Goal: Task Accomplishment & Management: Manage account settings

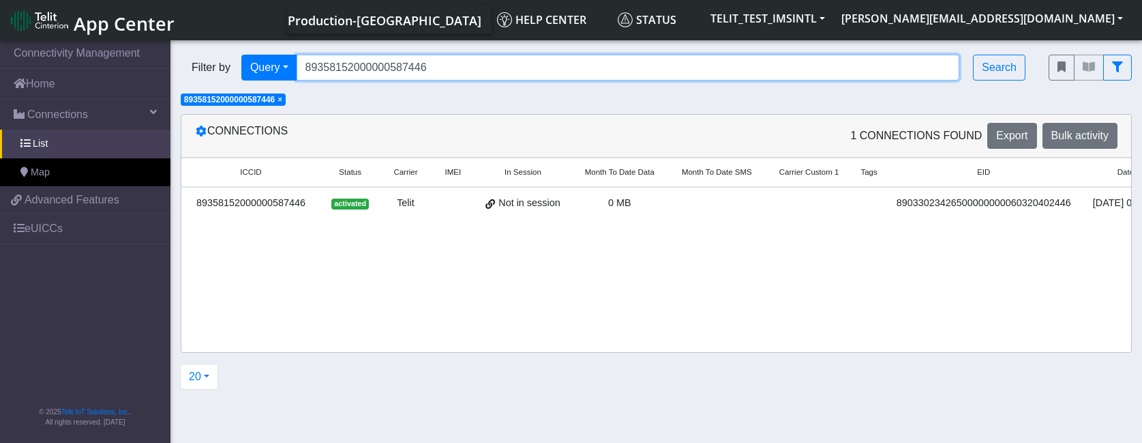
drag, startPoint x: 445, startPoint y: 71, endPoint x: 230, endPoint y: 50, distance: 216.5
click at [230, 50] on div "Filter by Query Query In Session Not connected Tags Country Operator 8935815200…" at bounding box center [604, 67] width 868 height 46
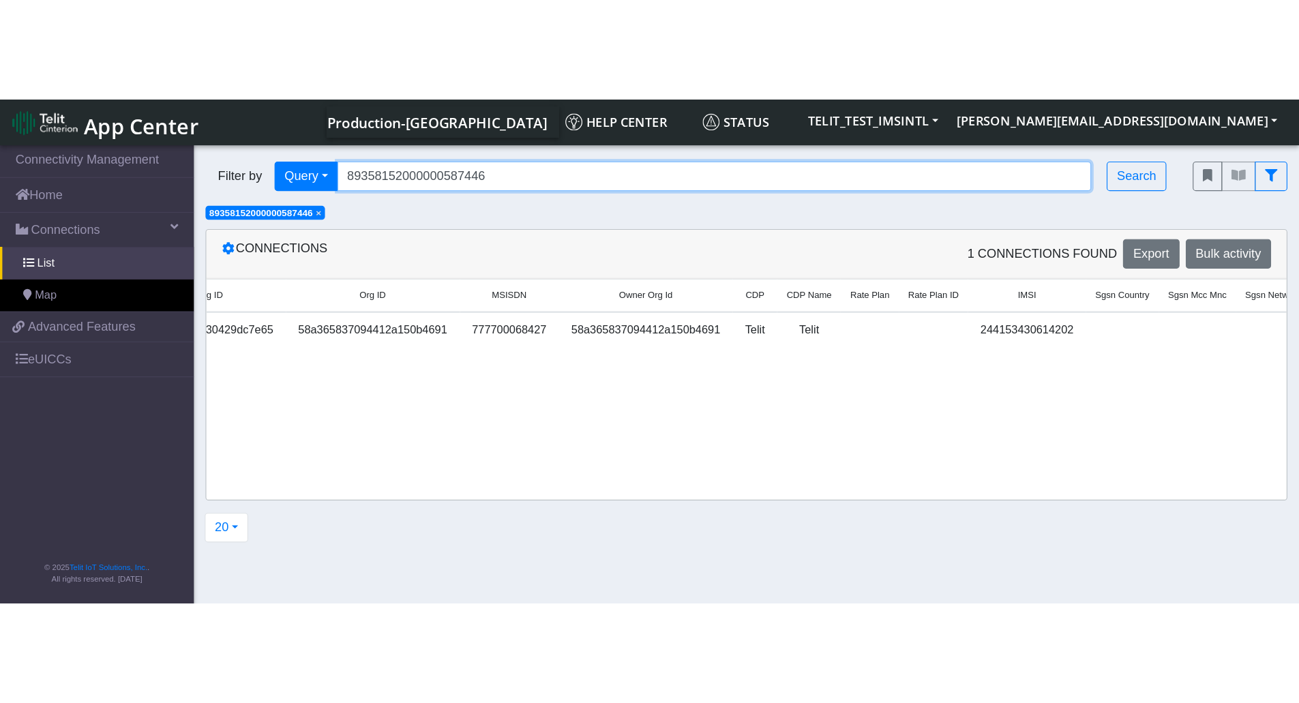
scroll to position [0, 1530]
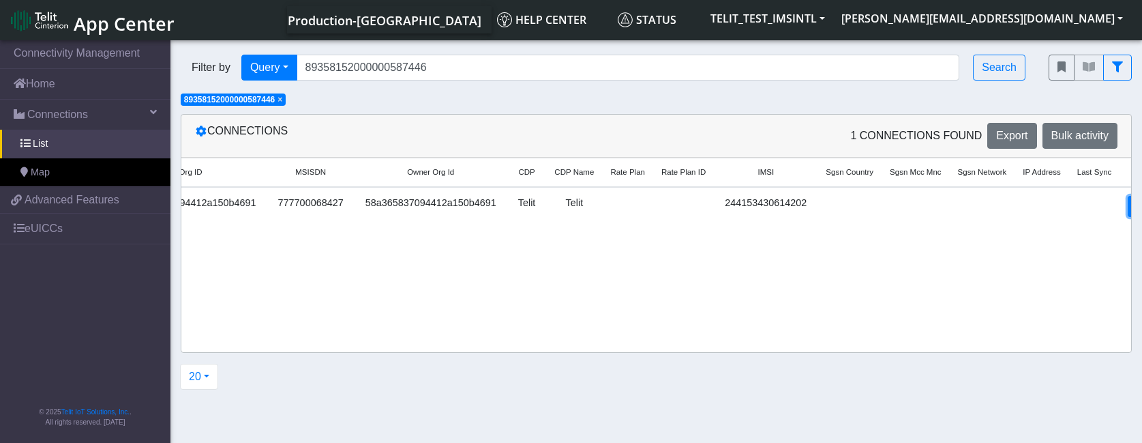
click at [1128, 204] on link "Detail" at bounding box center [1146, 206] width 37 height 21
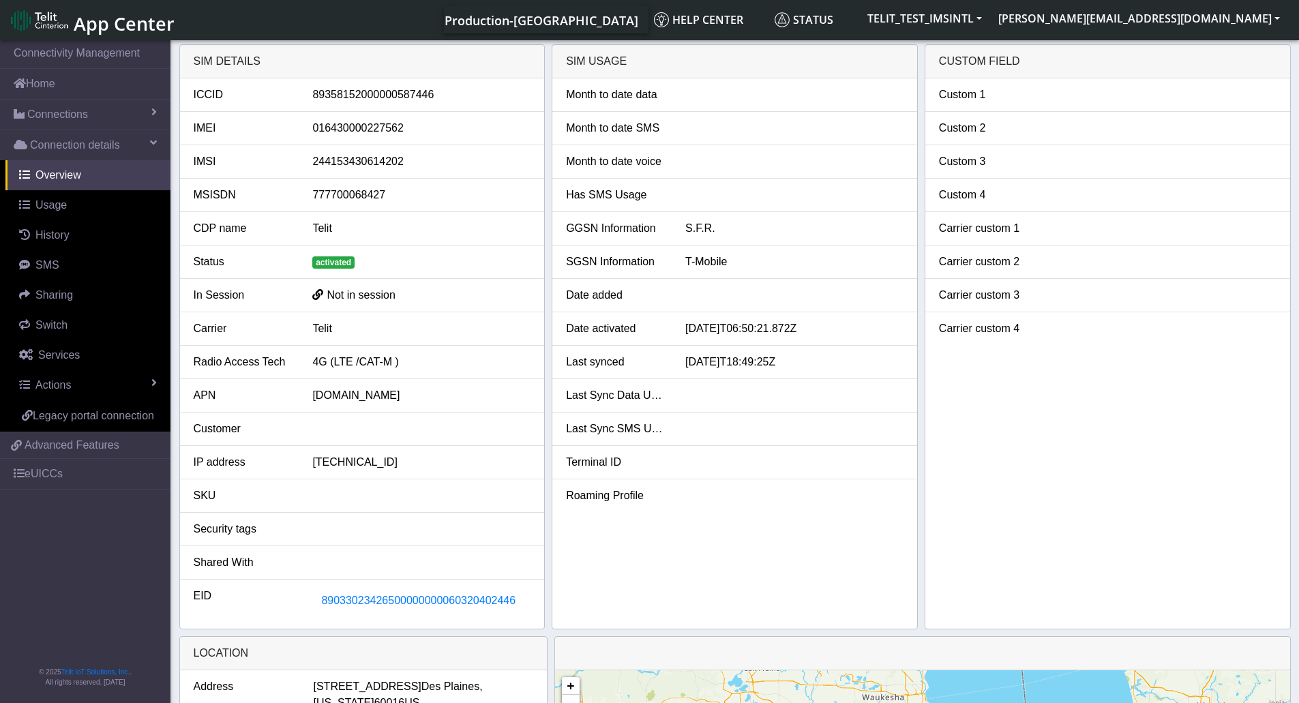
click at [368, 90] on div "89358152000000587446" at bounding box center [421, 95] width 239 height 16
copy div "89358152000000587446"
click at [351, 604] on span "89033023426500000000060320402446" at bounding box center [418, 601] width 194 height 12
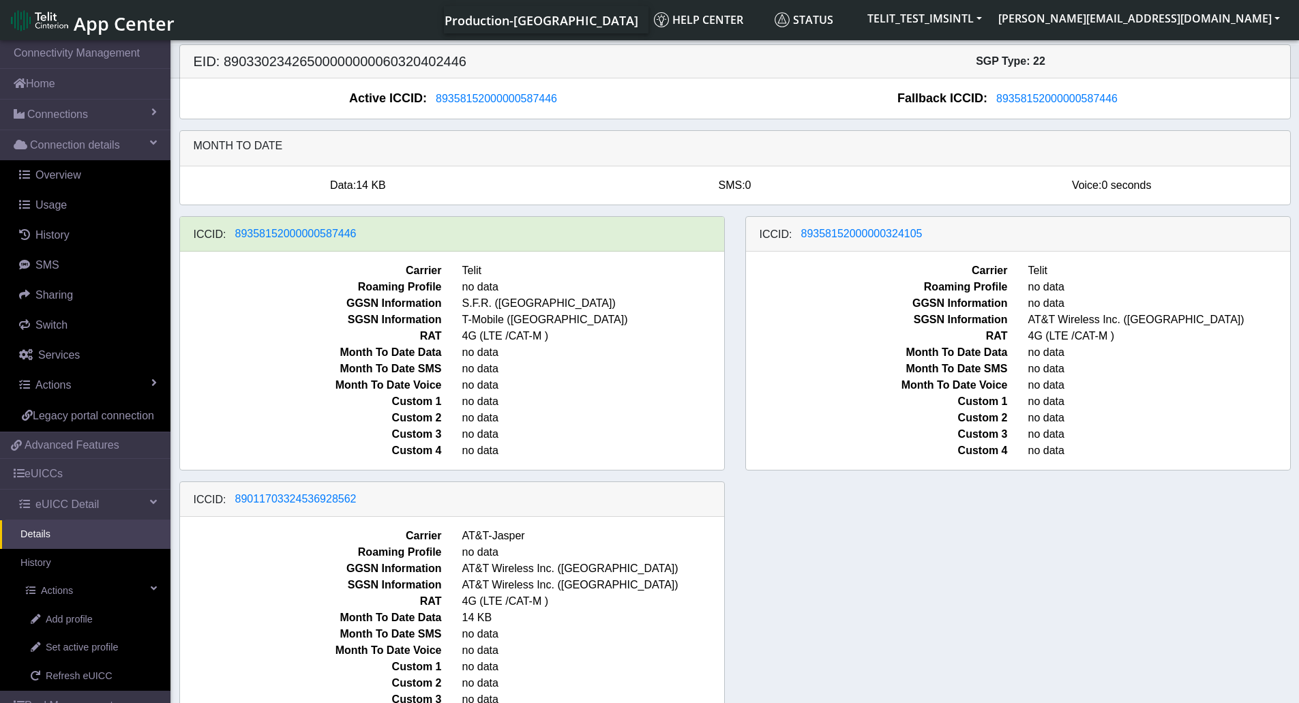
click at [548, 358] on span "no data" at bounding box center [593, 352] width 282 height 16
click at [481, 103] on span "89358152000000587446" at bounding box center [496, 99] width 121 height 12
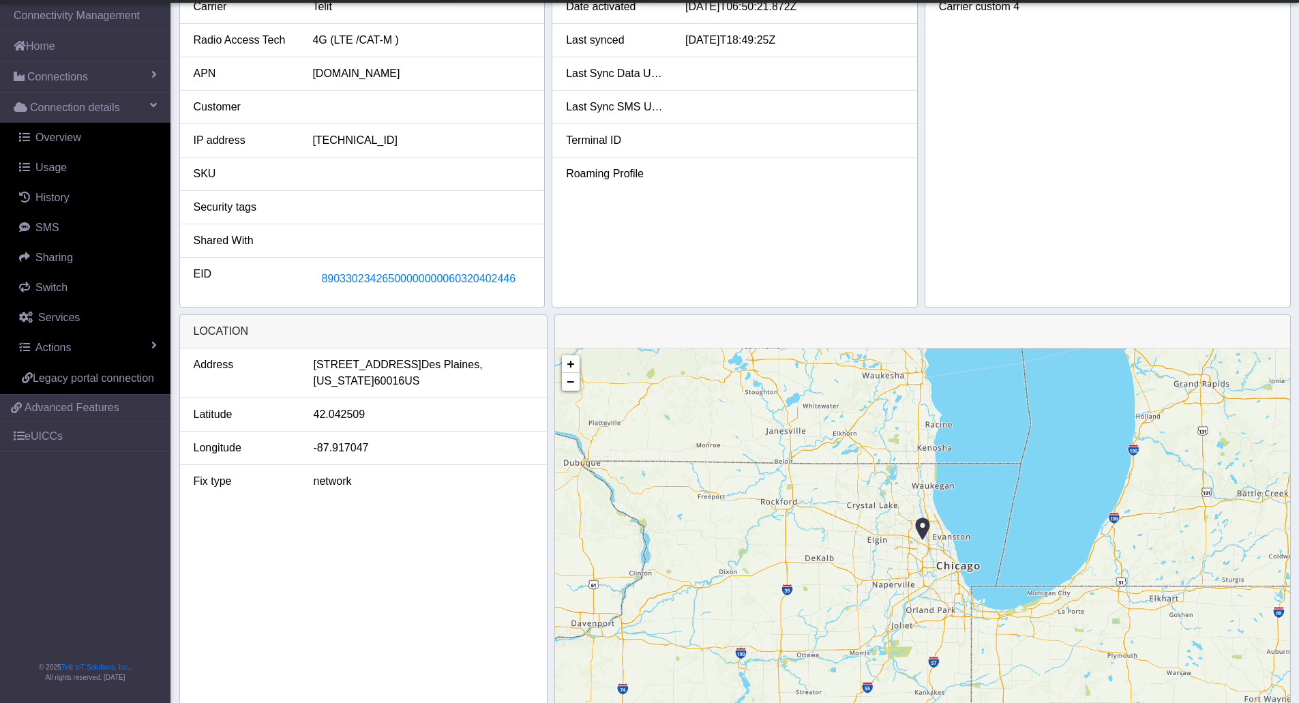
scroll to position [339, 0]
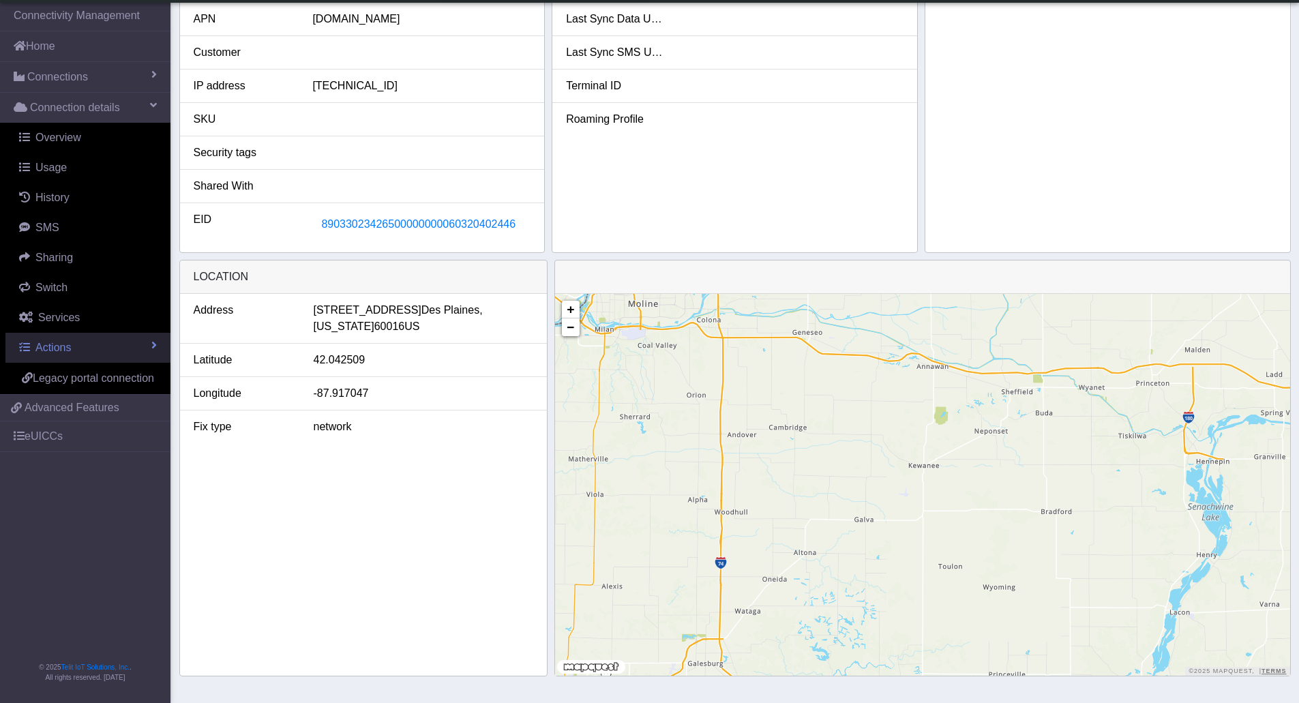
click at [155, 342] on span at bounding box center [153, 345] width 5 height 11
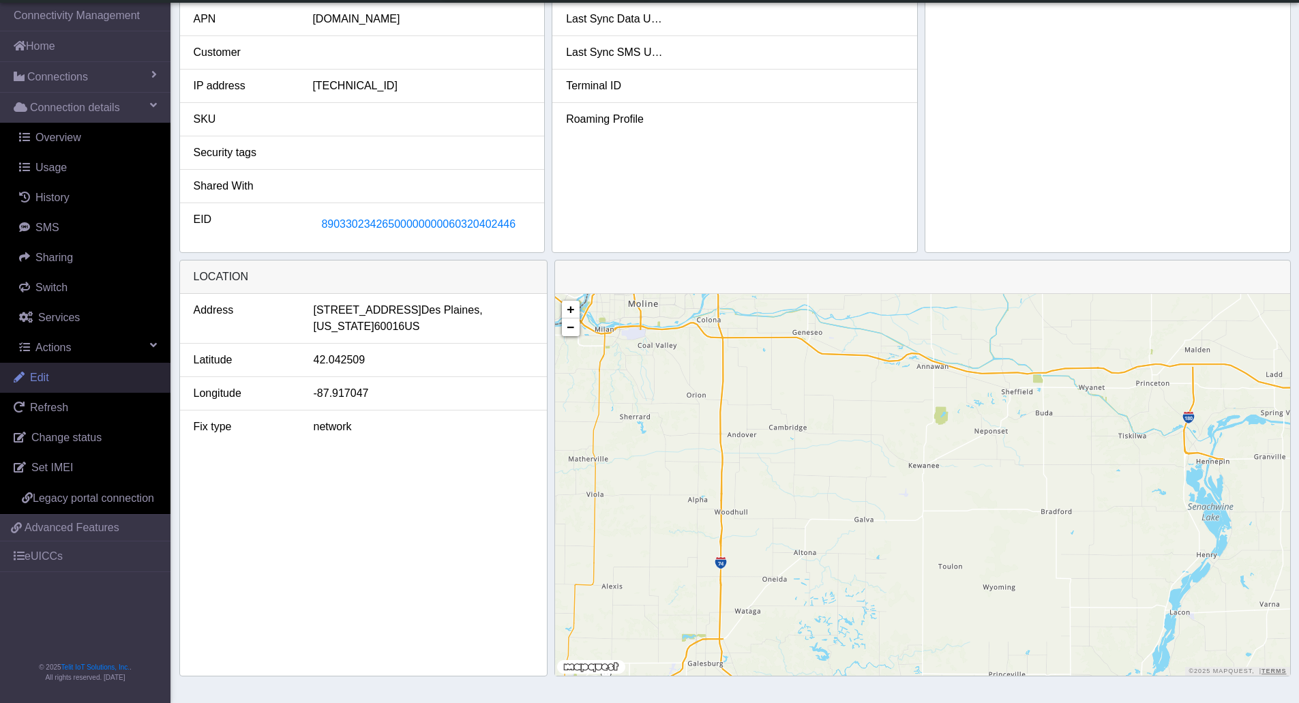
click at [46, 377] on span "Edit" at bounding box center [39, 378] width 19 height 12
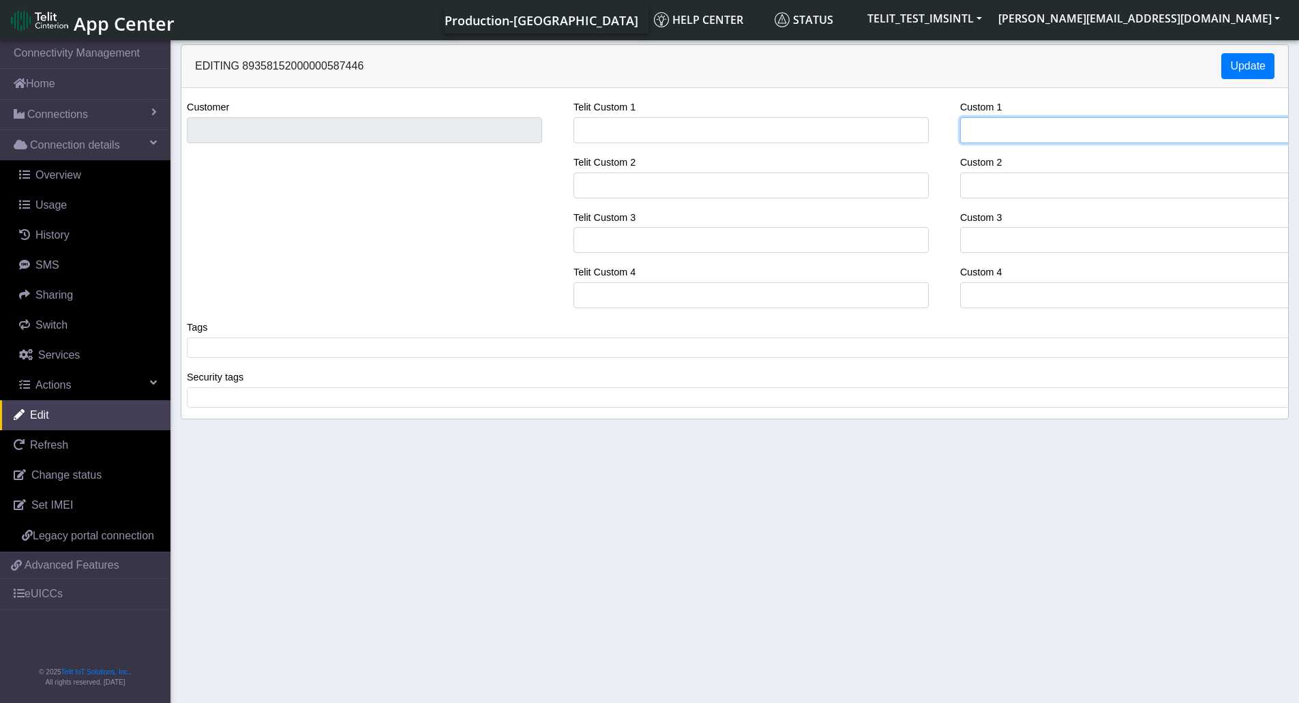
click at [1015, 132] on input "Custom 1" at bounding box center [1137, 130] width 355 height 26
type input "m"
drag, startPoint x: 997, startPoint y: 130, endPoint x: 912, endPoint y: 130, distance: 85.2
click at [912, 130] on div "Customer Telit Custom 1 Telit Custom 2 Telit Custom 3 Telit Custom 4 Custom 1 M…" at bounding box center [734, 209] width 1127 height 220
type input "[PERSON_NAME]"
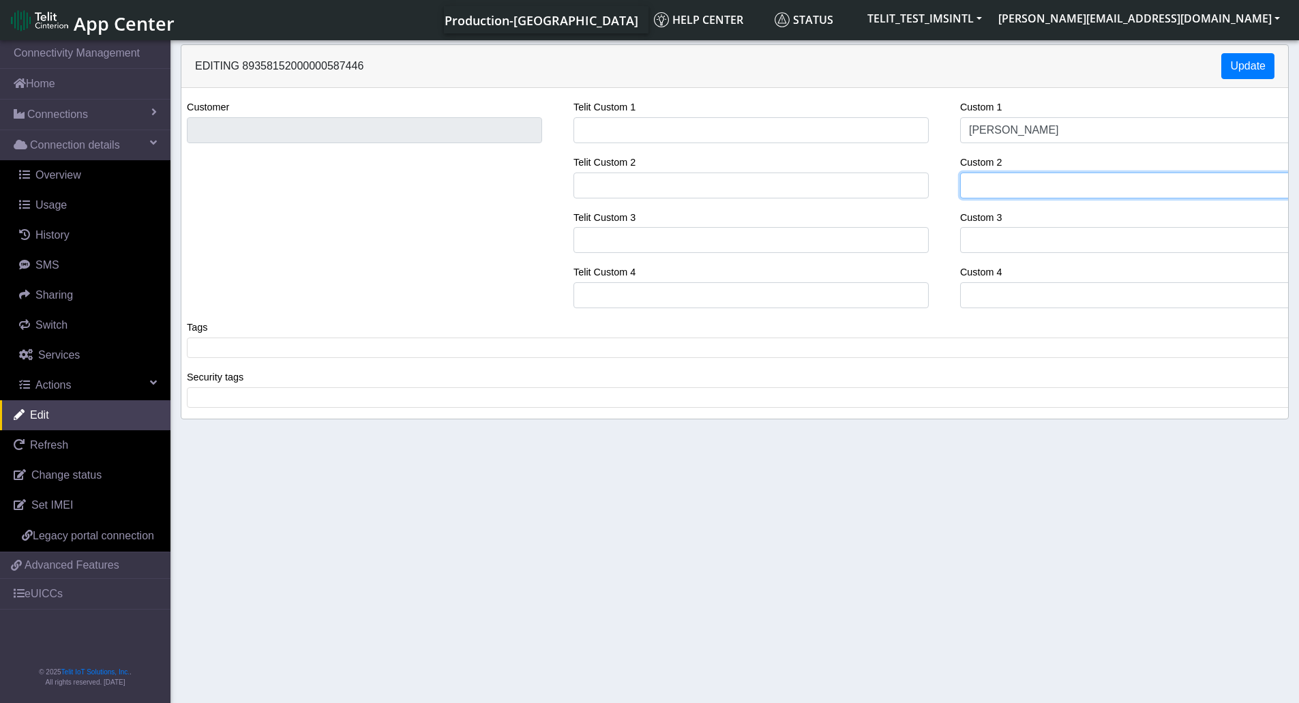
click at [1014, 185] on input "Custom 2" at bounding box center [1137, 186] width 355 height 26
paste input "LE910C4-WWXD"
type input "LE910C4-WWXD"
click at [1253, 72] on button "Update" at bounding box center [1247, 66] width 53 height 26
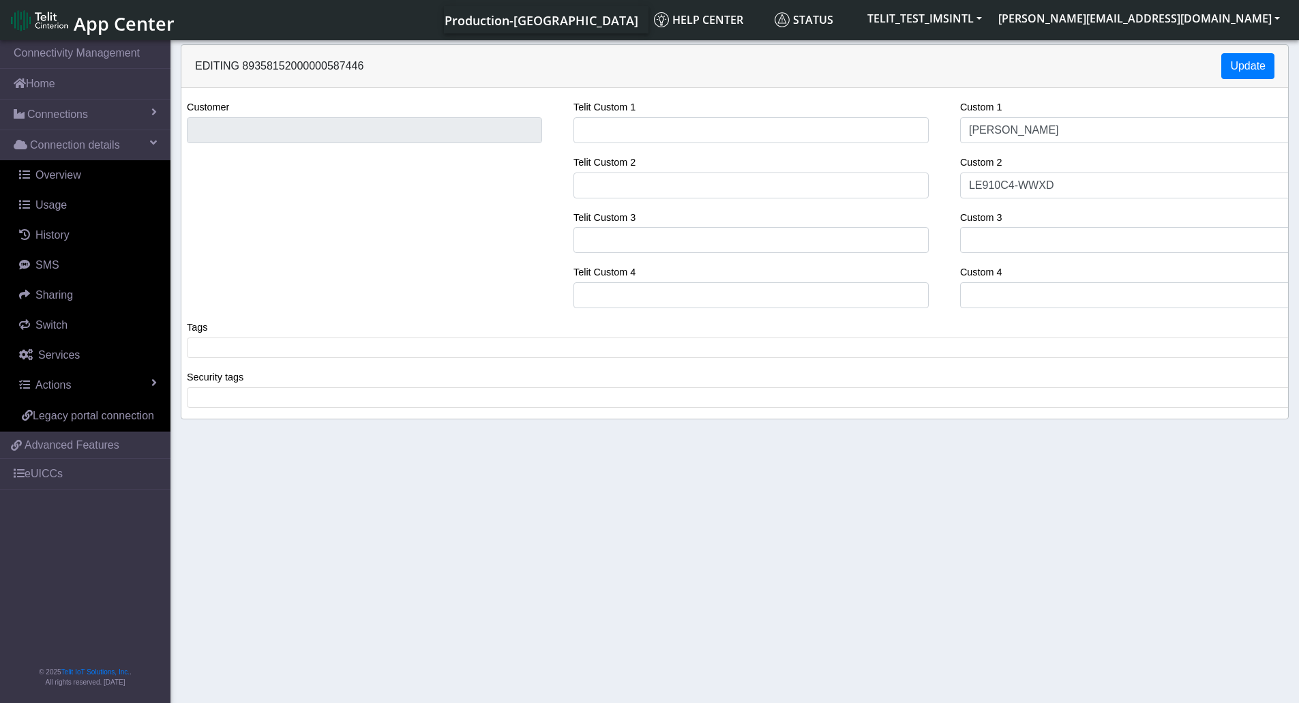
click at [297, 62] on span "Editing 89358152000000587446" at bounding box center [279, 66] width 168 height 12
copy div "Editing 89358152000000587446 Update"
drag, startPoint x: 379, startPoint y: 199, endPoint x: 312, endPoint y: 211, distance: 67.8
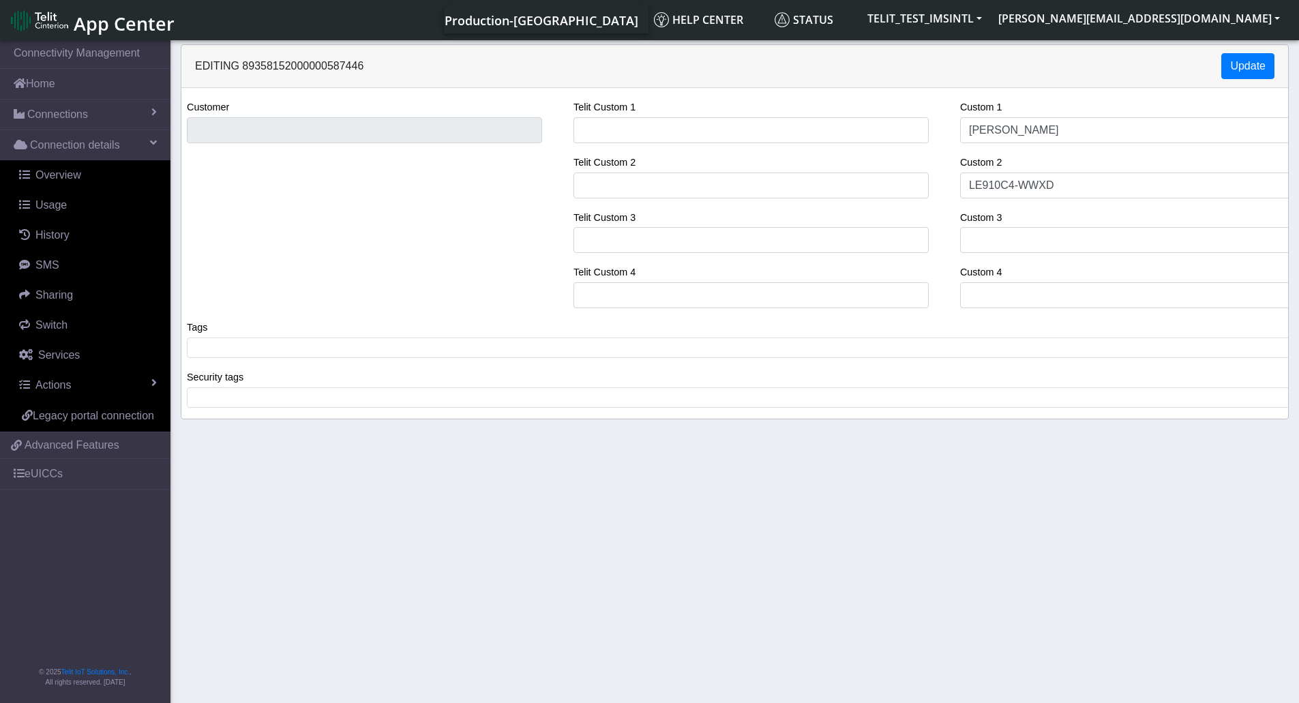
click at [312, 211] on div "Customer" at bounding box center [365, 209] width 376 height 220
click at [284, 62] on span "Editing 89358152000000587446" at bounding box center [279, 66] width 168 height 12
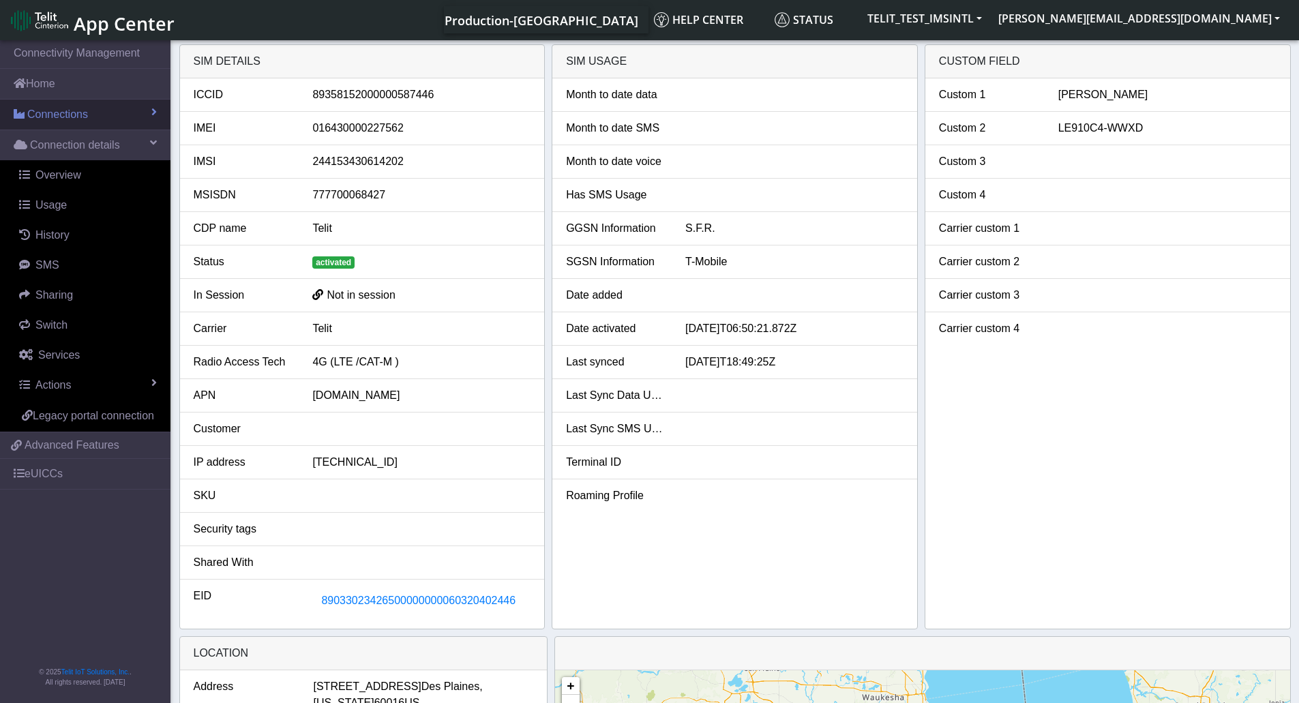
click at [80, 114] on span "Connections" at bounding box center [57, 114] width 61 height 16
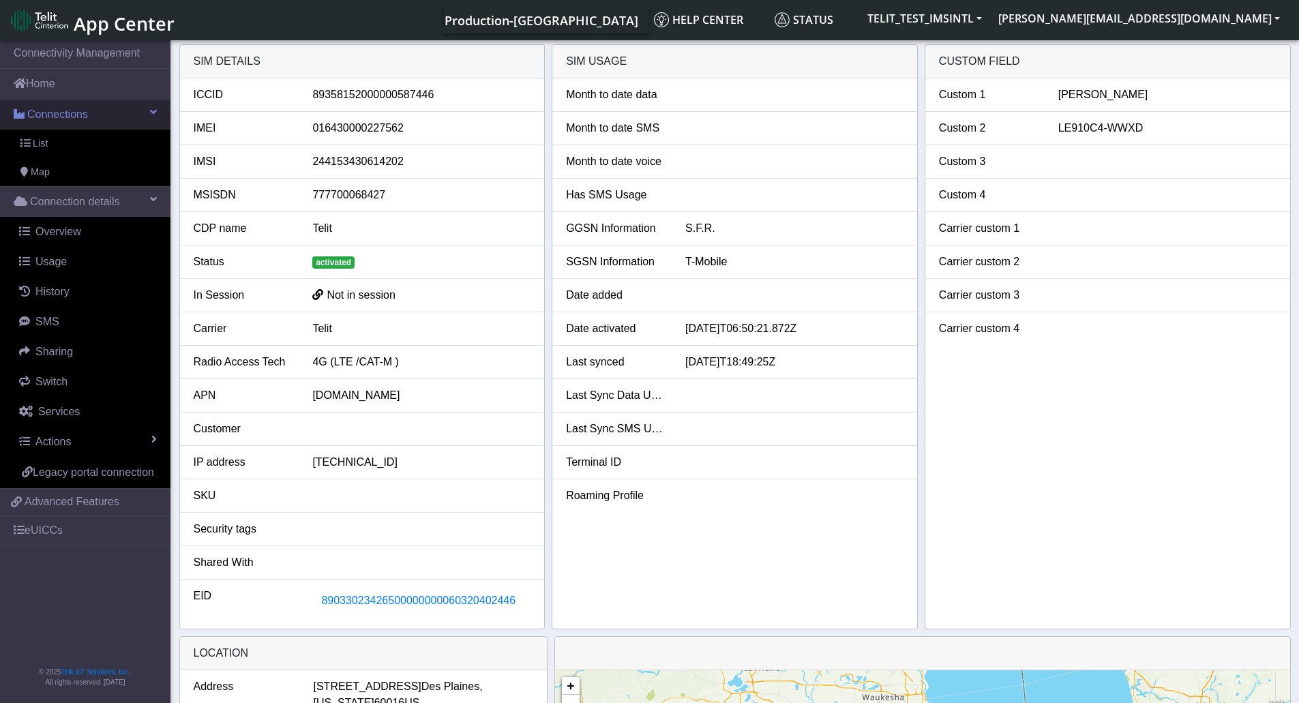
click at [80, 114] on span "Connections" at bounding box center [57, 114] width 61 height 16
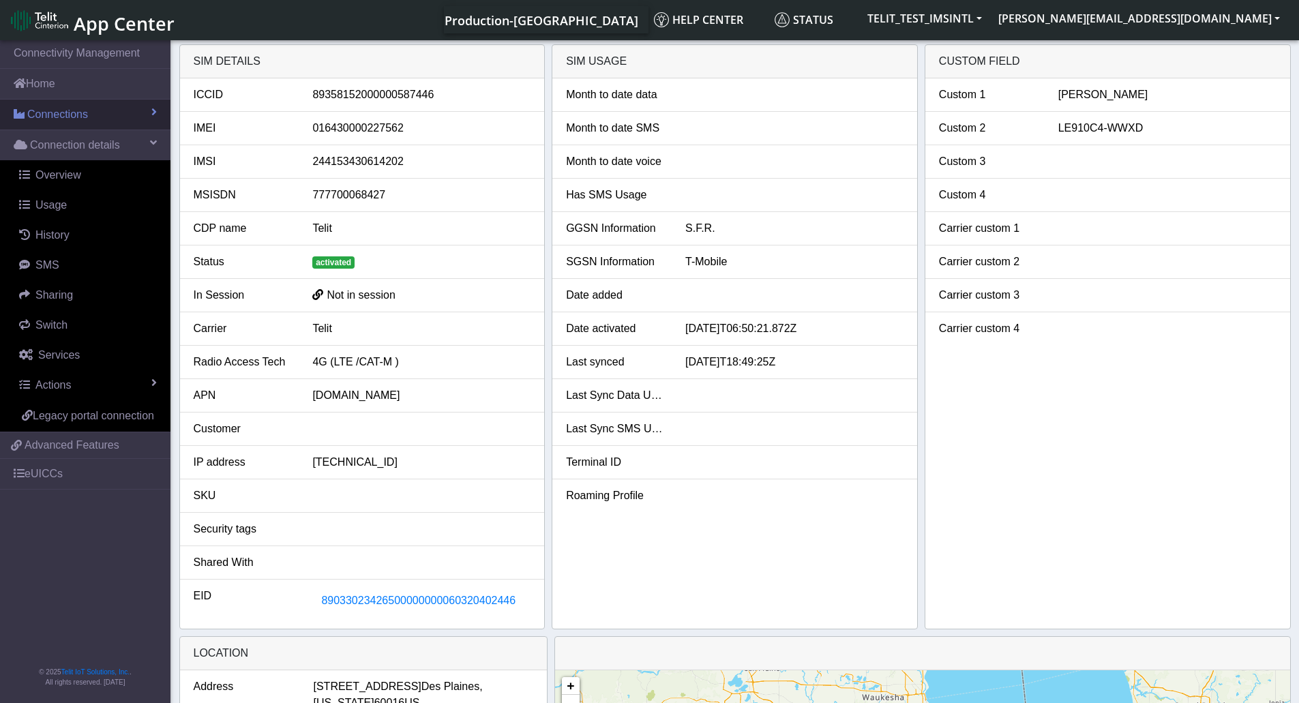
click at [80, 114] on span "Connections" at bounding box center [57, 114] width 61 height 16
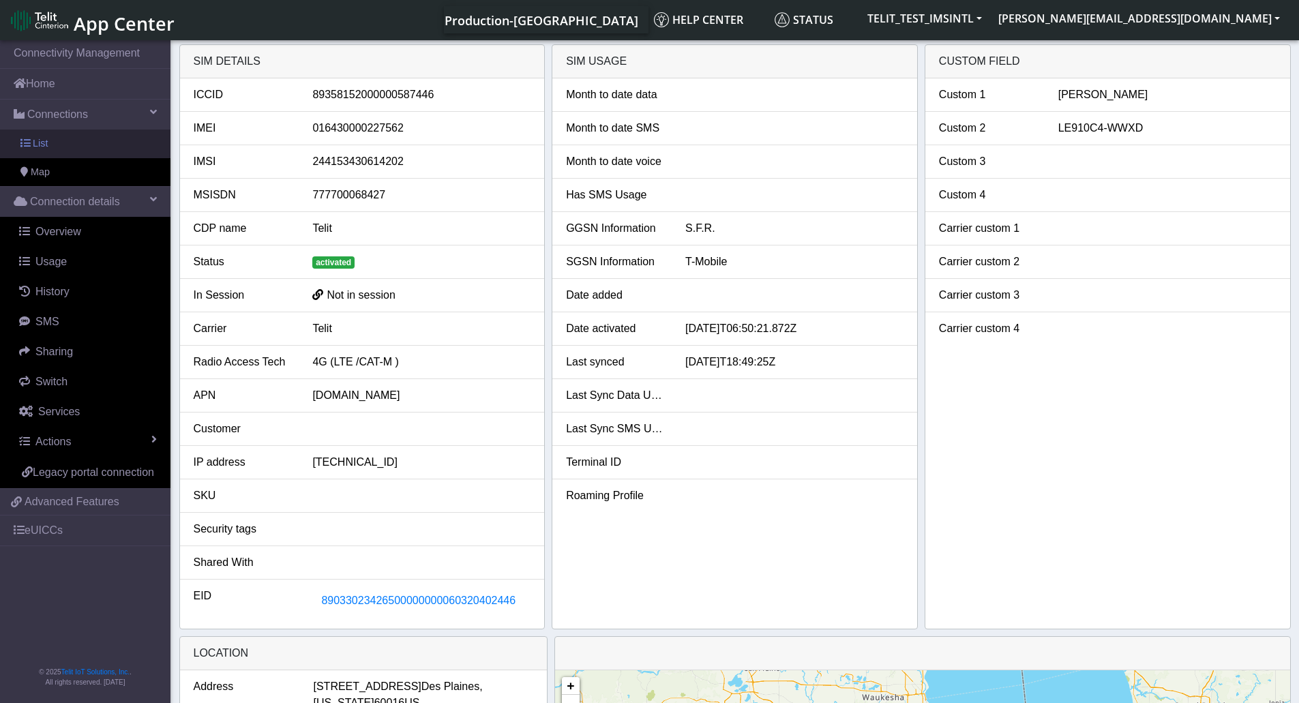
click at [57, 144] on link "List" at bounding box center [85, 144] width 170 height 29
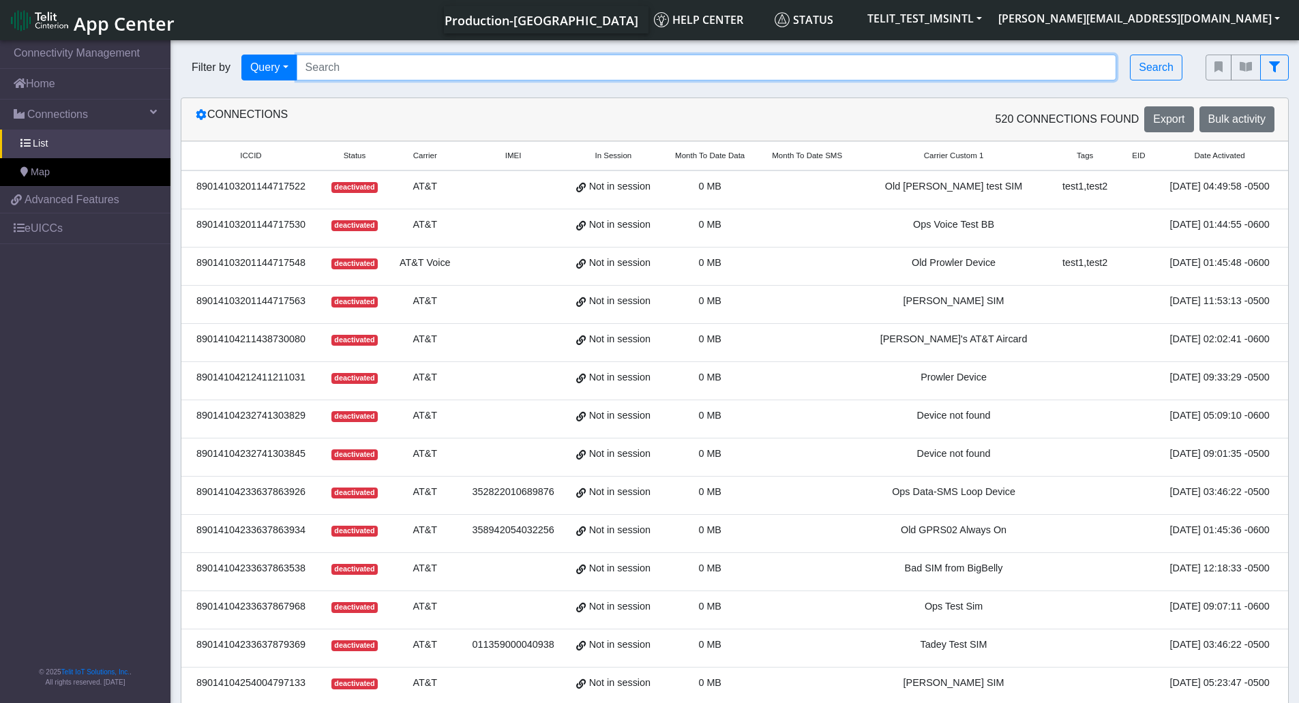
click at [473, 70] on input "Search..." at bounding box center [707, 68] width 820 height 26
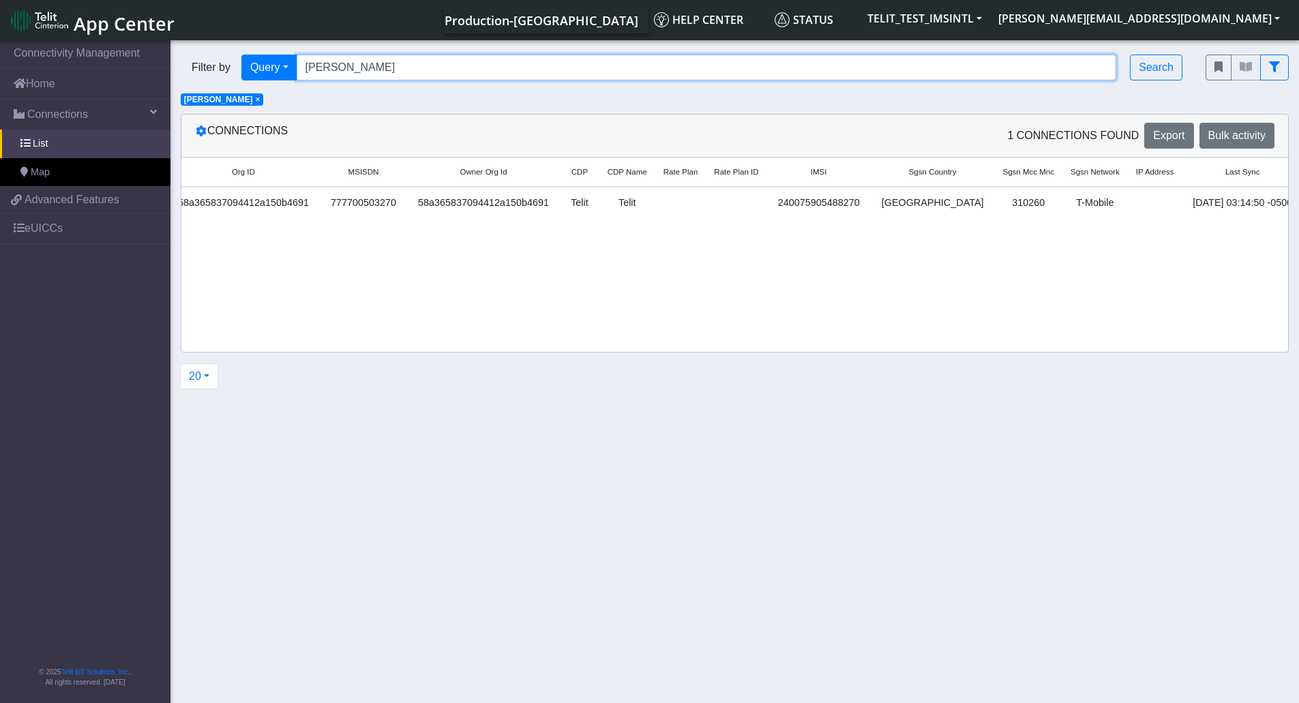
scroll to position [0, 1539]
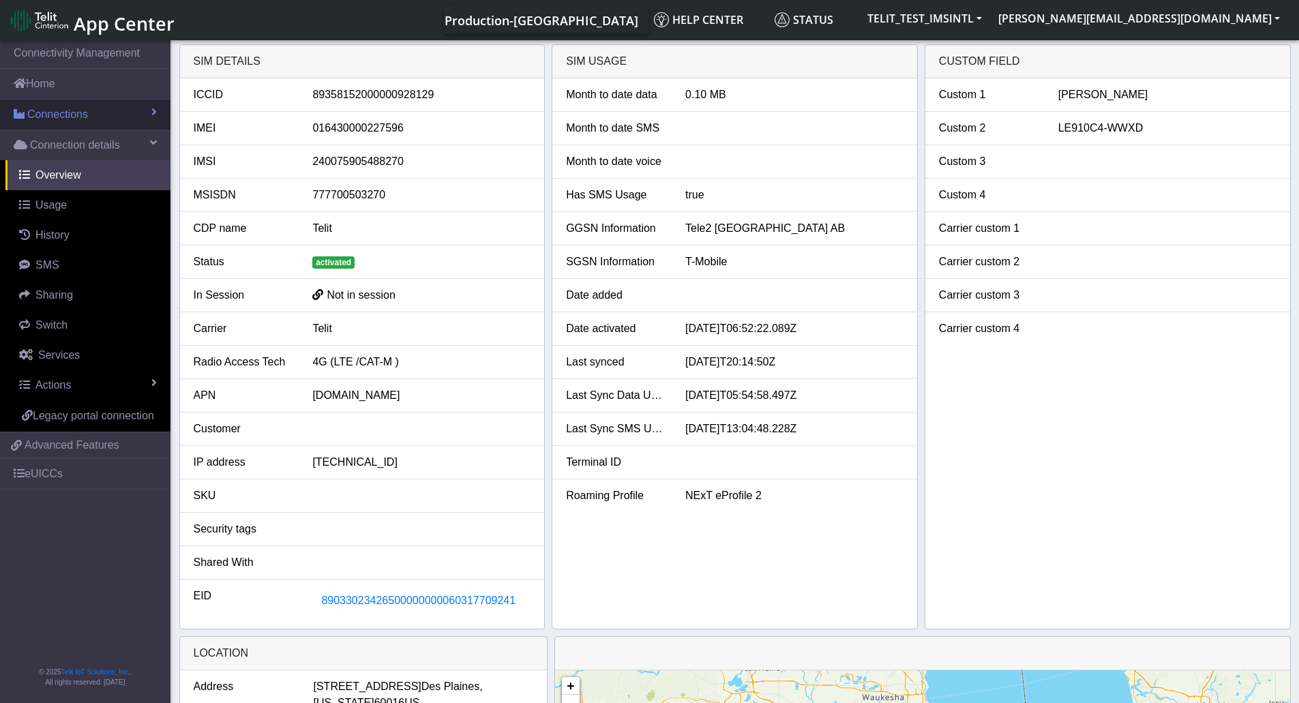
click at [74, 118] on span "Connections" at bounding box center [57, 114] width 61 height 16
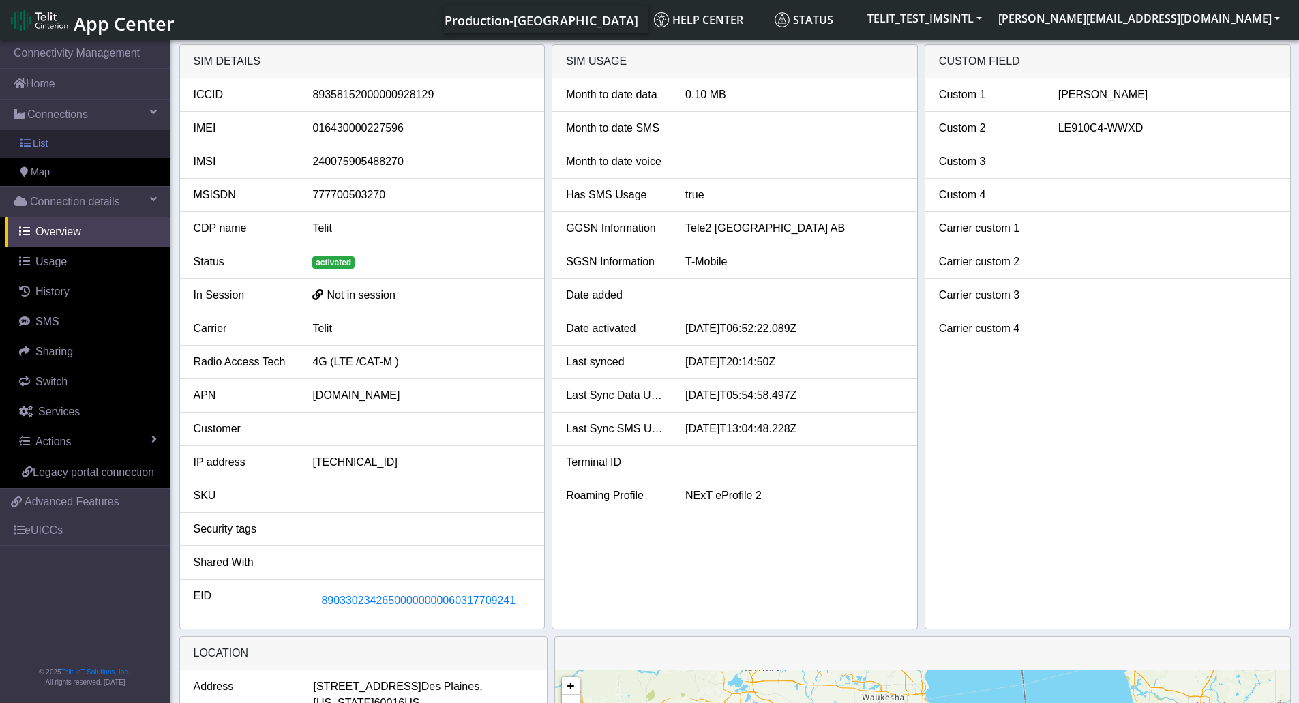
click at [49, 144] on link "List" at bounding box center [85, 144] width 170 height 29
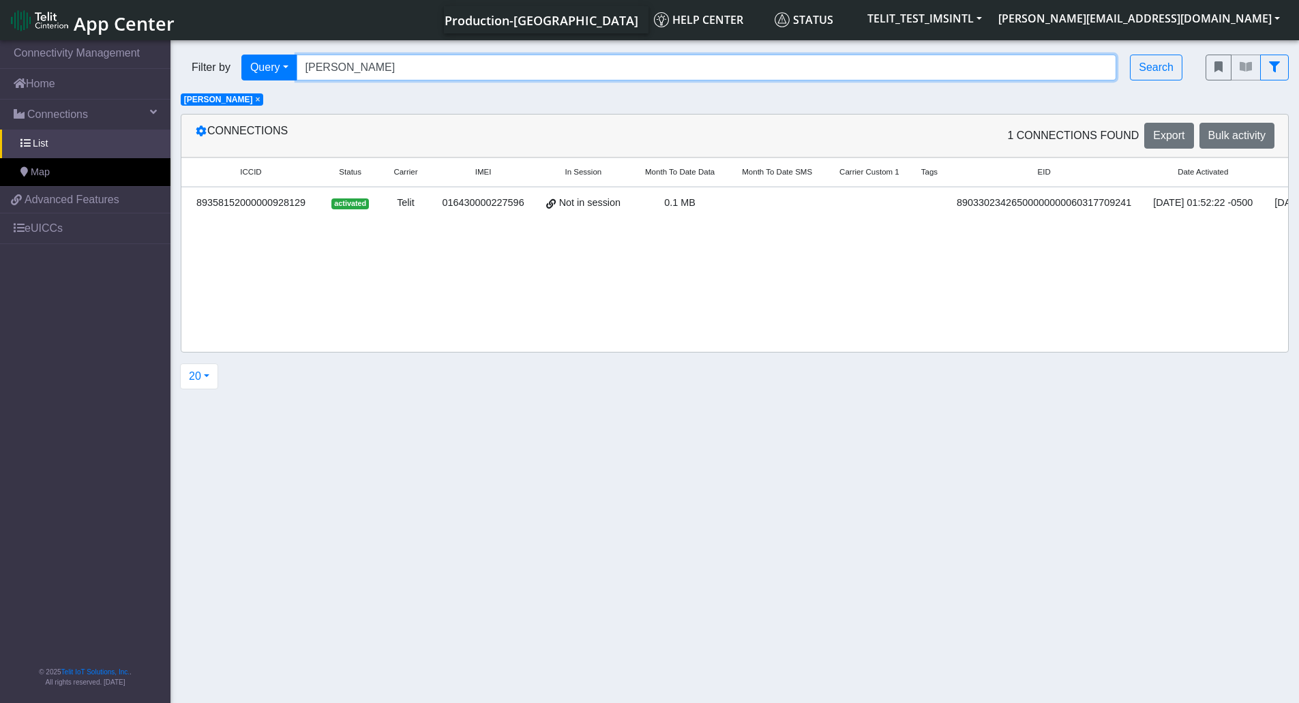
click at [364, 68] on input "Charlie Rivera" at bounding box center [707, 68] width 820 height 26
click at [365, 72] on input "Charlie Rivera" at bounding box center [707, 68] width 820 height 26
paste input "89033023426500000000060318457887"
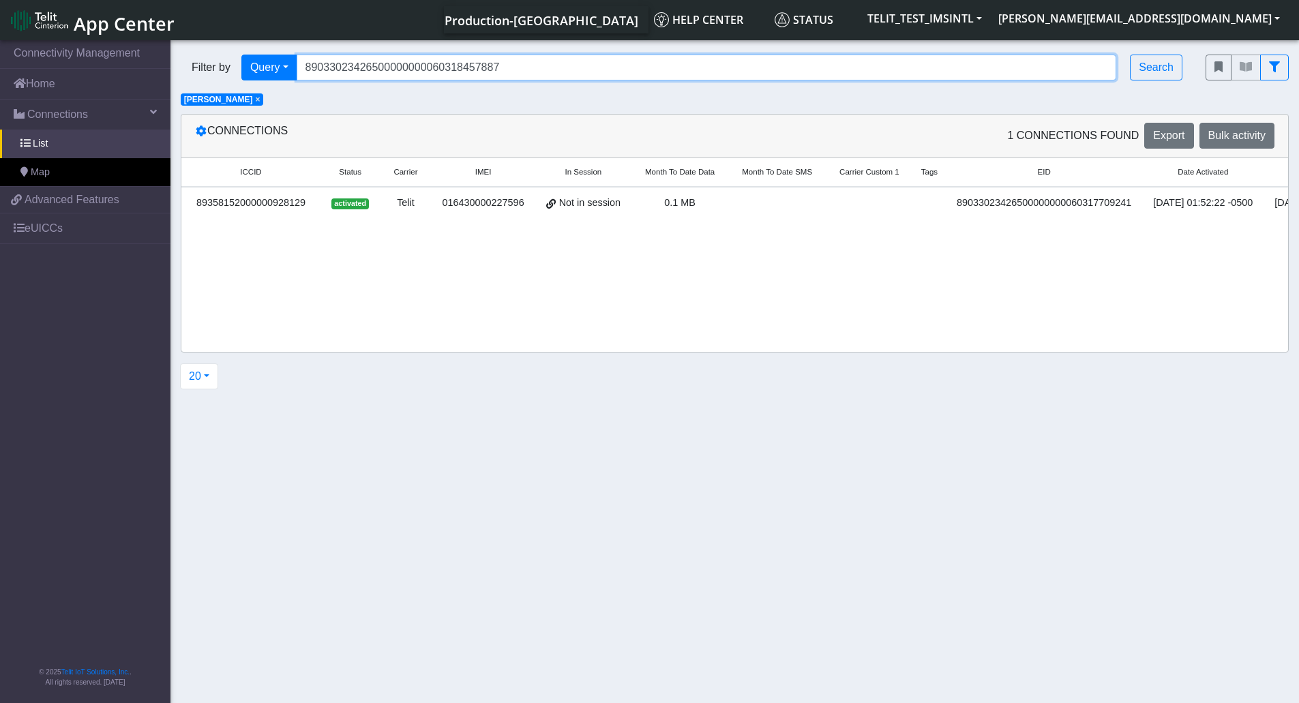
type input "89033023426500000000060318457887"
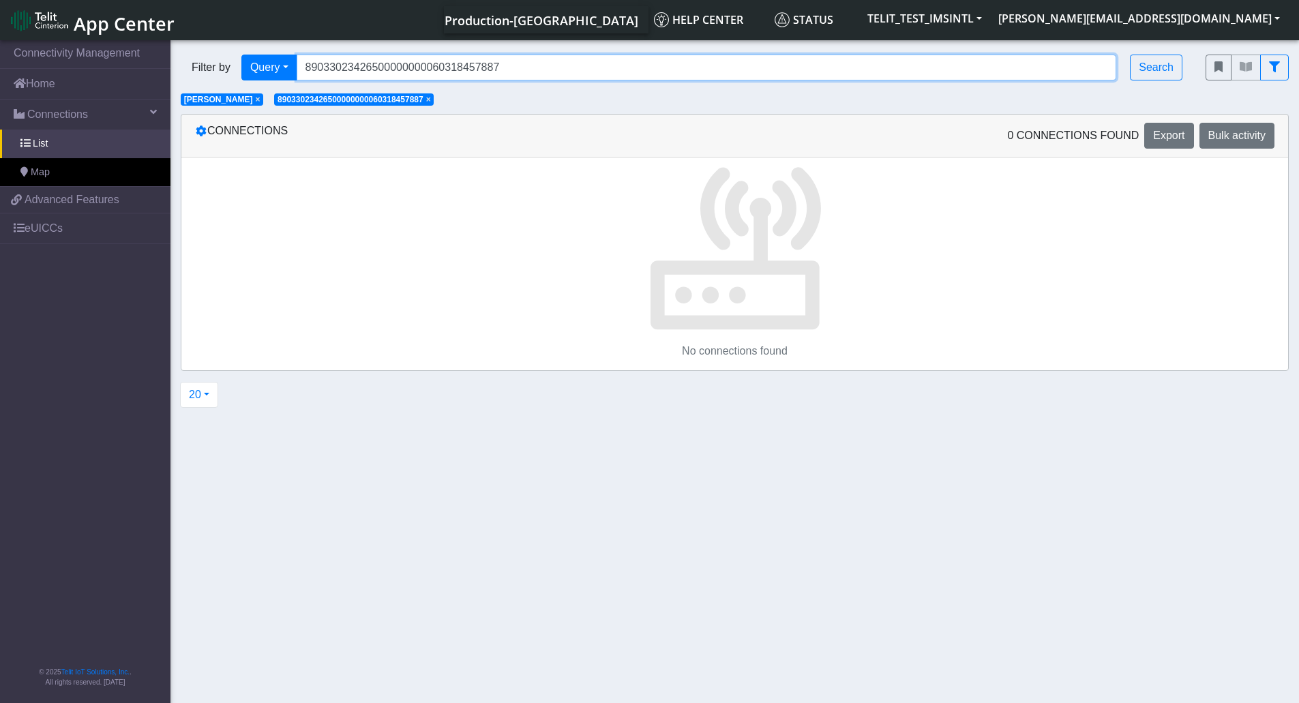
click at [537, 72] on input "89033023426500000000060318457887" at bounding box center [707, 68] width 820 height 26
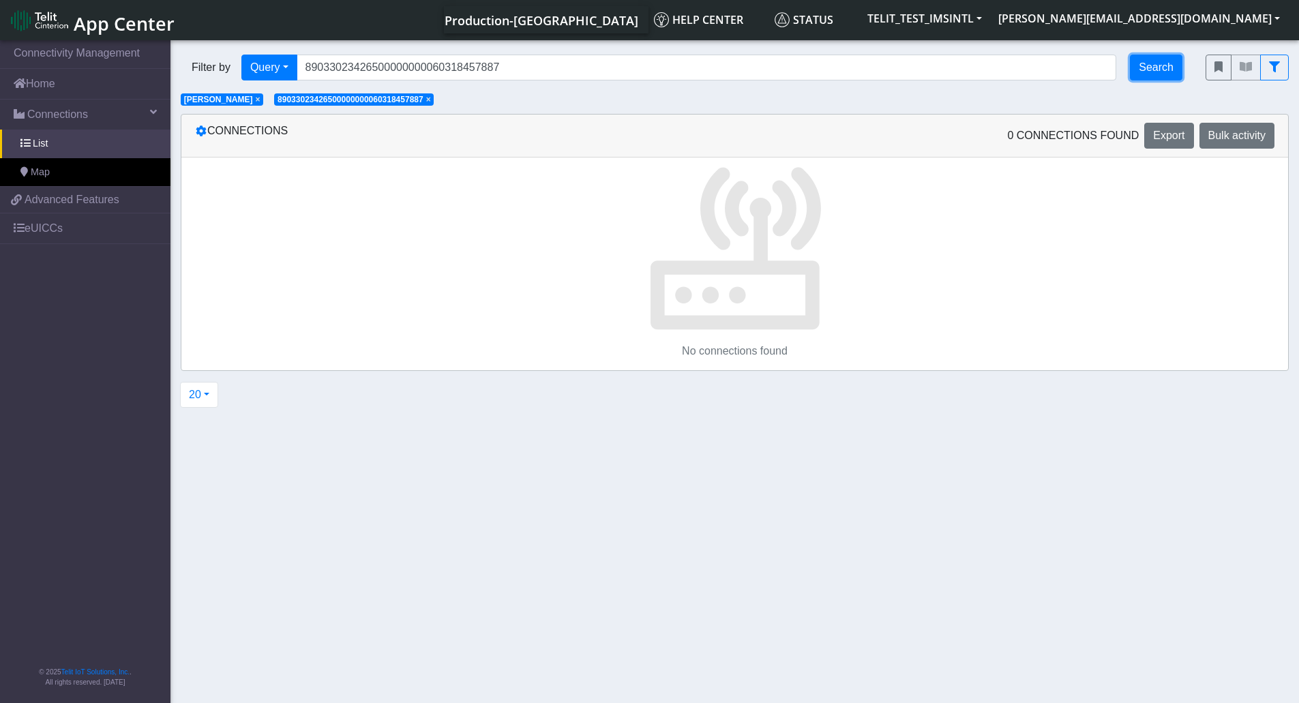
click at [1145, 66] on button "Search" at bounding box center [1156, 68] width 53 height 26
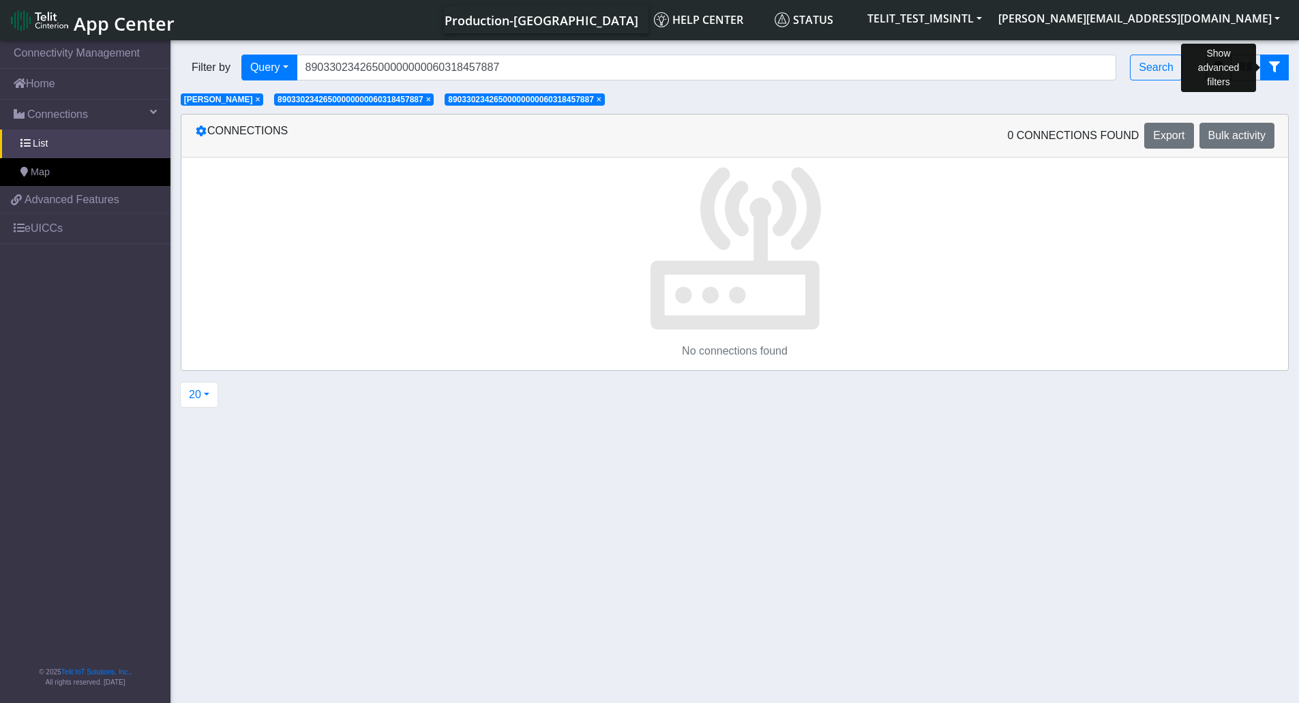
click at [1276, 70] on icon "fitlers menu" at bounding box center [1274, 66] width 11 height 11
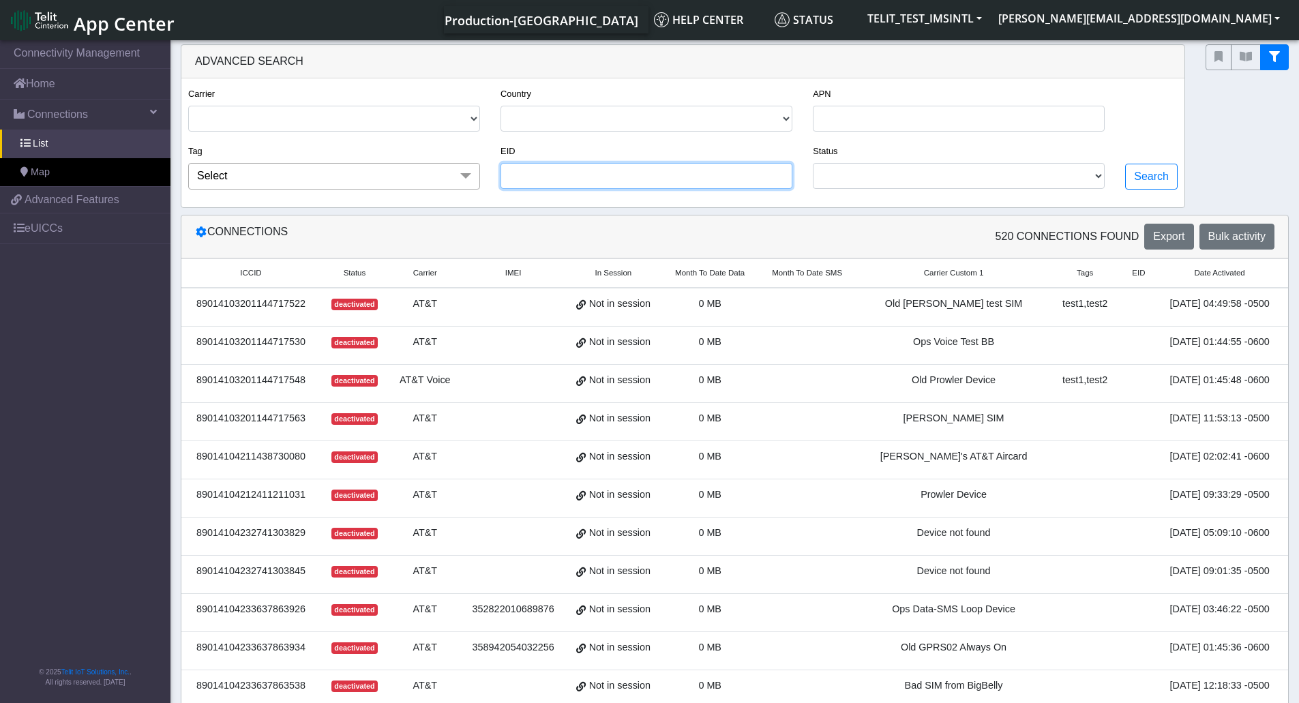
click at [528, 175] on input "EID" at bounding box center [647, 176] width 292 height 26
paste input "89033023426500000000060318457887"
type input "89033023426500000000060318457887"
click at [1144, 181] on button "Search" at bounding box center [1151, 177] width 53 height 26
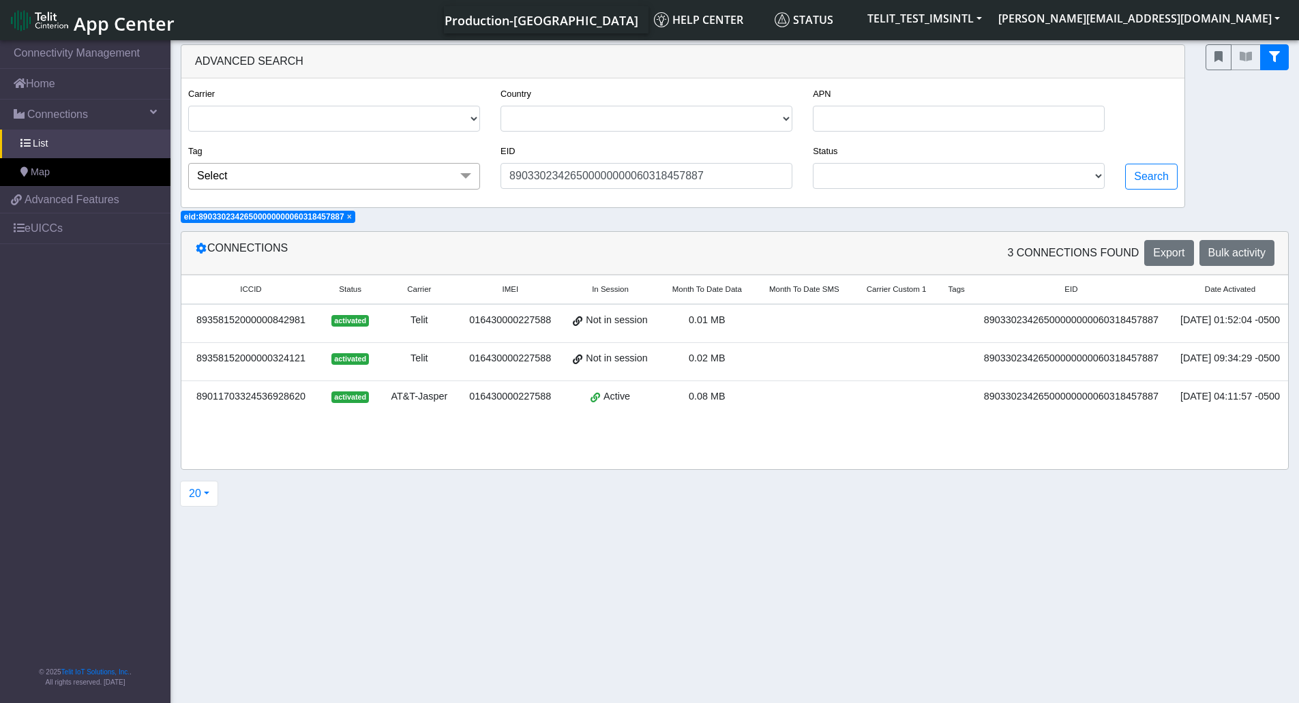
drag, startPoint x: 312, startPoint y: 393, endPoint x: 194, endPoint y: 404, distance: 117.7
click at [194, 404] on div "89011703324536928620" at bounding box center [251, 396] width 123 height 15
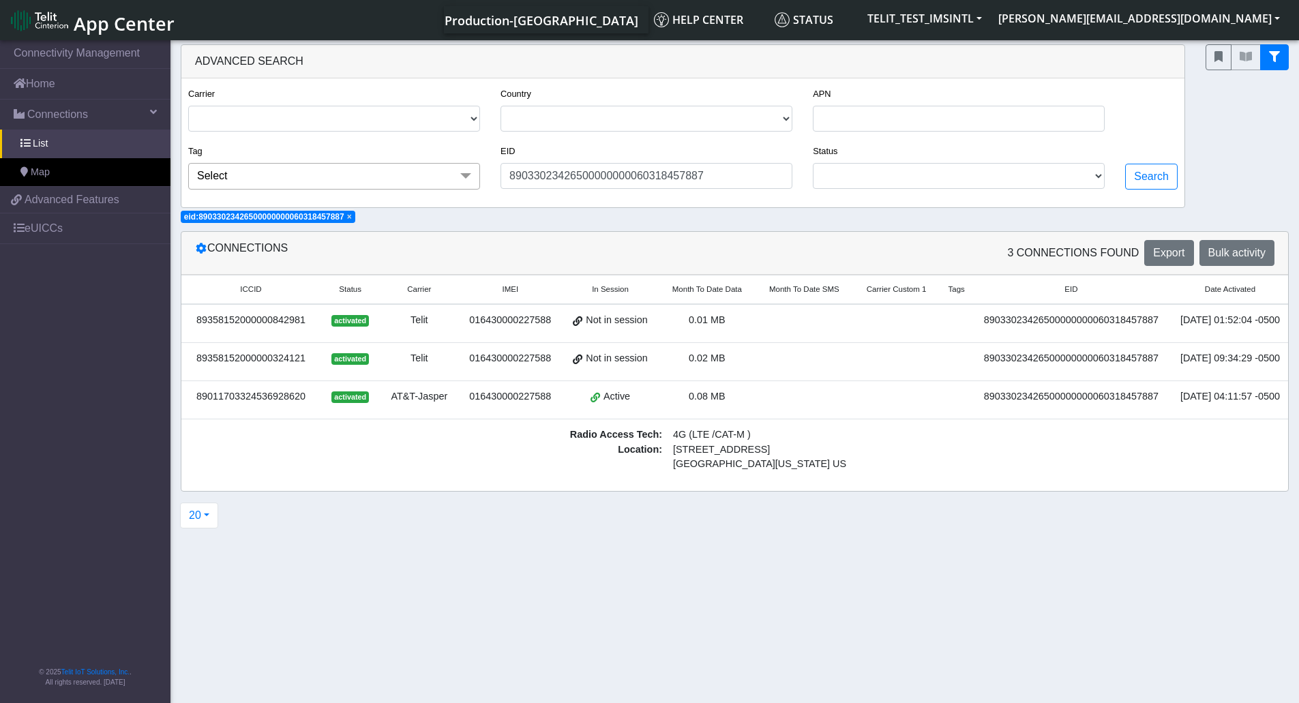
copy div "89011703324536928620"
click at [246, 400] on div "89011703324536928620" at bounding box center [251, 396] width 123 height 15
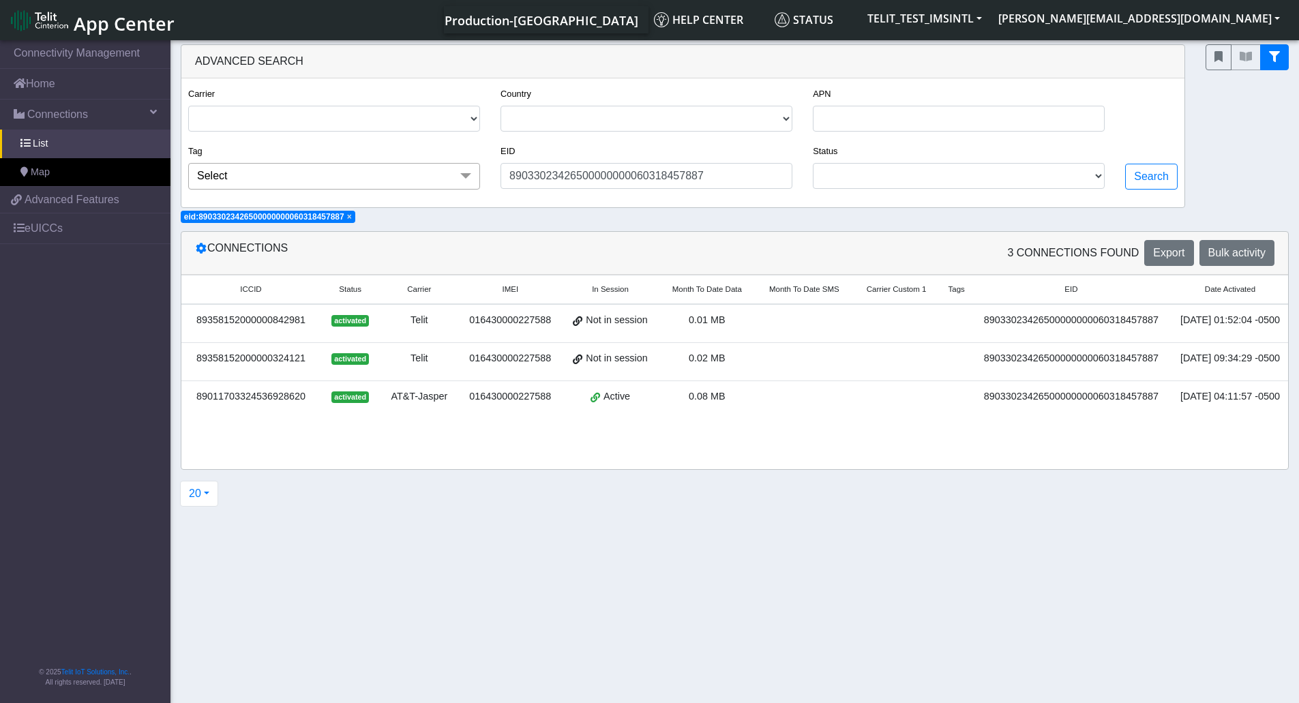
click at [246, 400] on div "89011703324536928620" at bounding box center [251, 396] width 123 height 15
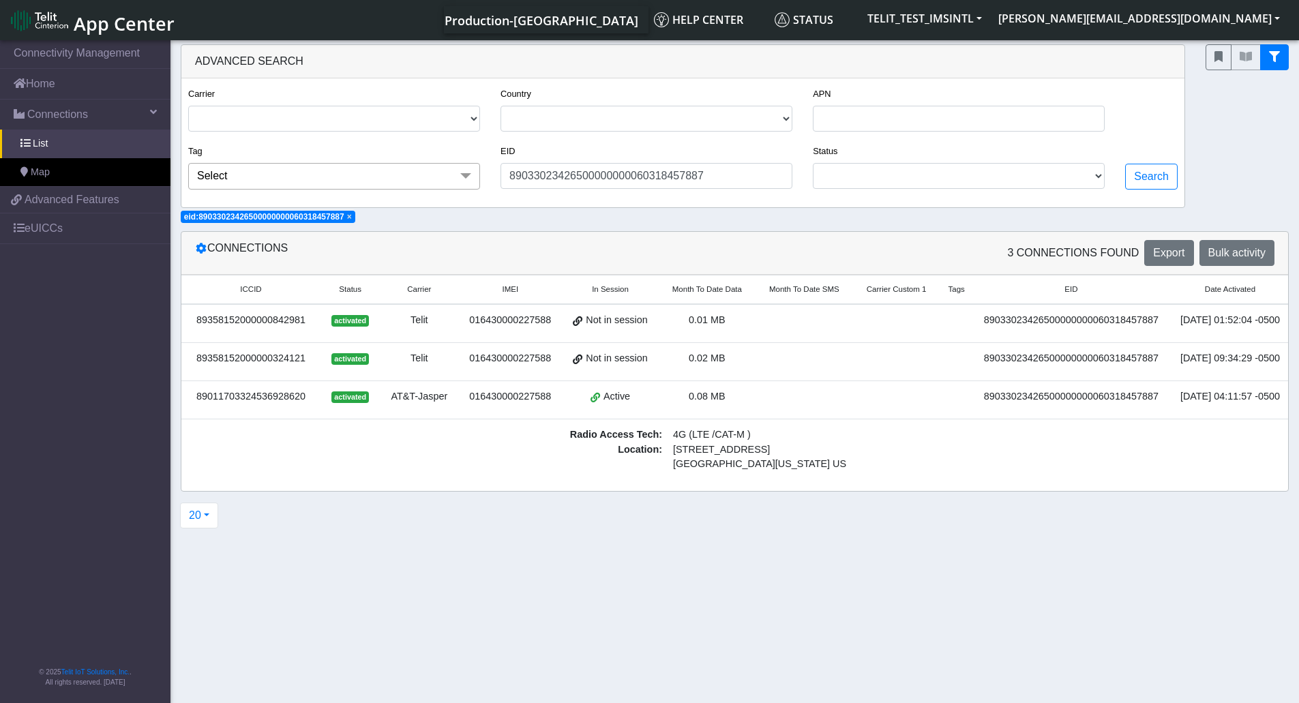
click at [246, 400] on div "89011703324536928620" at bounding box center [251, 396] width 123 height 15
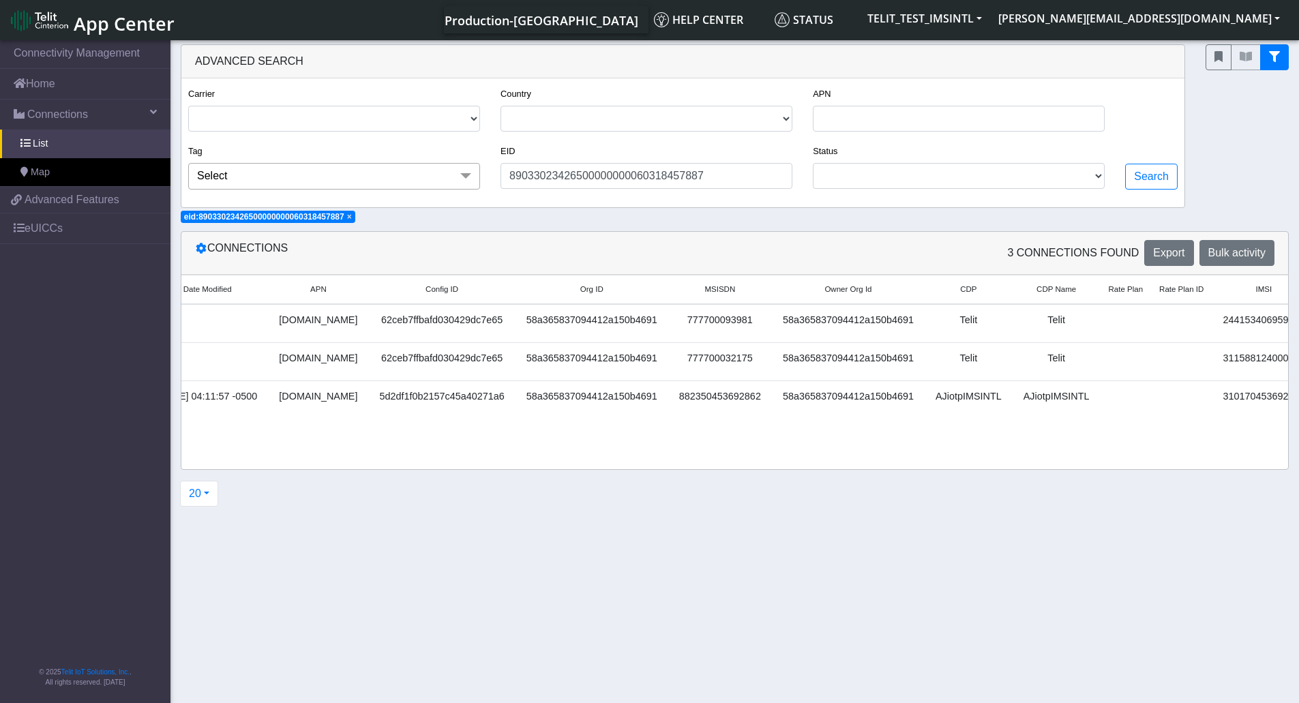
scroll to position [0, 1761]
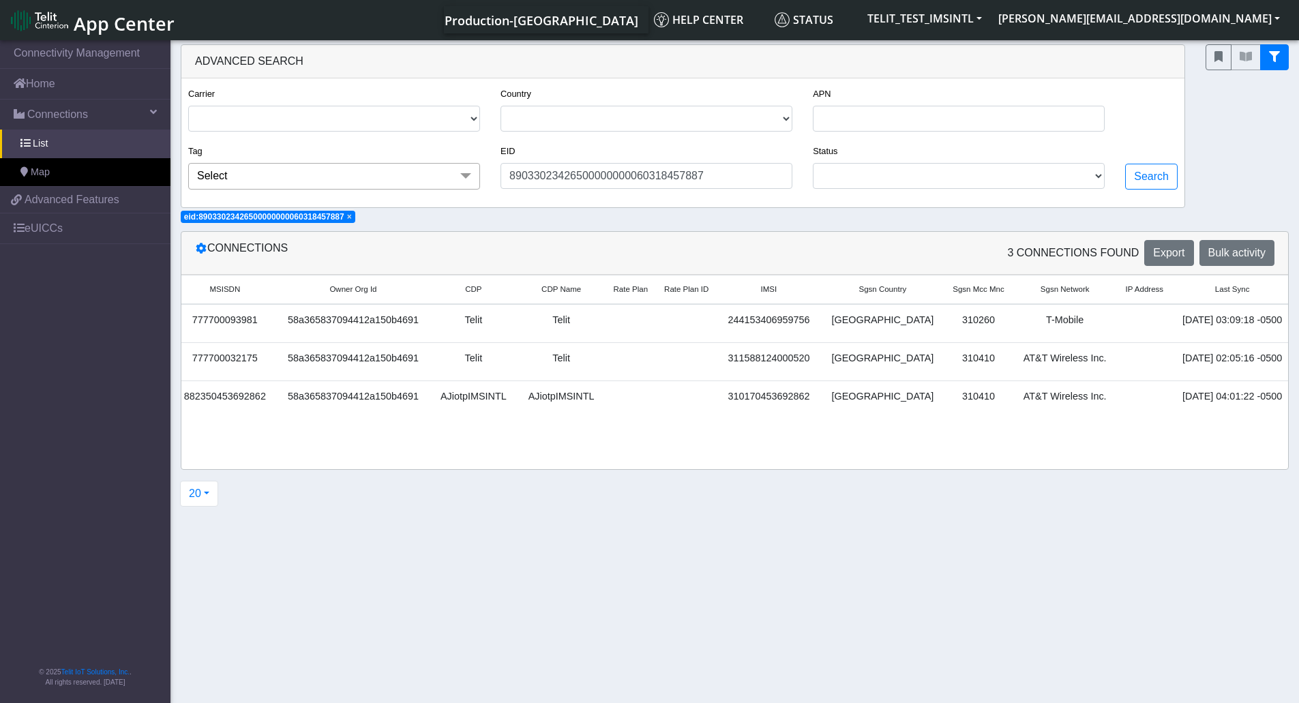
click at [1301, 406] on link "Detail" at bounding box center [1319, 399] width 37 height 21
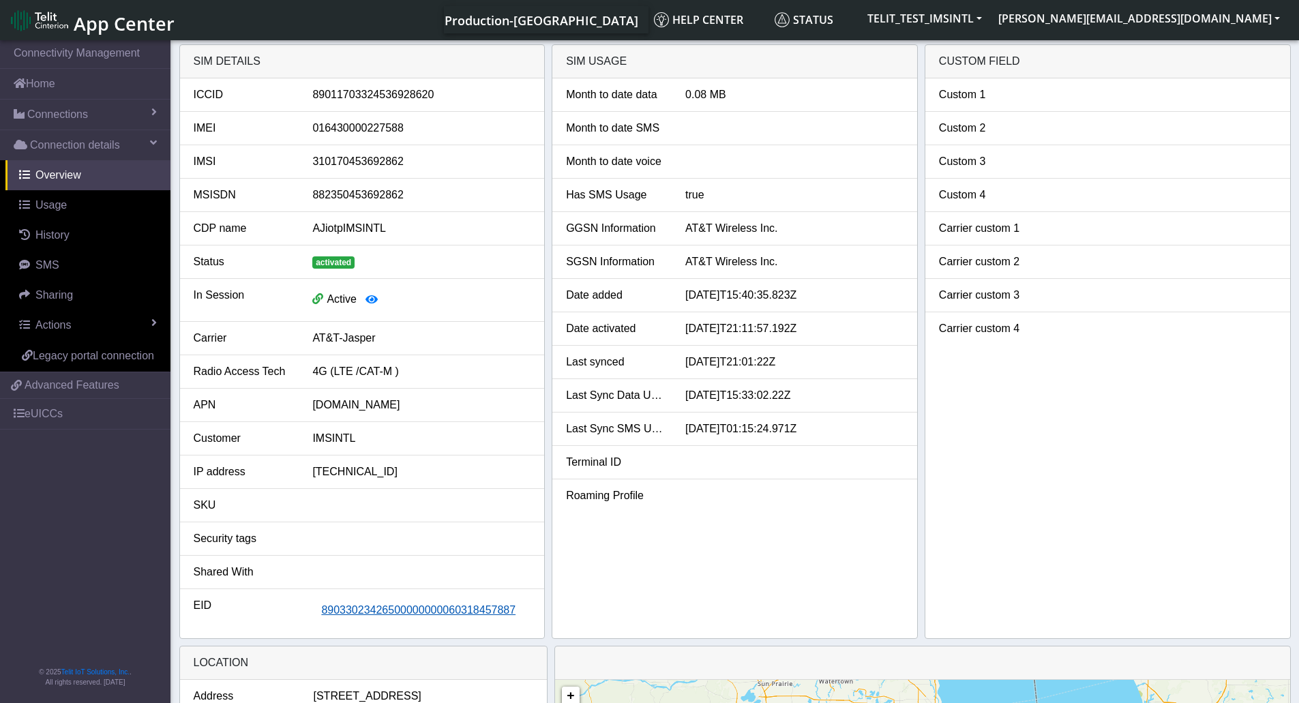
click at [462, 608] on span "89033023426500000000060318457887" at bounding box center [418, 610] width 194 height 12
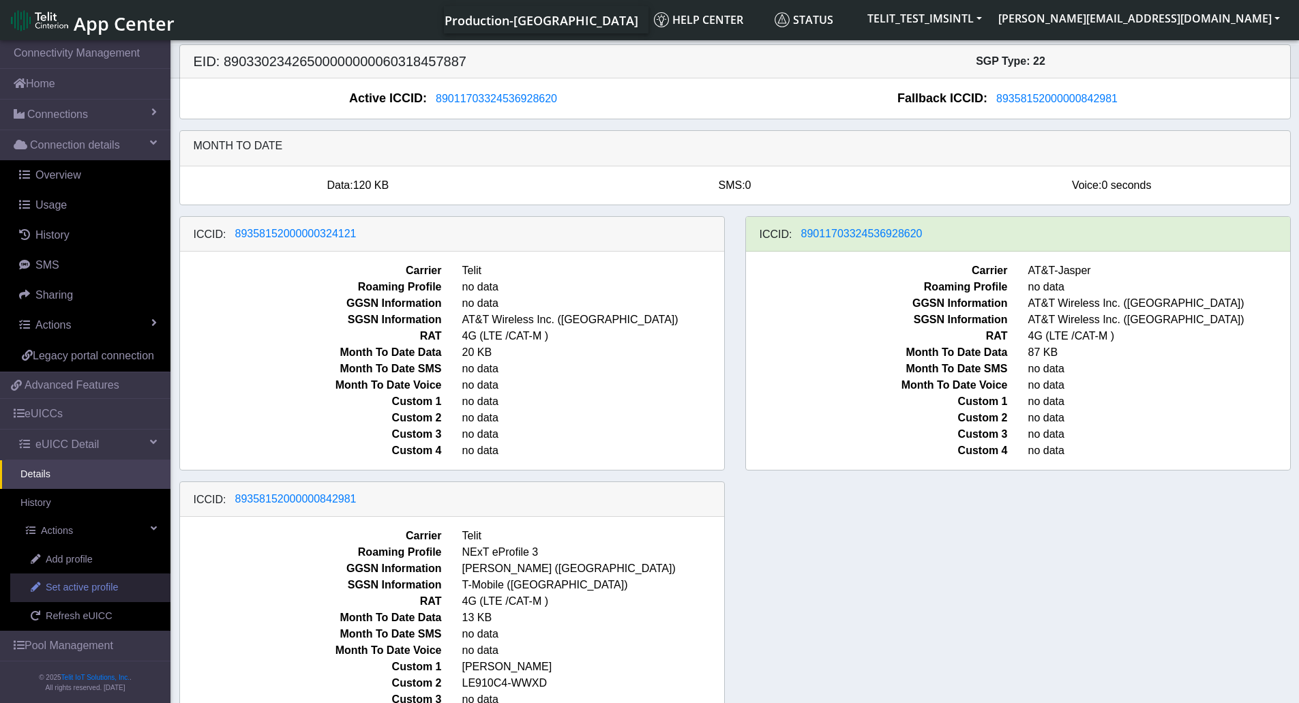
click at [116, 595] on span "Set active profile" at bounding box center [82, 587] width 72 height 15
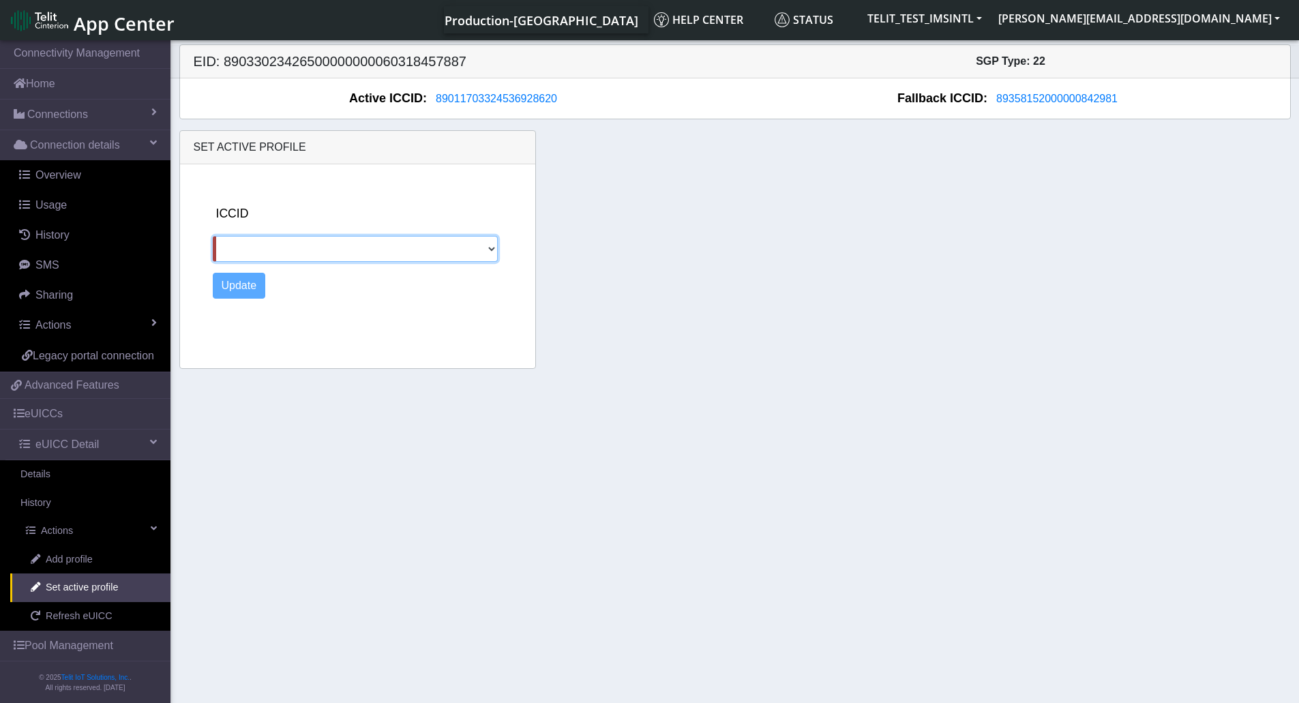
click at [445, 251] on select "89462008025000000088 89358152000000324121 89358152000000842981" at bounding box center [356, 249] width 286 height 26
select select "89358152000000842981"
click at [213, 236] on select "89462008025000000088 89358152000000324121 89358152000000842981" at bounding box center [356, 249] width 286 height 26
click at [246, 295] on button "Update" at bounding box center [239, 286] width 53 height 26
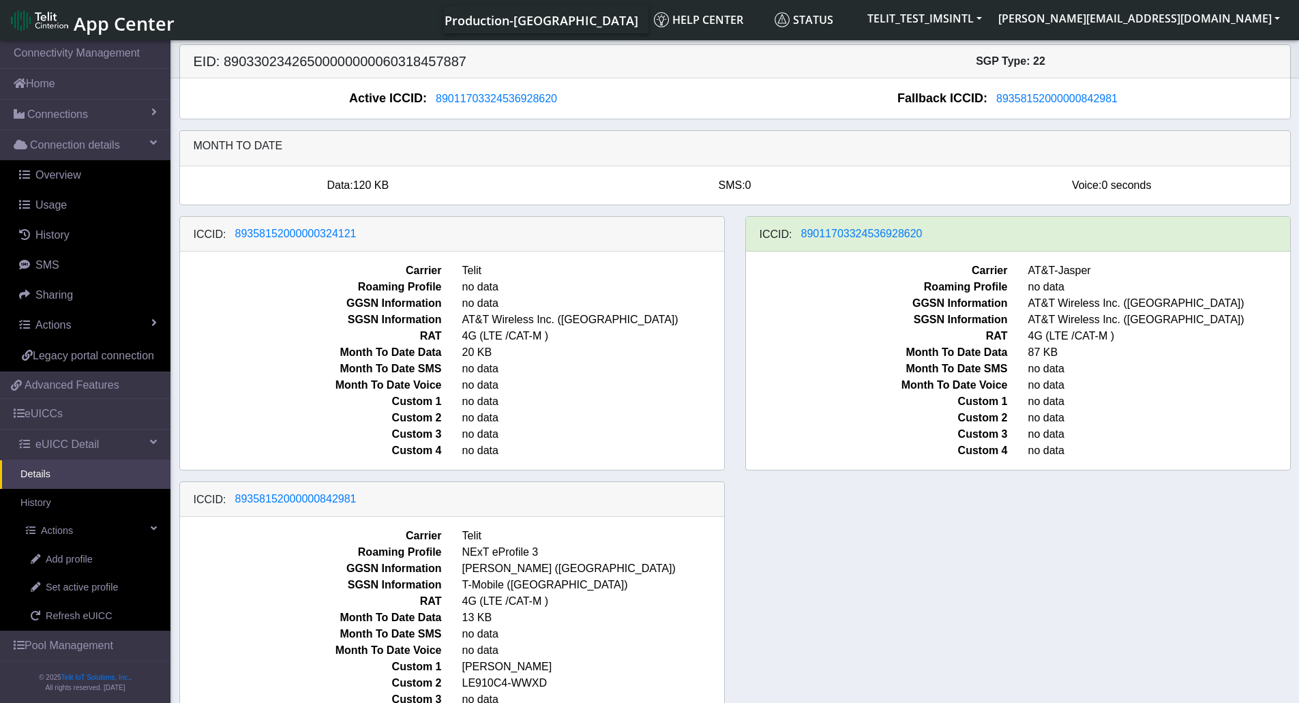
drag, startPoint x: 367, startPoint y: 501, endPoint x: 291, endPoint y: 512, distance: 77.3
click at [283, 514] on div "ICCID: 89358152000000842981" at bounding box center [452, 499] width 544 height 35
drag, startPoint x: 355, startPoint y: 511, endPoint x: 313, endPoint y: 509, distance: 42.3
click at [313, 509] on div "ICCID: 89358152000000842981" at bounding box center [452, 499] width 544 height 35
drag, startPoint x: 368, startPoint y: 503, endPoint x: 339, endPoint y: 513, distance: 30.4
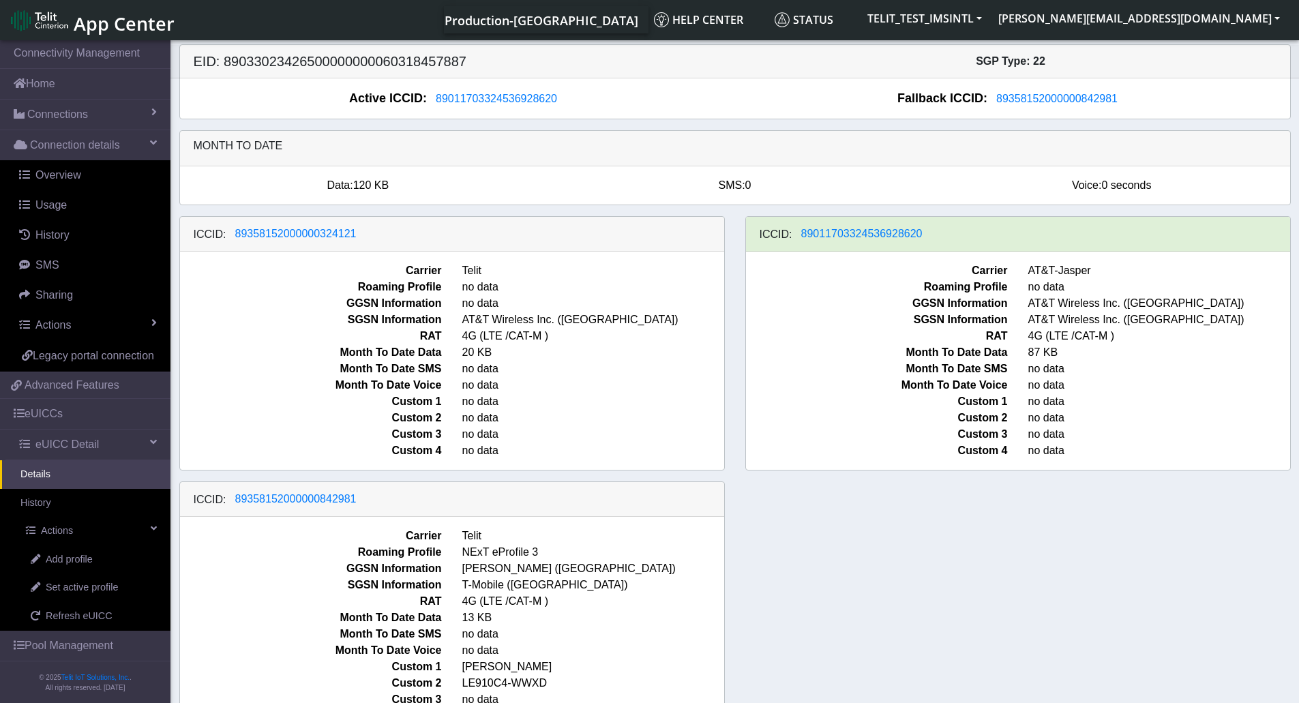
click at [331, 520] on div "ICCID: 89358152000000842981 Carrier Telit Roaming Profile NExT eProfile 3 GGSN …" at bounding box center [452, 608] width 546 height 254
click at [329, 501] on span "89358152000000842981" at bounding box center [295, 499] width 121 height 12
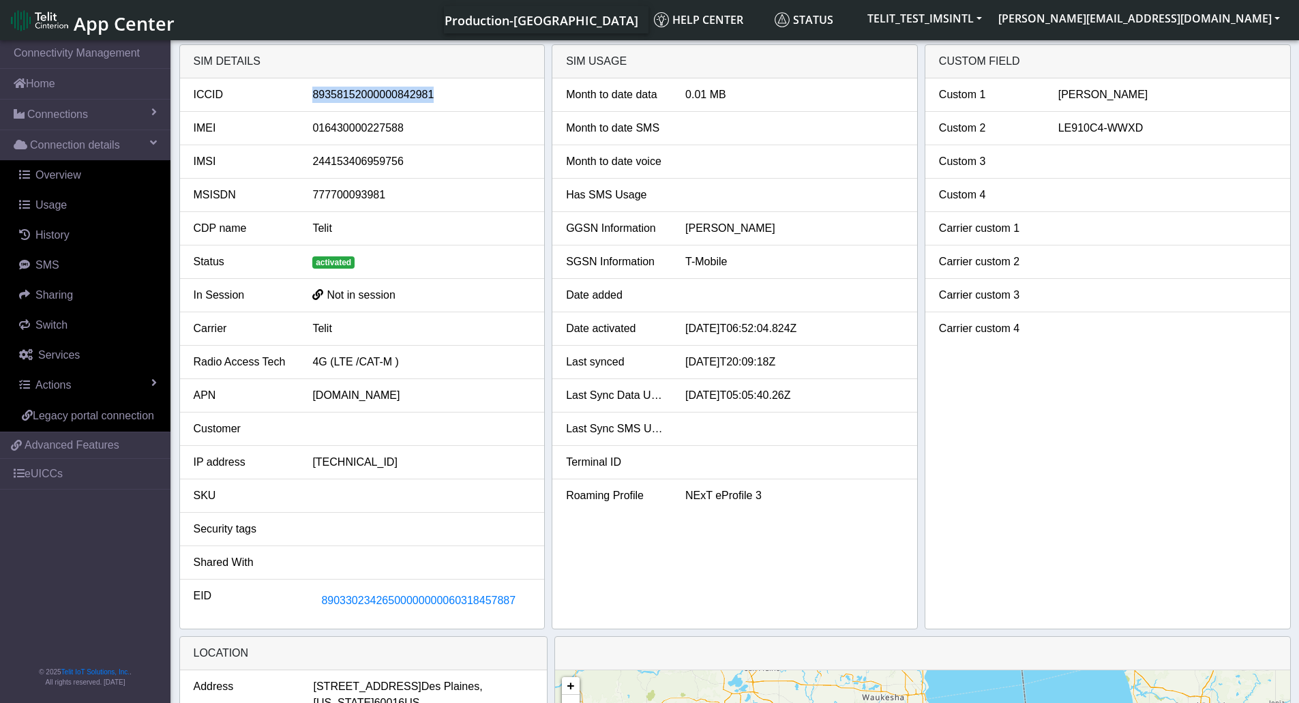
drag, startPoint x: 418, startPoint y: 91, endPoint x: 294, endPoint y: 106, distance: 125.1
click at [294, 106] on li "ICCID 89358152000000842981" at bounding box center [362, 94] width 365 height 33
copy div "89358152000000842981"
click at [57, 231] on span "History" at bounding box center [52, 235] width 34 height 12
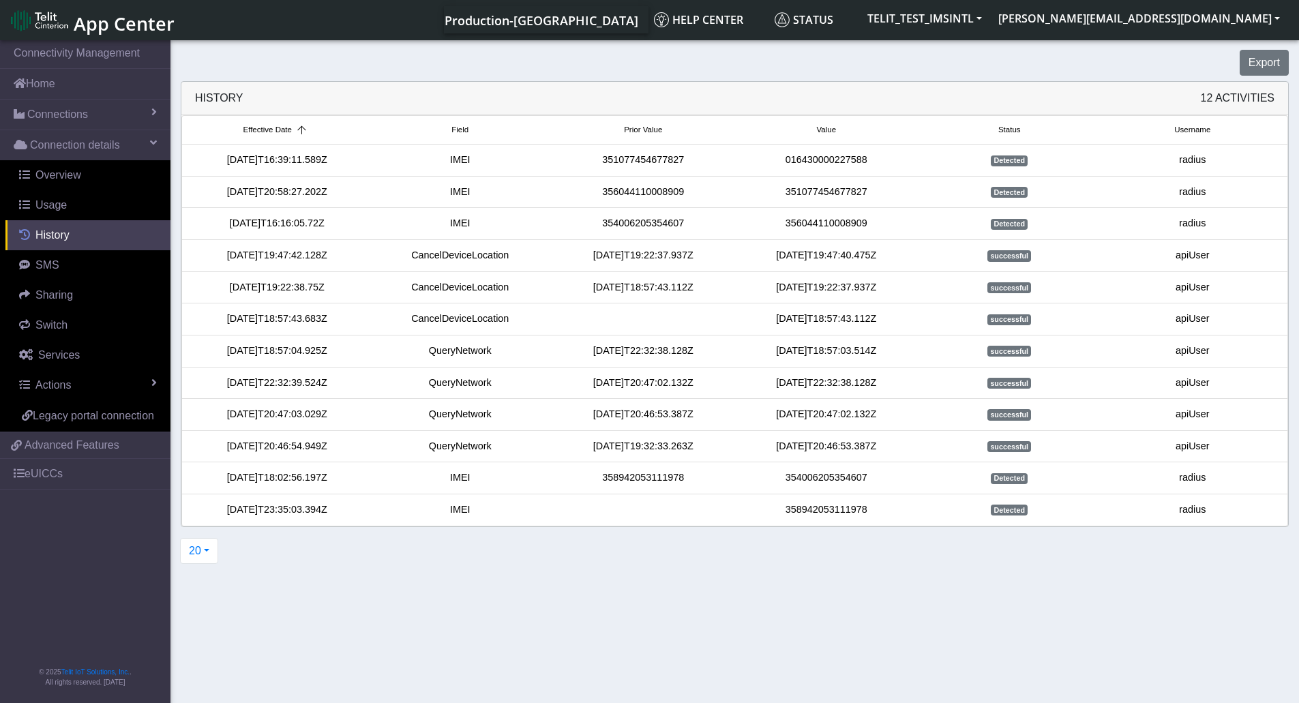
click at [87, 231] on link "History" at bounding box center [87, 235] width 165 height 30
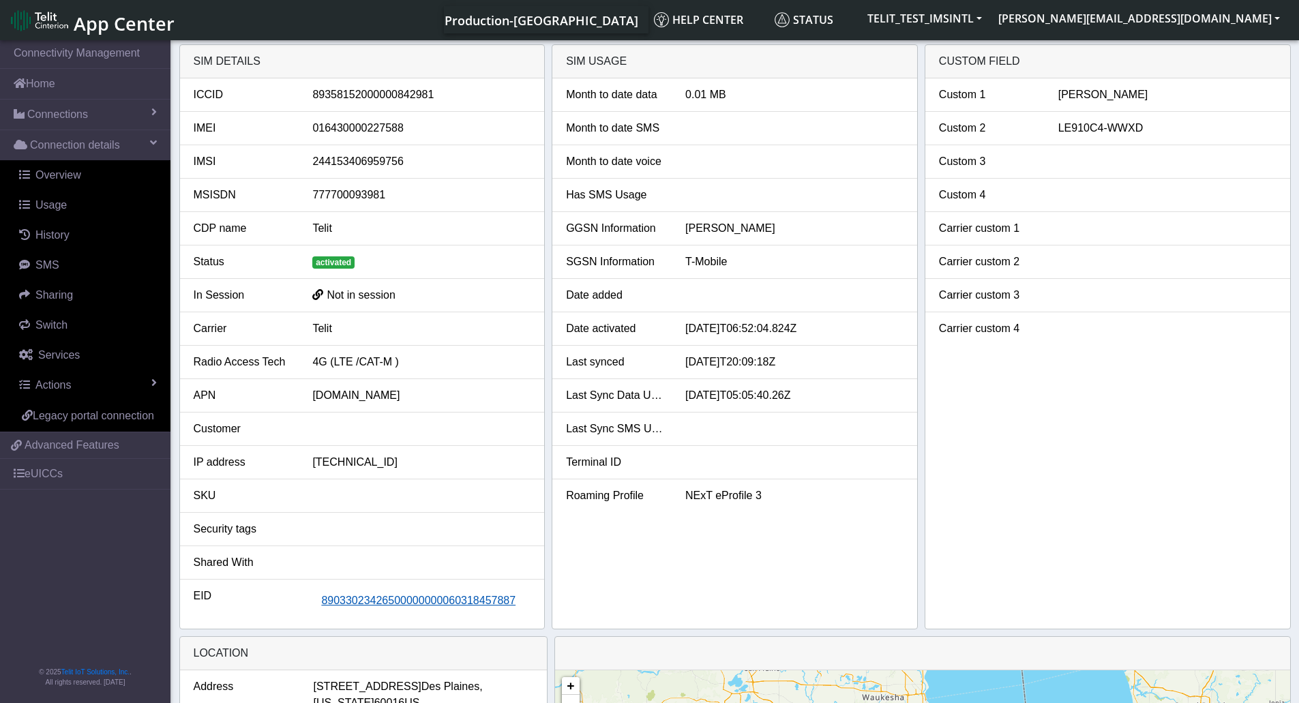
click at [374, 603] on span "89033023426500000000060318457887" at bounding box center [418, 601] width 194 height 12
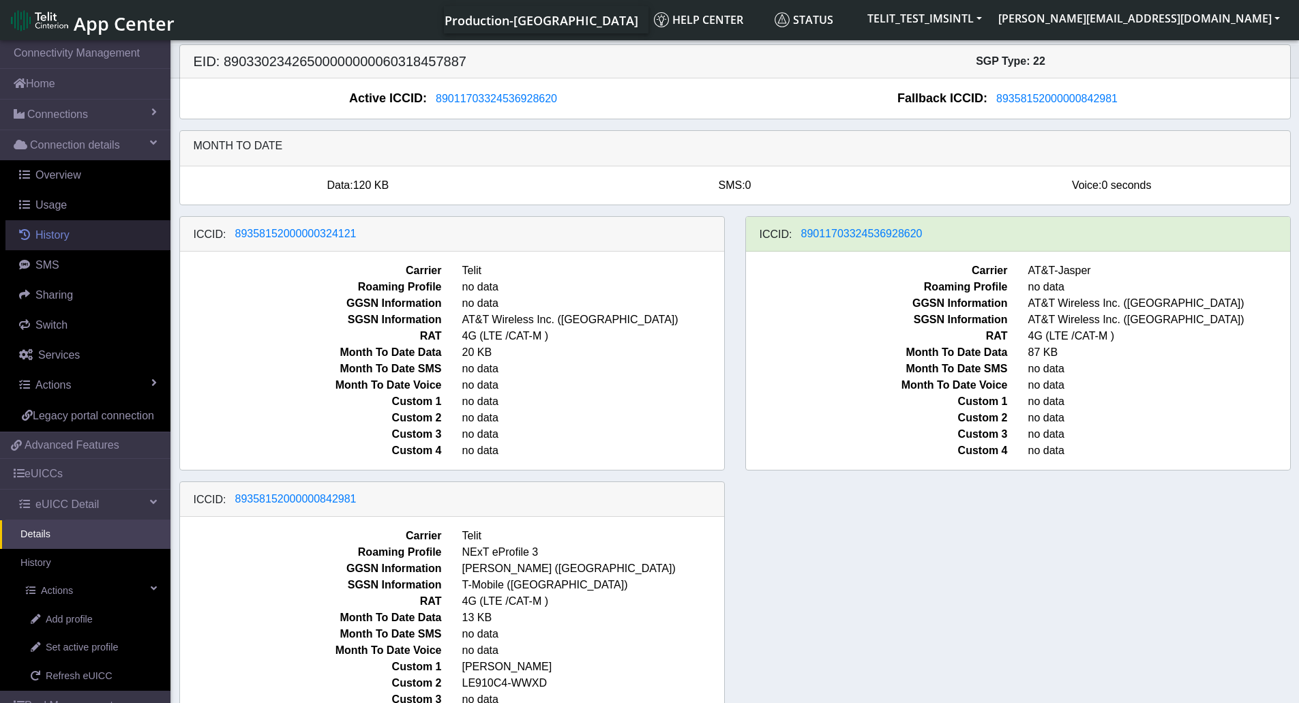
click at [61, 241] on span "History" at bounding box center [52, 235] width 34 height 12
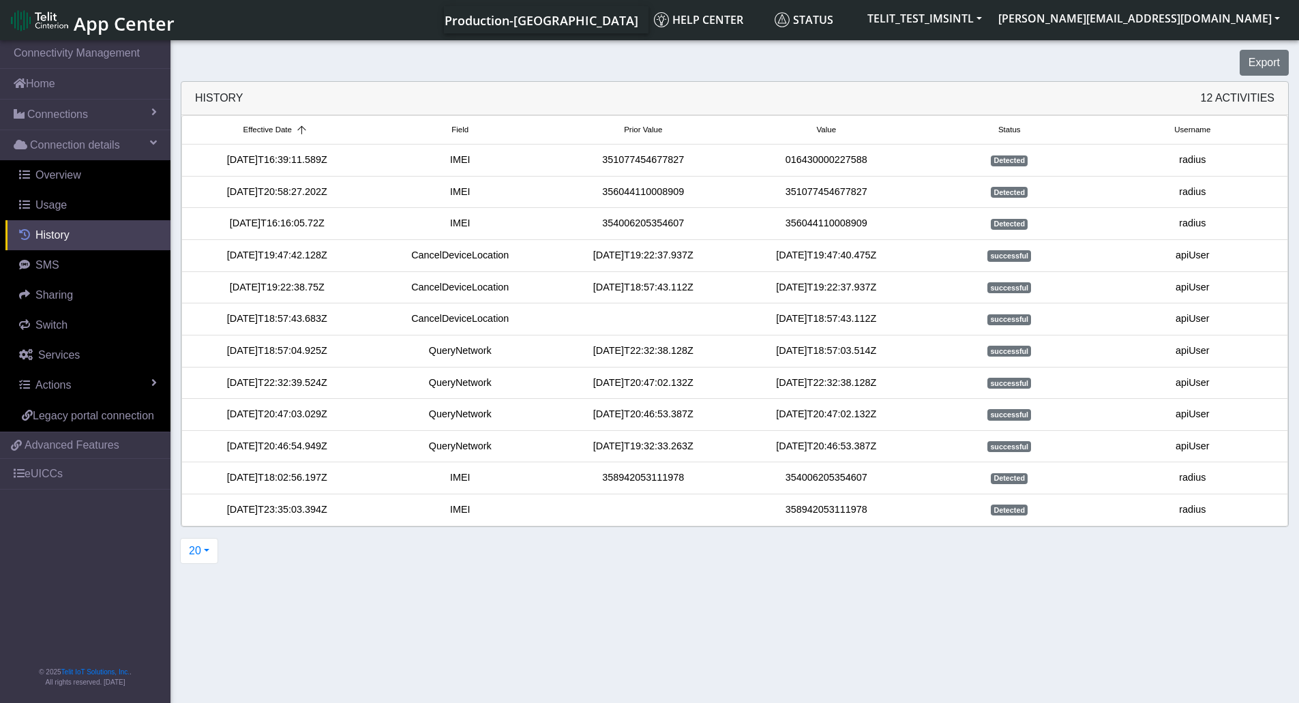
click at [61, 233] on span "History" at bounding box center [52, 235] width 34 height 12
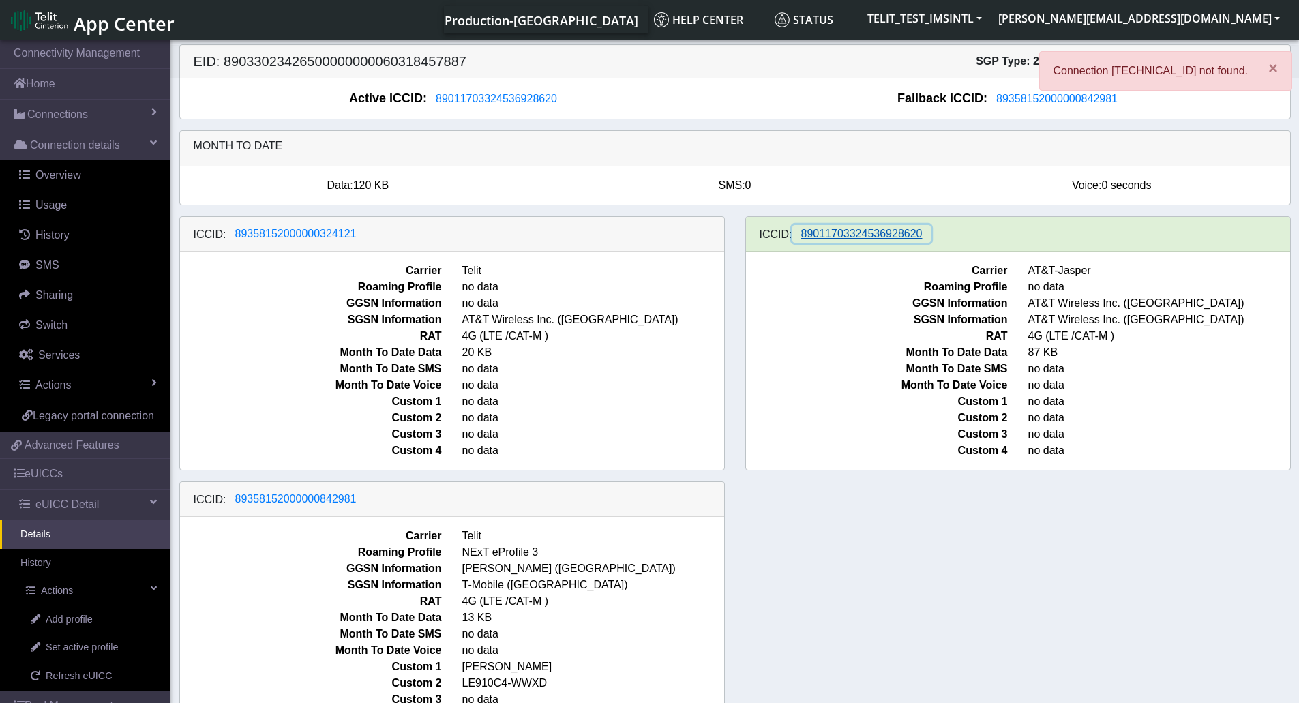
click at [880, 235] on span "89011703324536928620" at bounding box center [861, 234] width 121 height 12
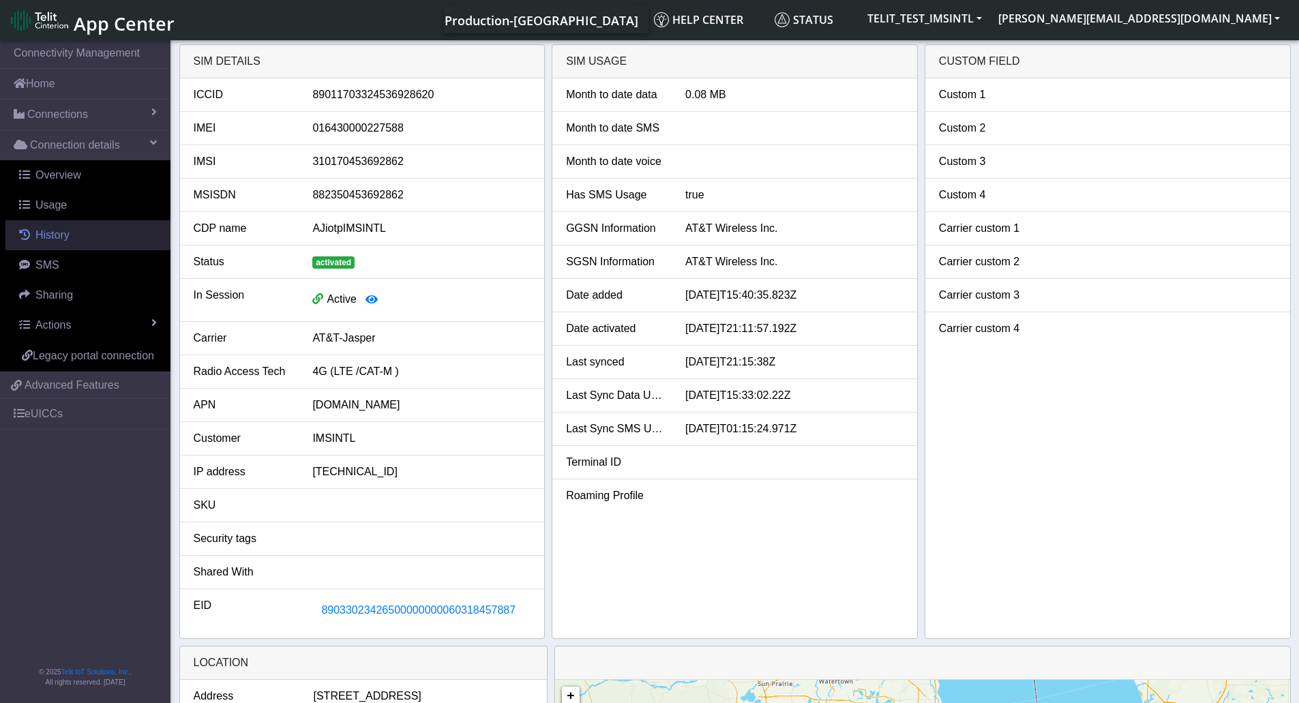
click at [53, 231] on span "History" at bounding box center [52, 235] width 34 height 12
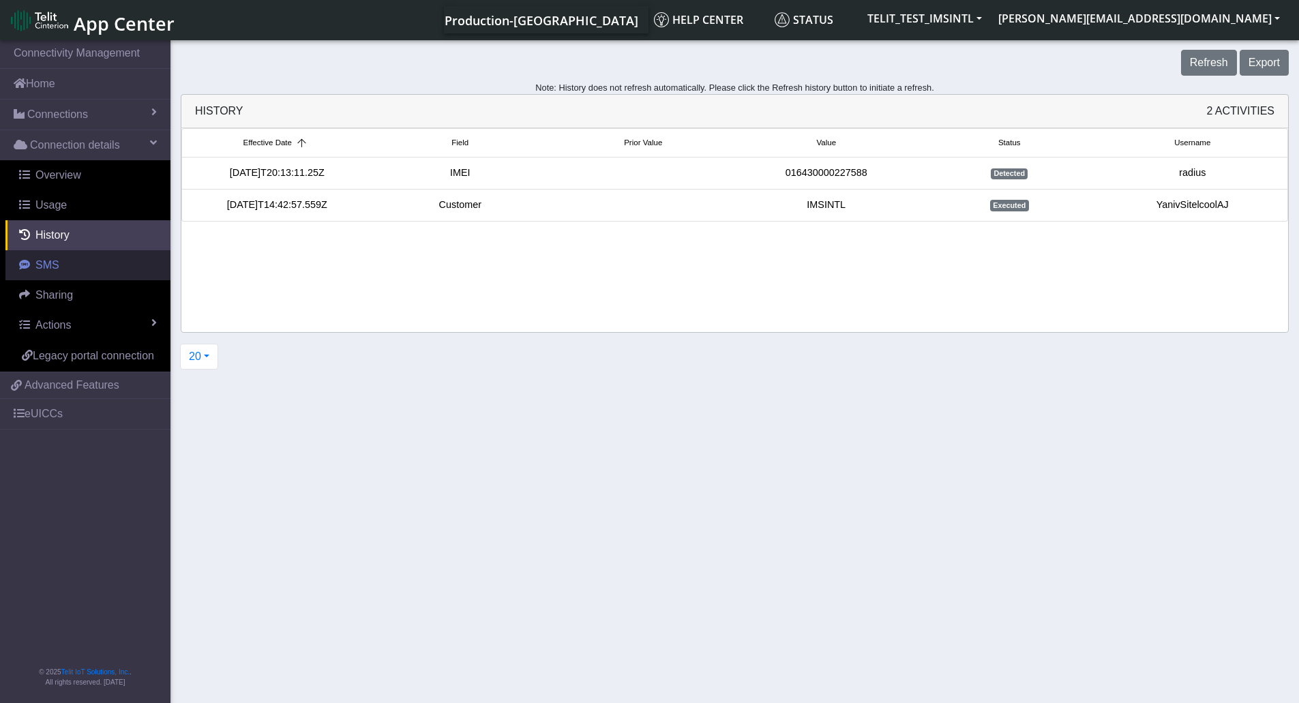
scroll to position [5, 0]
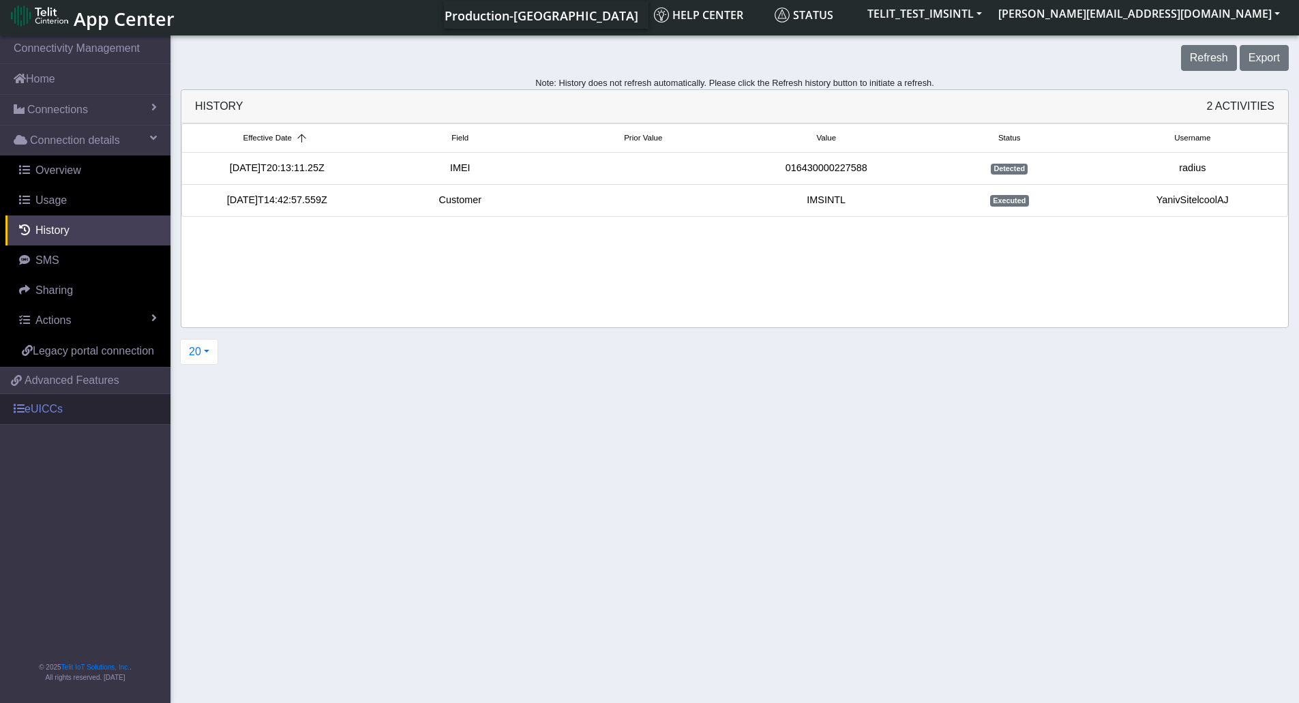
click at [46, 409] on link "eUICCs" at bounding box center [85, 409] width 170 height 30
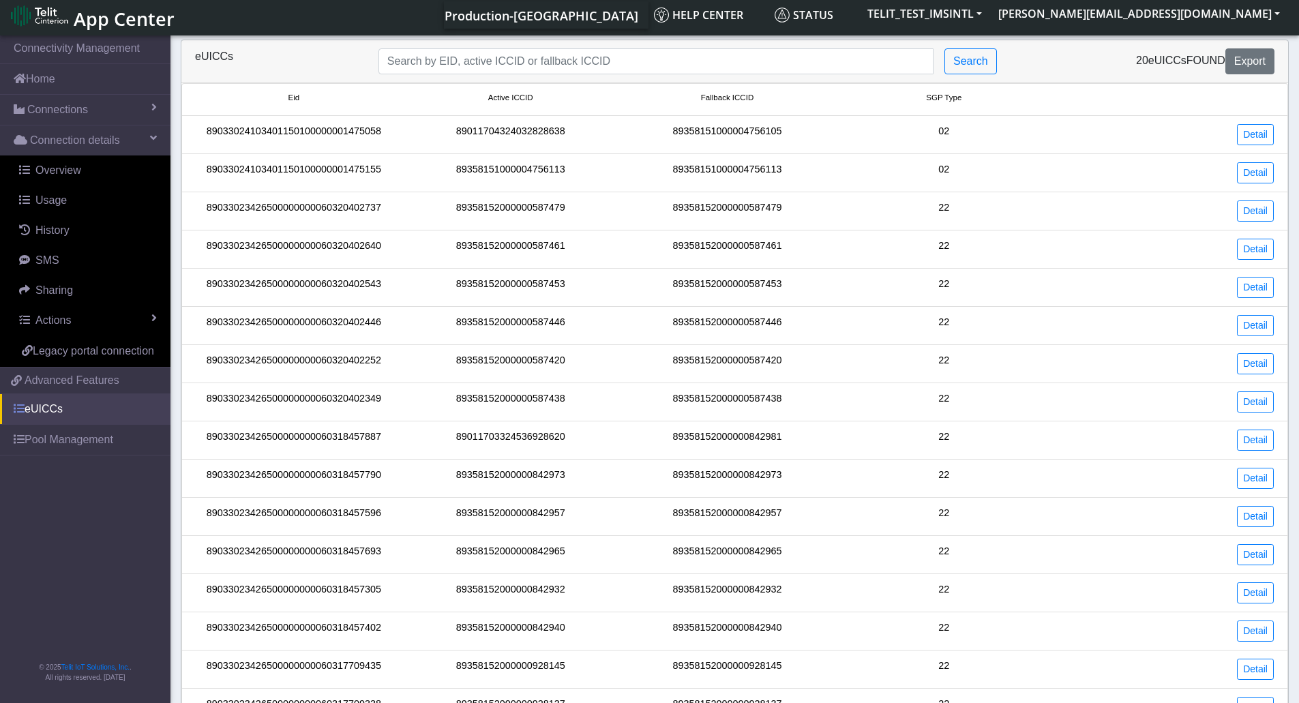
click at [12, 404] on link "eUICCs" at bounding box center [85, 409] width 170 height 30
click at [90, 330] on link "Actions" at bounding box center [87, 321] width 165 height 30
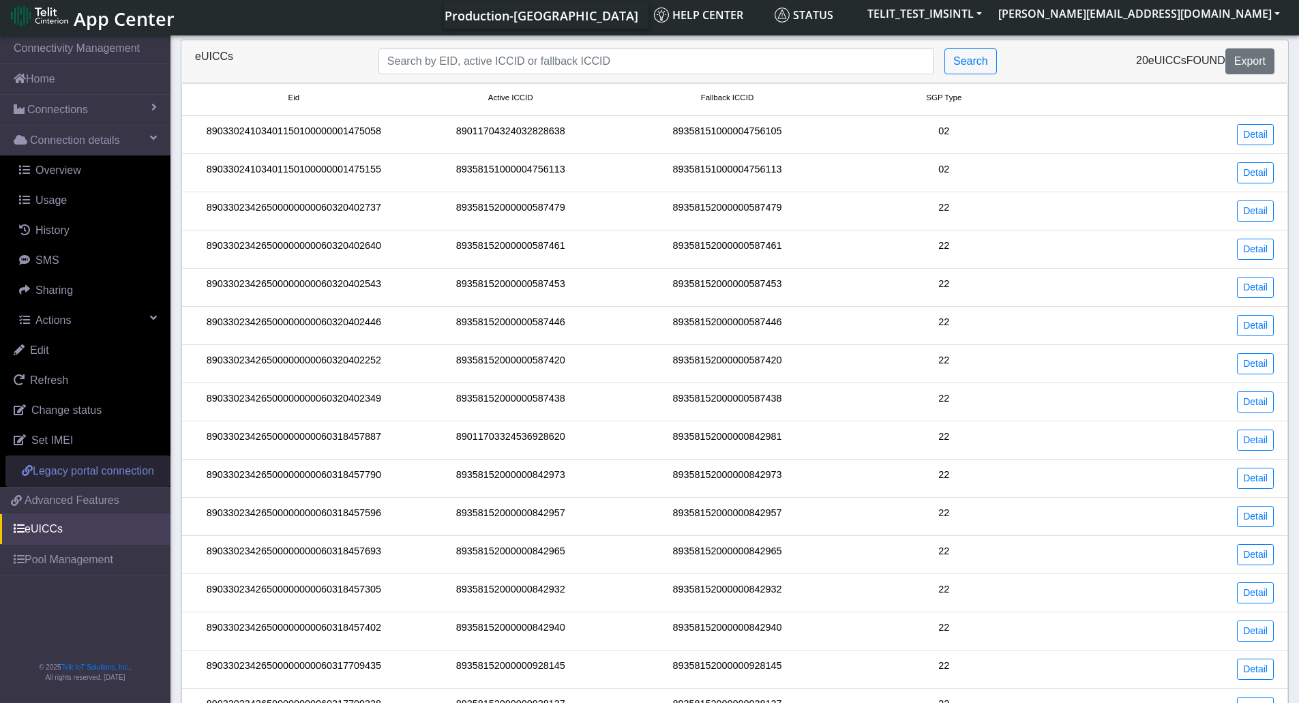
click at [70, 477] on span "Legacy portal connection" at bounding box center [93, 471] width 121 height 12
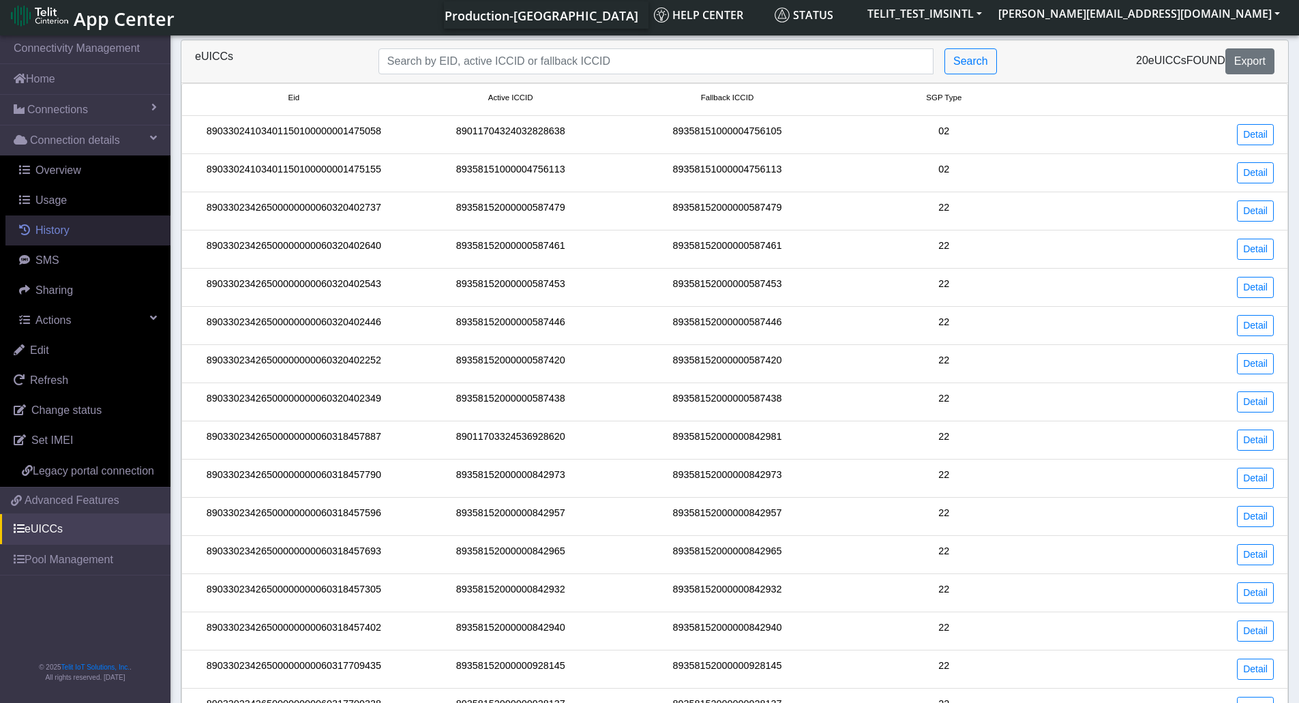
click at [72, 231] on link "History" at bounding box center [87, 231] width 165 height 30
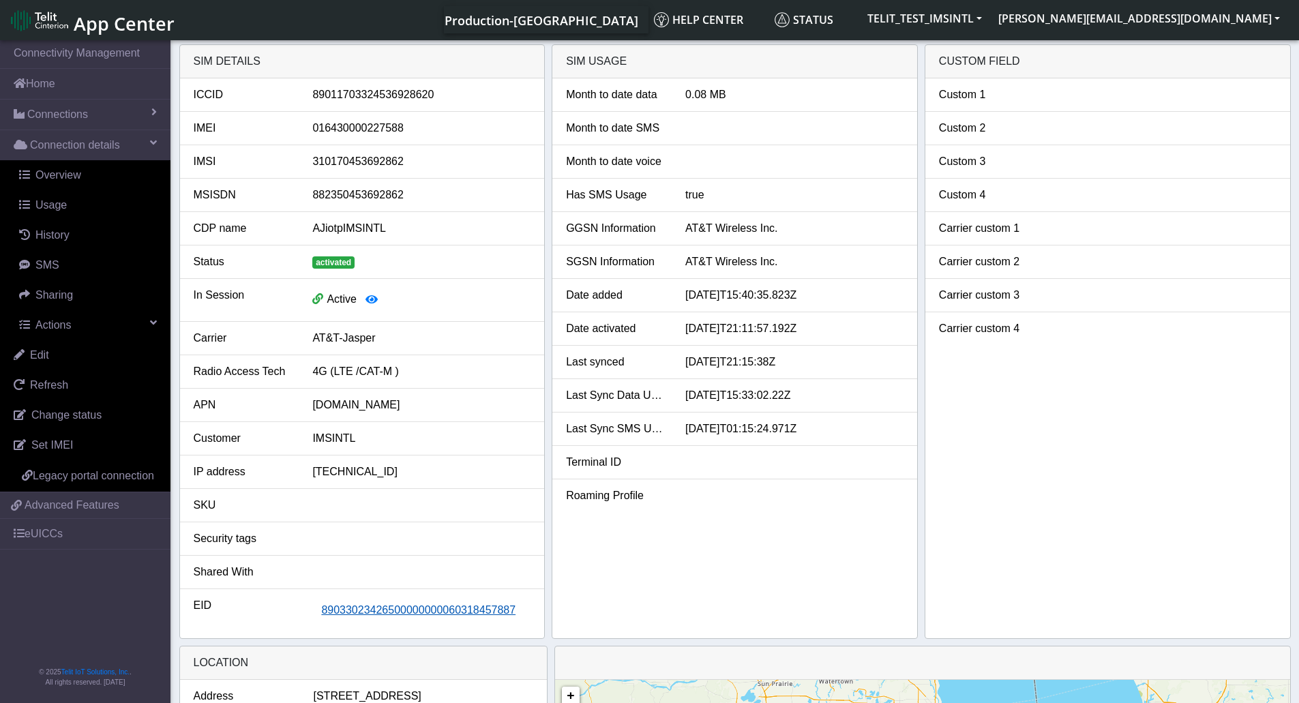
click at [403, 610] on span "89033023426500000000060318457887" at bounding box center [418, 610] width 194 height 12
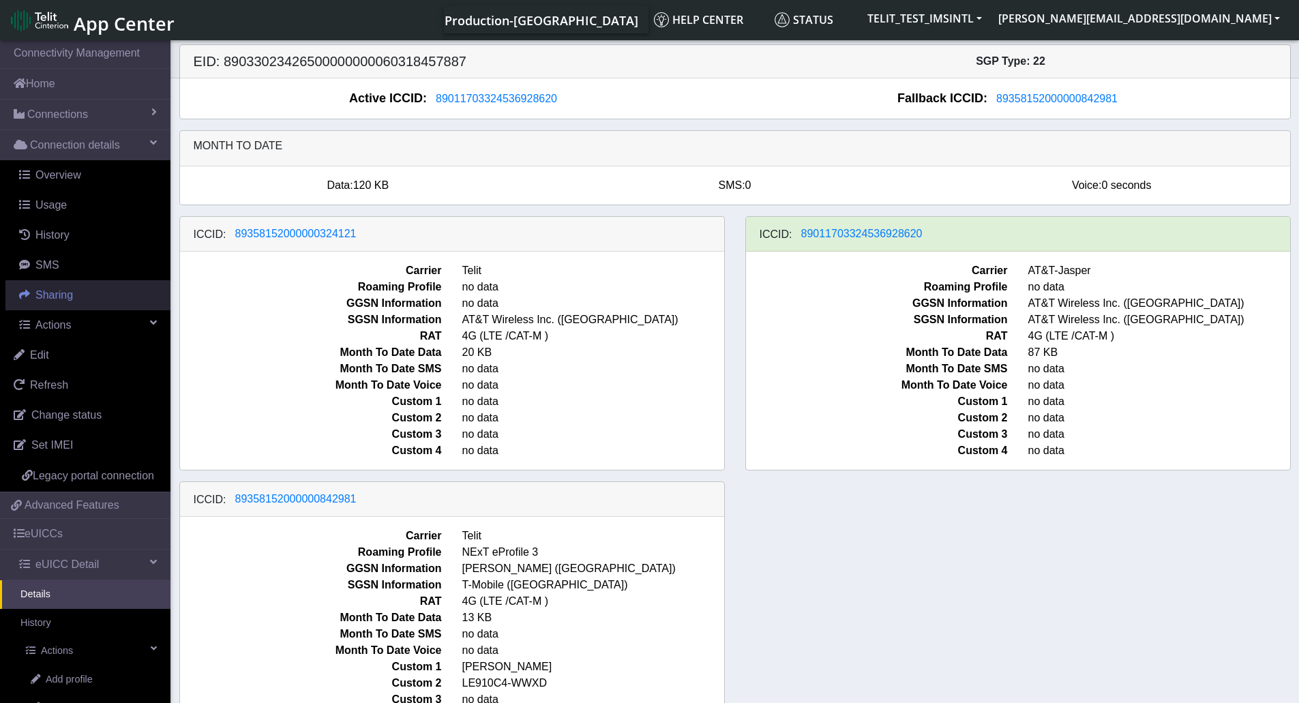
click at [102, 293] on link "Sharing" at bounding box center [87, 295] width 165 height 30
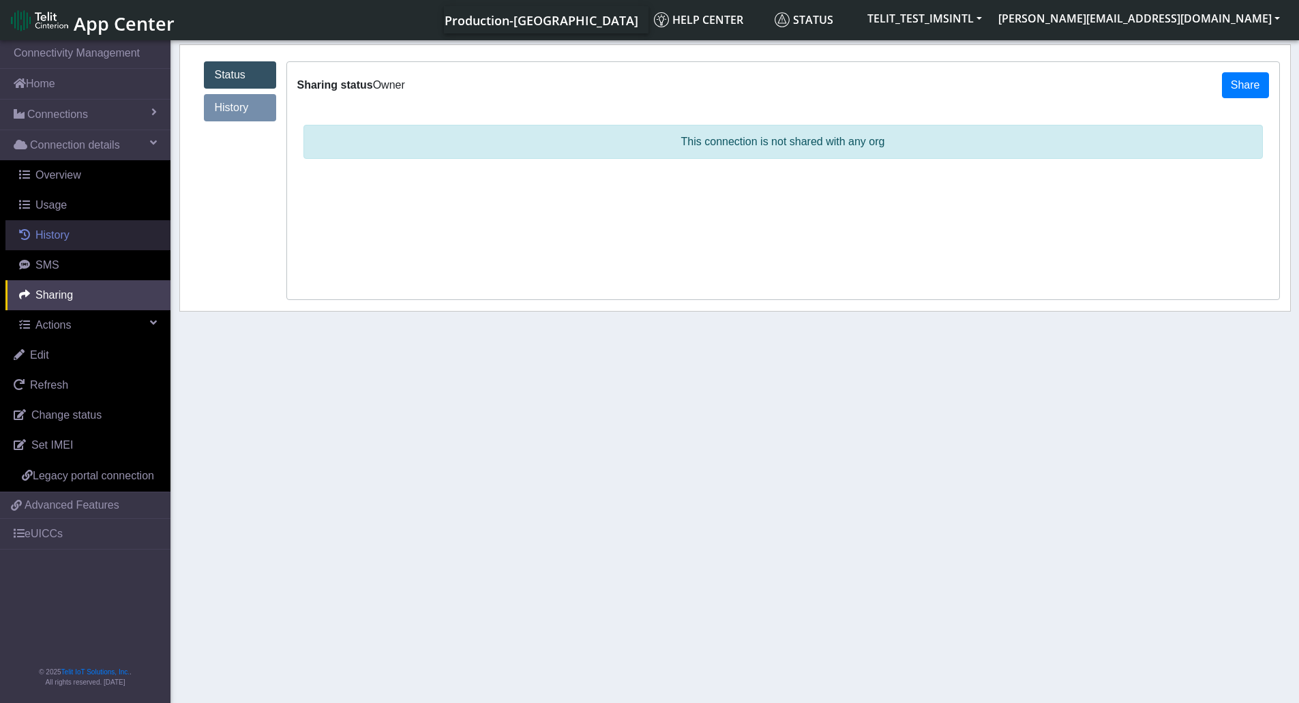
click at [85, 234] on link "History" at bounding box center [87, 235] width 165 height 30
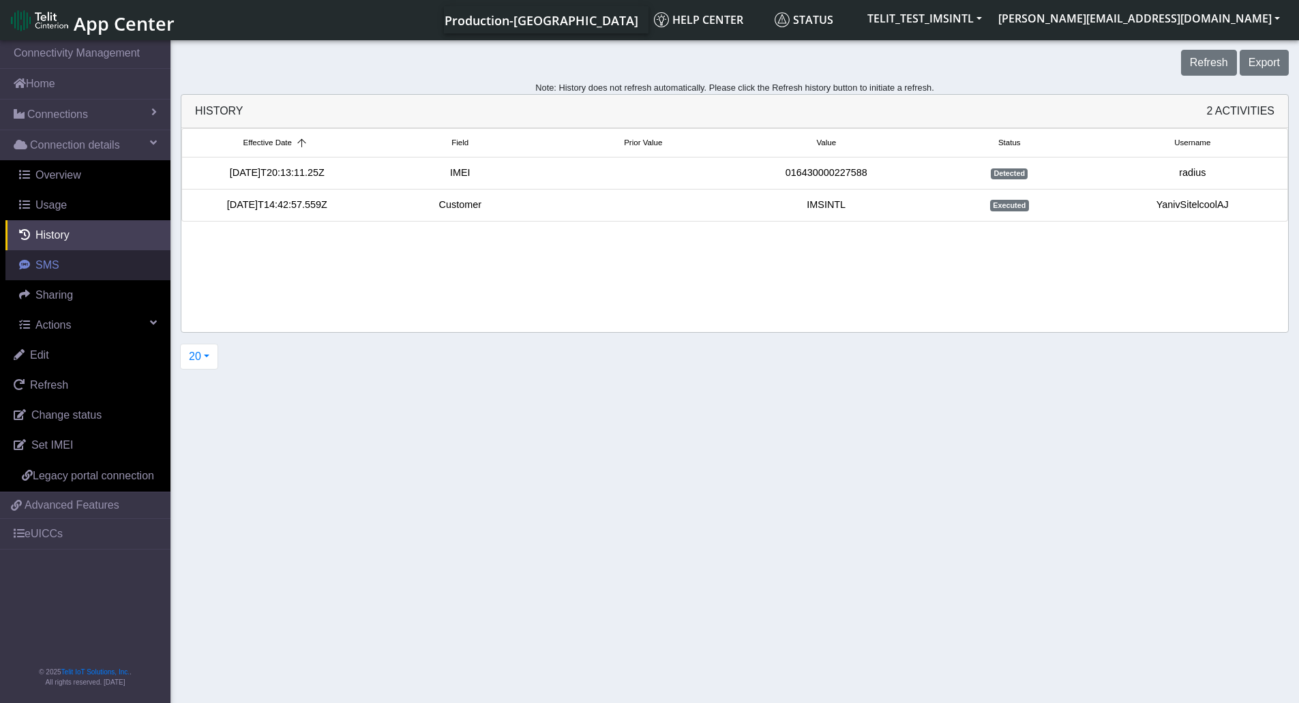
scroll to position [5, 0]
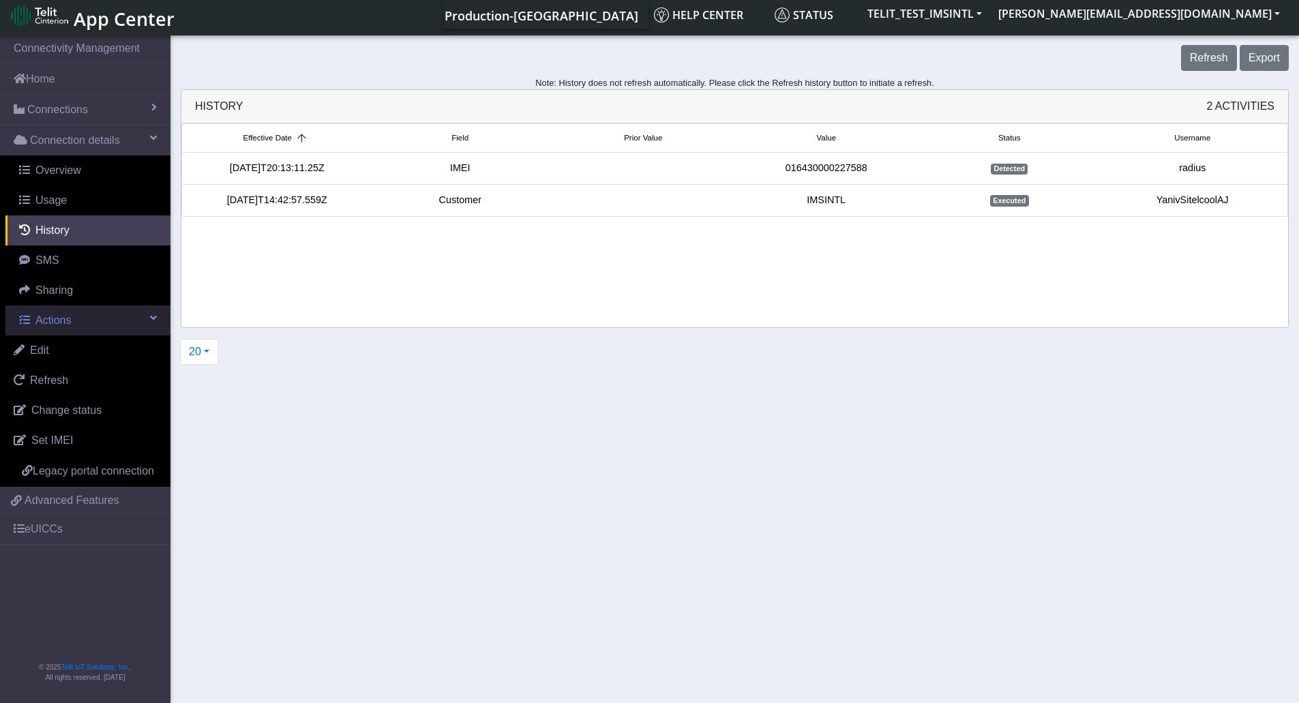
click at [91, 315] on link "Actions" at bounding box center [87, 321] width 165 height 30
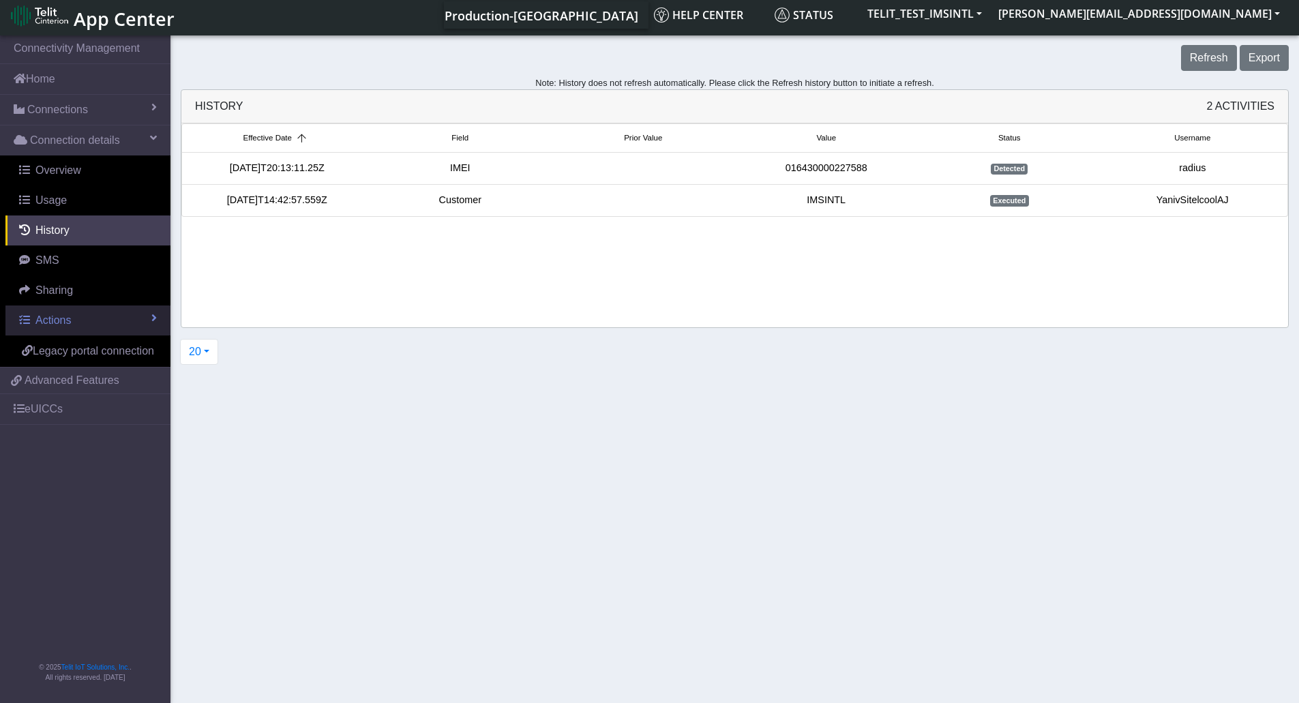
click at [91, 315] on link "Actions" at bounding box center [87, 321] width 165 height 30
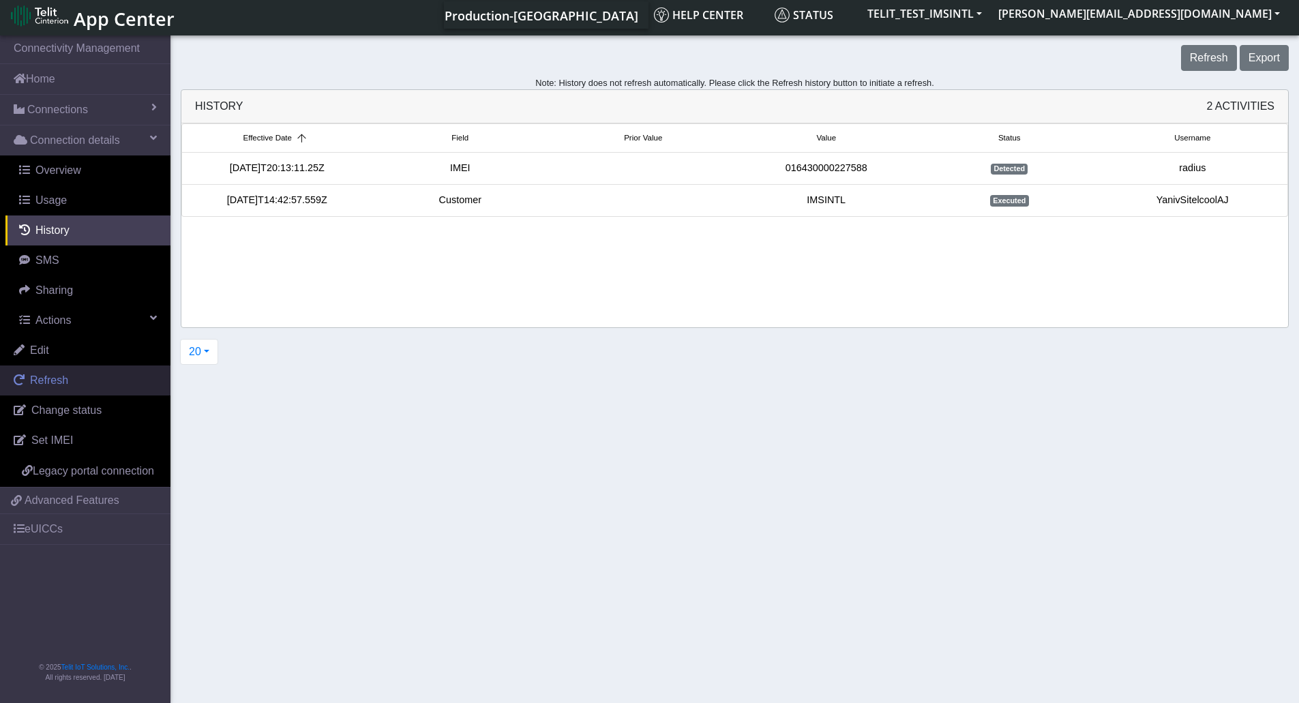
click at [58, 376] on span "Refresh" at bounding box center [49, 380] width 38 height 12
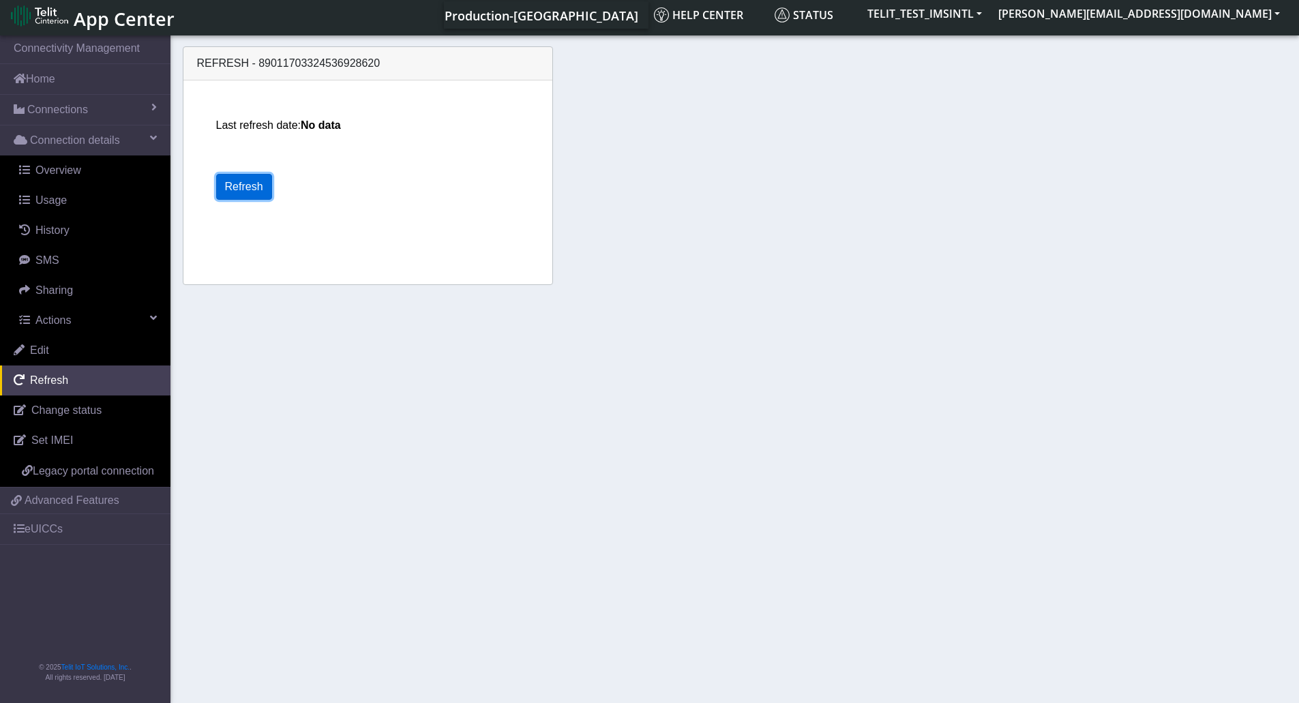
click at [226, 190] on button "Refresh" at bounding box center [244, 187] width 56 height 26
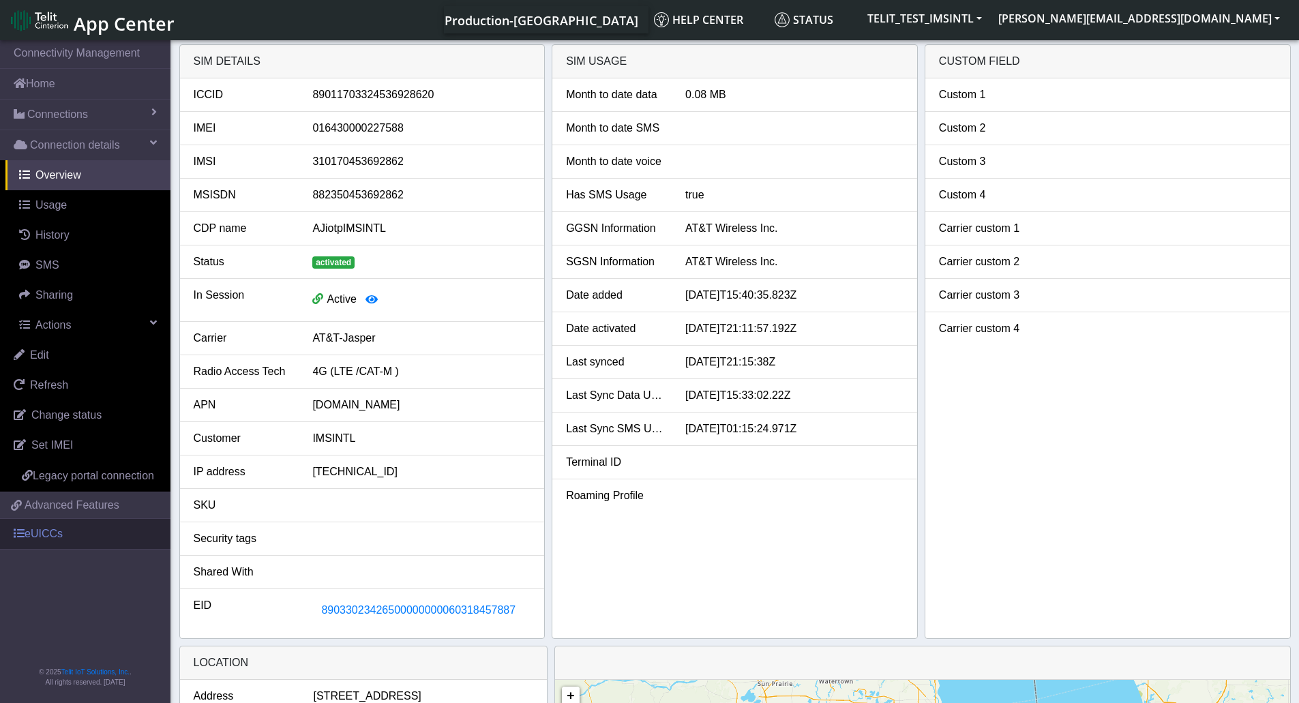
click at [40, 535] on link "eUICCs" at bounding box center [85, 534] width 170 height 30
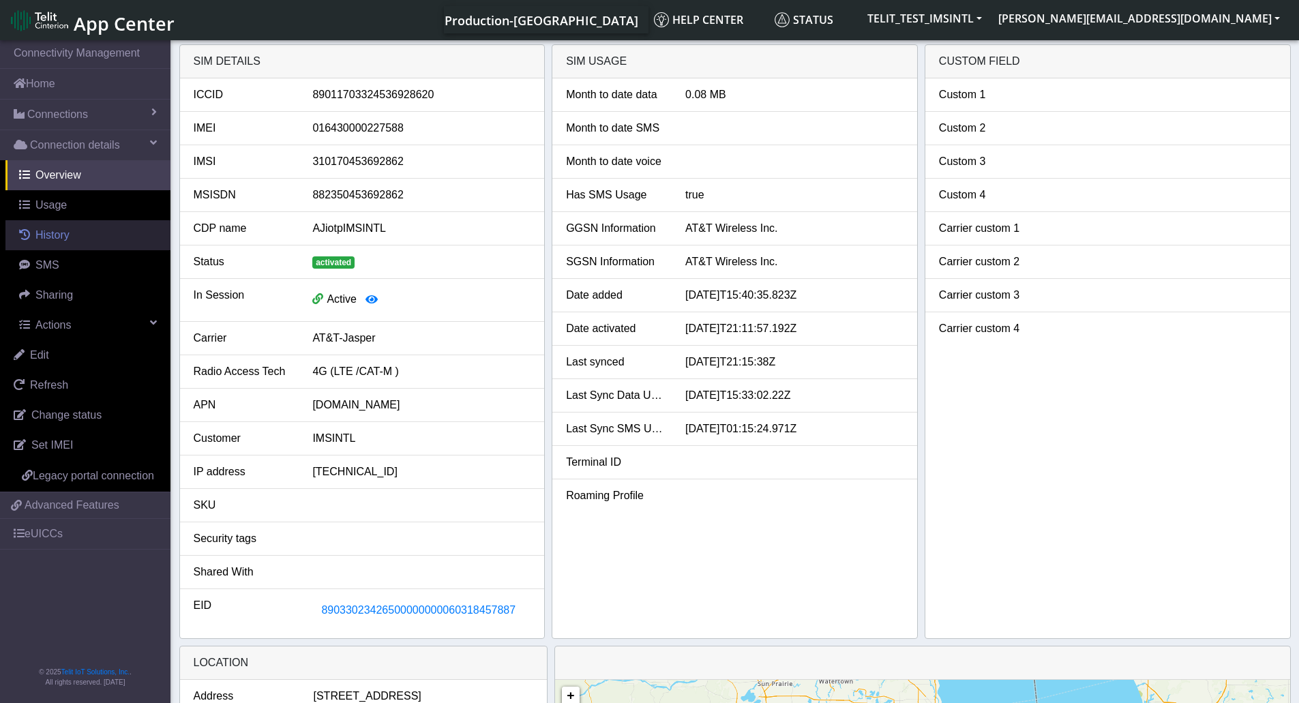
click at [53, 242] on link "History" at bounding box center [87, 235] width 165 height 30
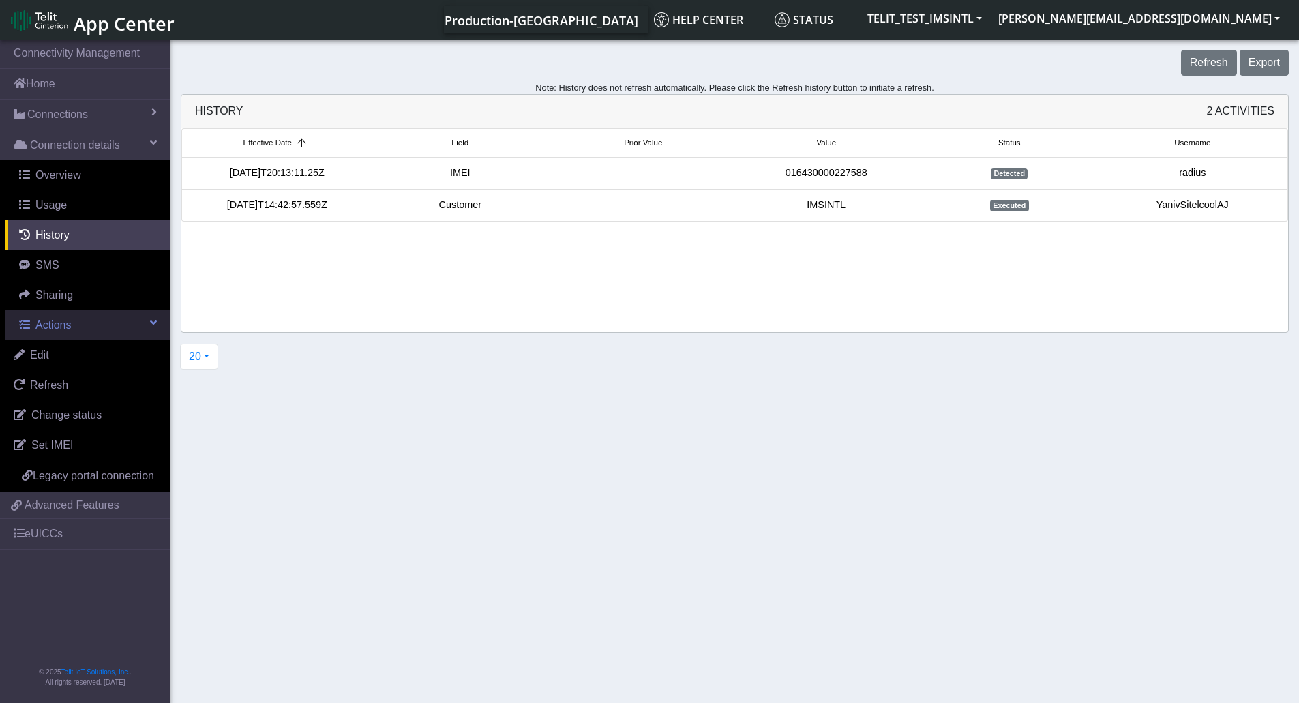
click at [81, 319] on link "Actions" at bounding box center [87, 325] width 165 height 30
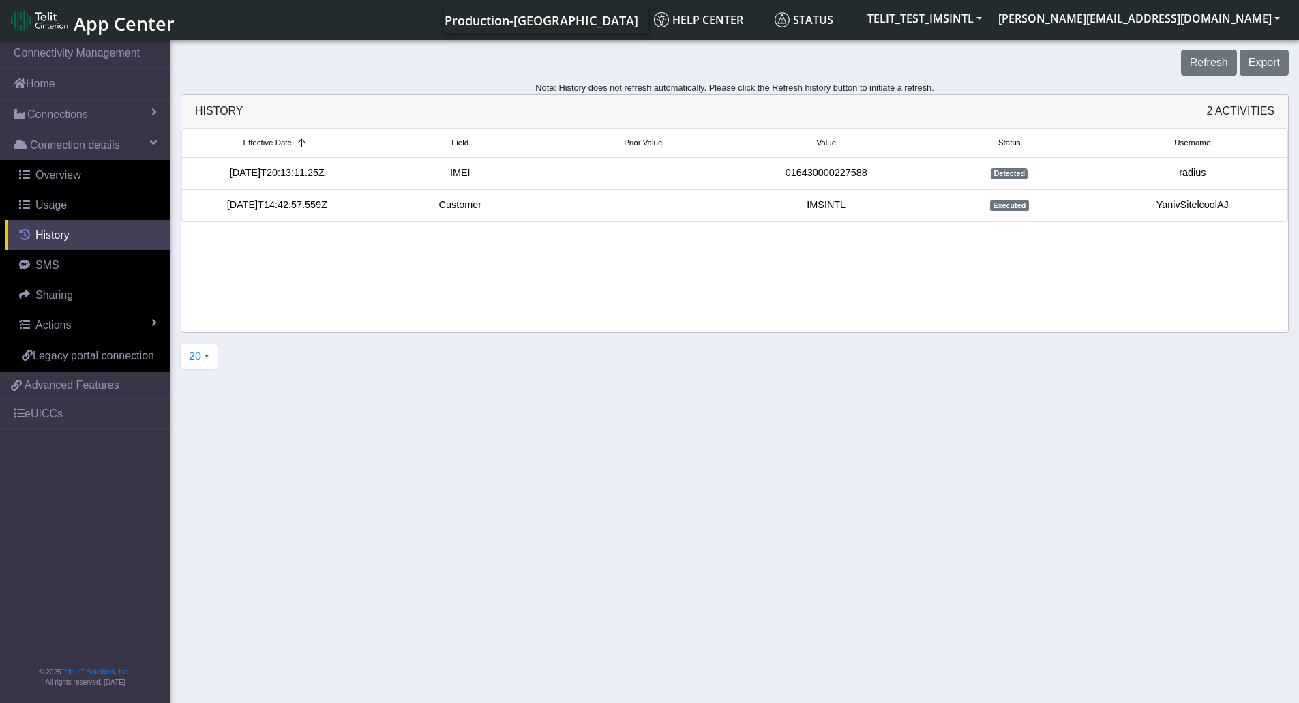
click at [68, 235] on span "History" at bounding box center [52, 235] width 34 height 12
click at [68, 234] on span "History" at bounding box center [52, 235] width 34 height 12
click at [119, 119] on link "Connections" at bounding box center [85, 115] width 170 height 30
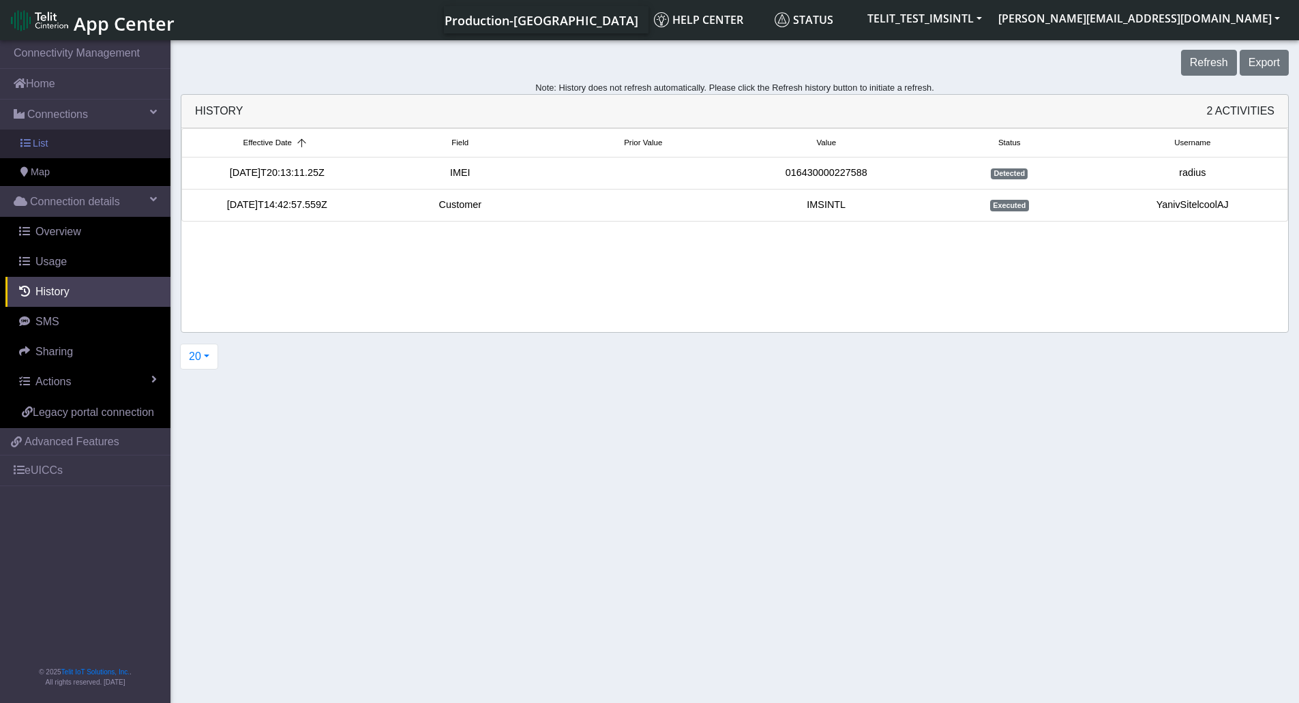
click at [42, 145] on span "List" at bounding box center [40, 143] width 15 height 15
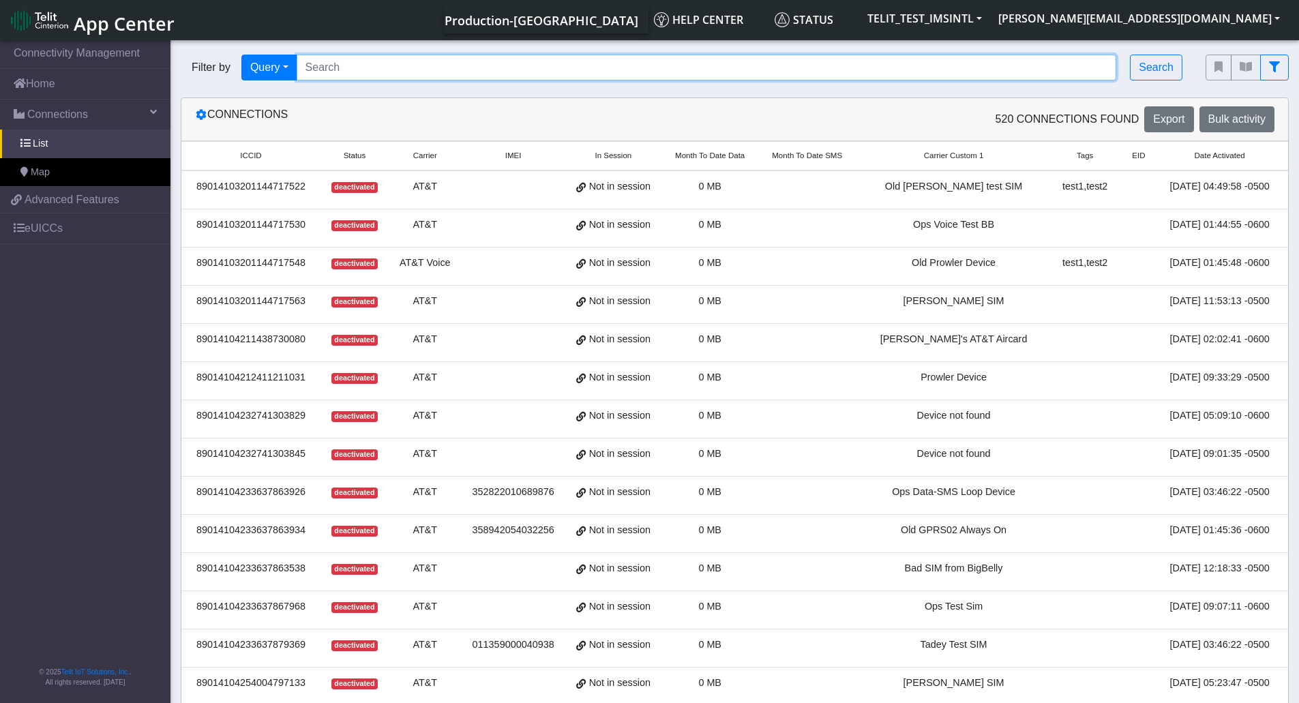
click at [352, 62] on input "Search..." at bounding box center [707, 68] width 820 height 26
paste input "89358152000000842981"
type input "89358152000000842981"
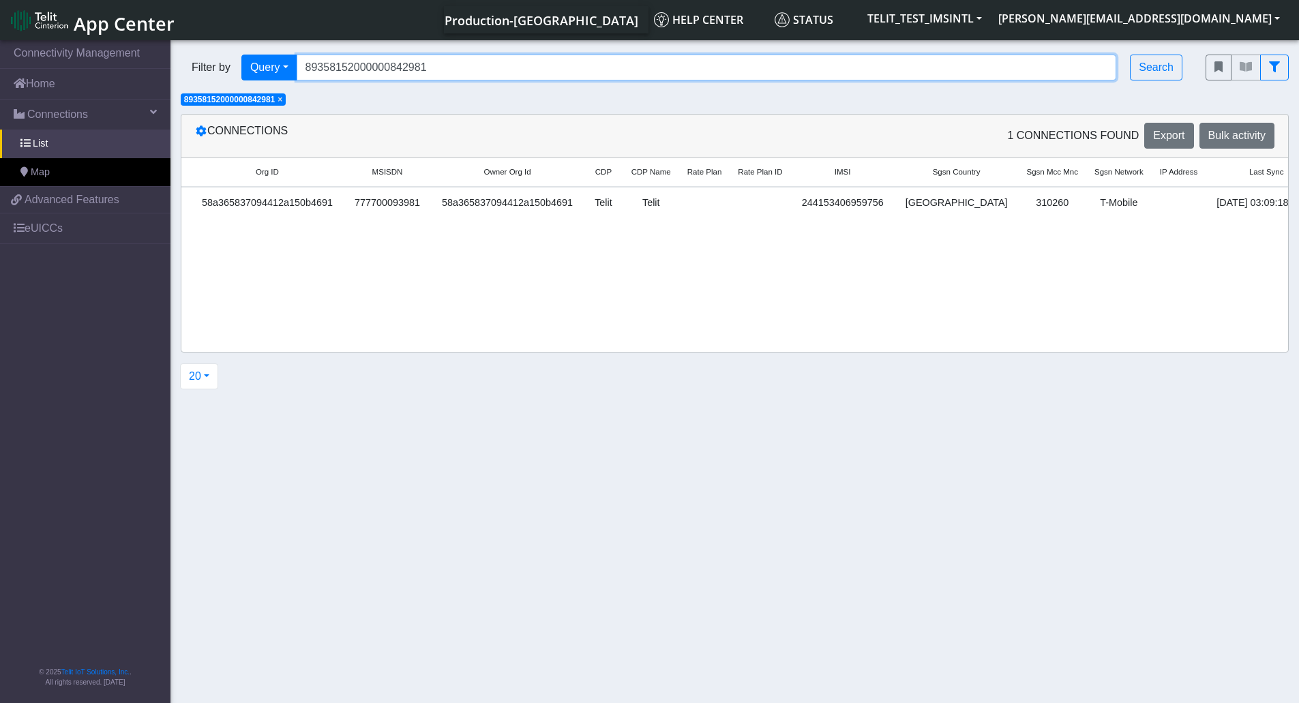
scroll to position [0, 1539]
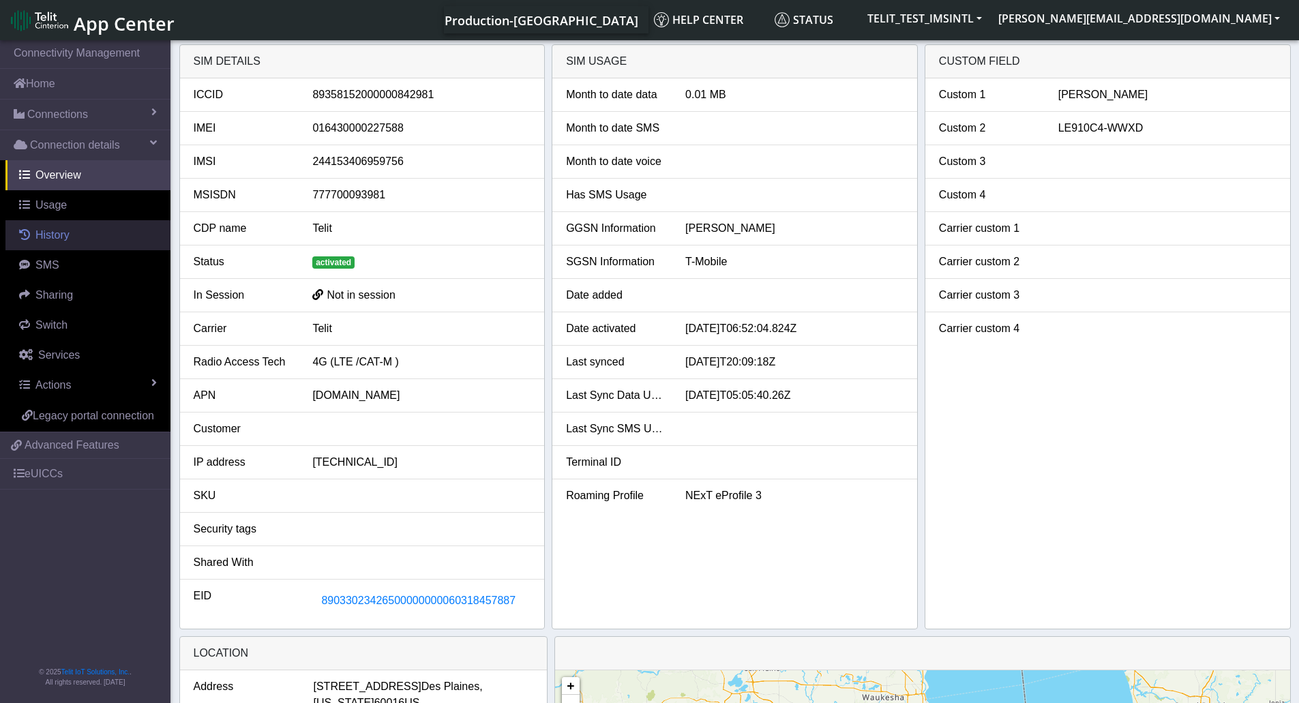
click at [68, 238] on span "History" at bounding box center [52, 235] width 34 height 12
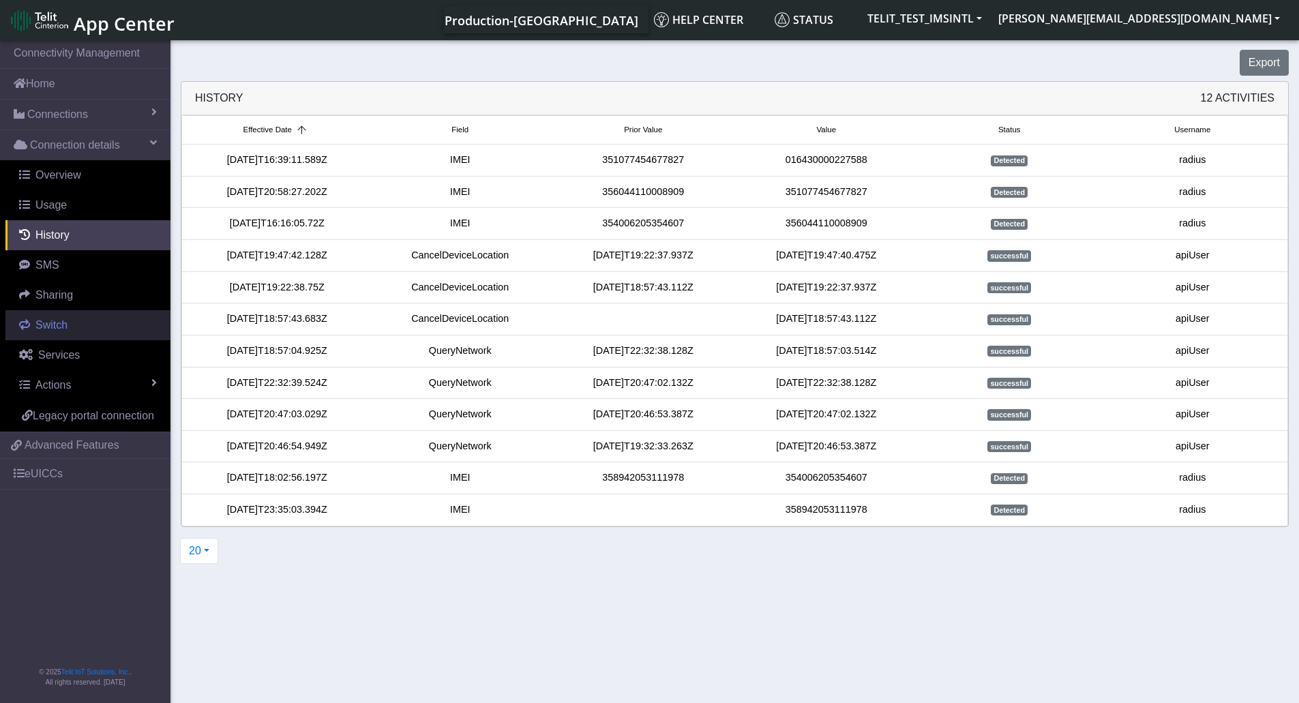
scroll to position [5, 0]
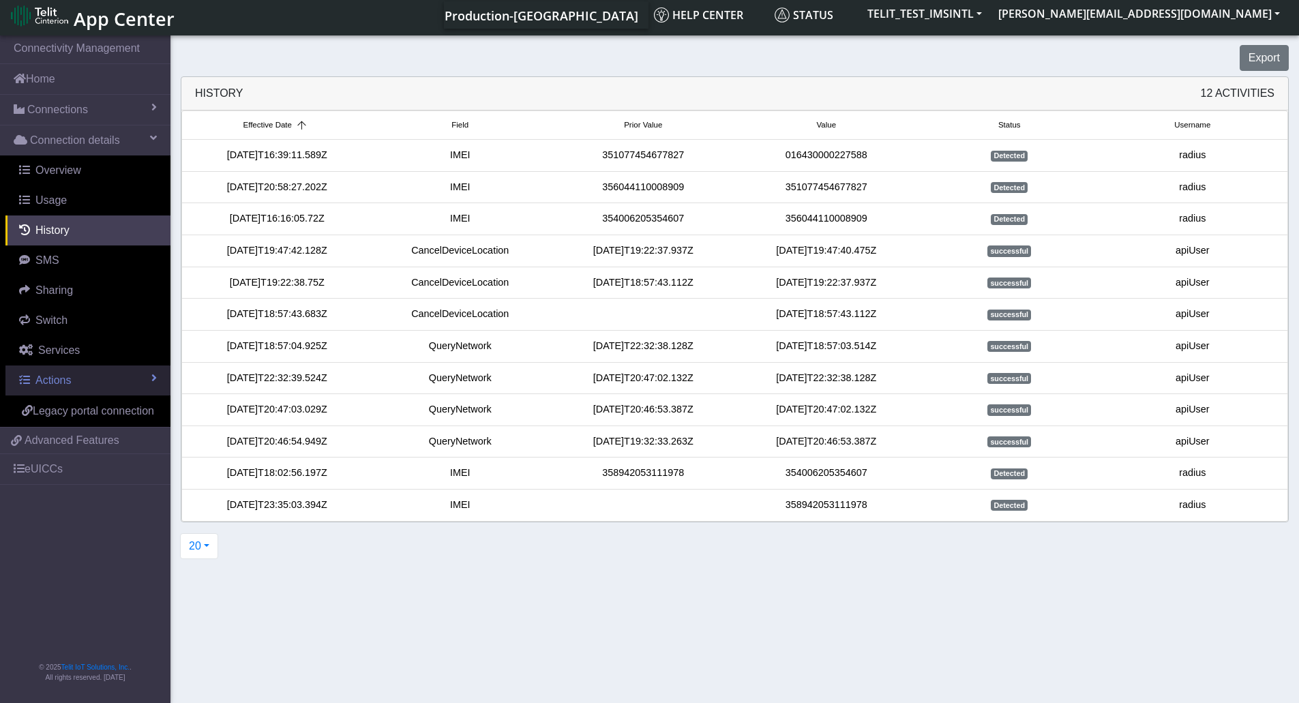
click at [114, 376] on link "Actions" at bounding box center [87, 381] width 165 height 30
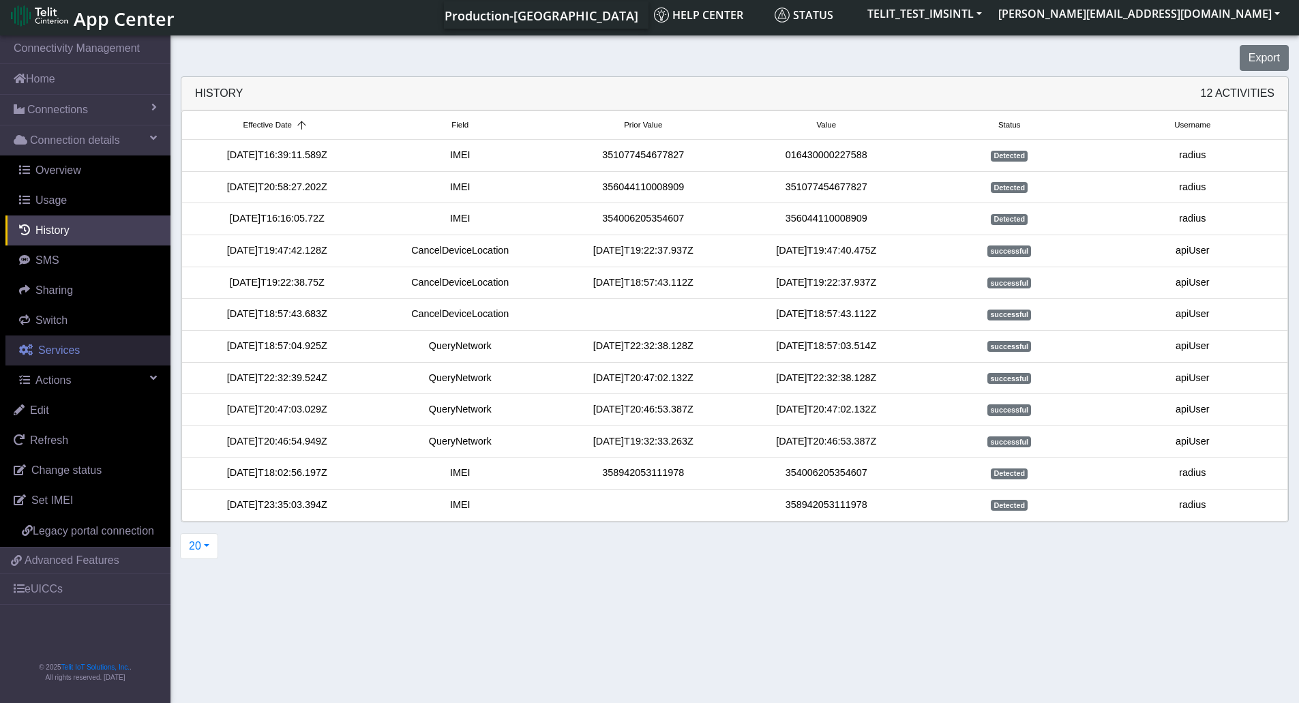
click at [76, 346] on span "Services" at bounding box center [59, 350] width 42 height 12
select select "2: 6"
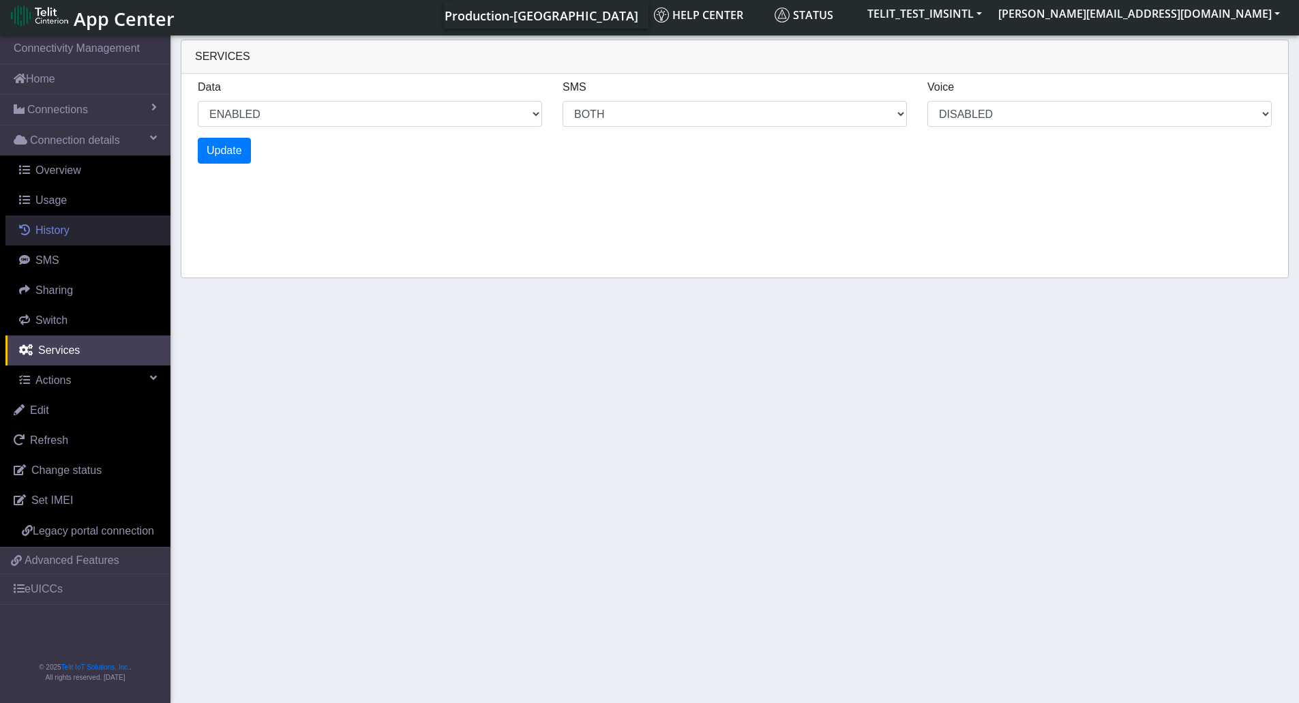
click at [48, 222] on link "History" at bounding box center [87, 231] width 165 height 30
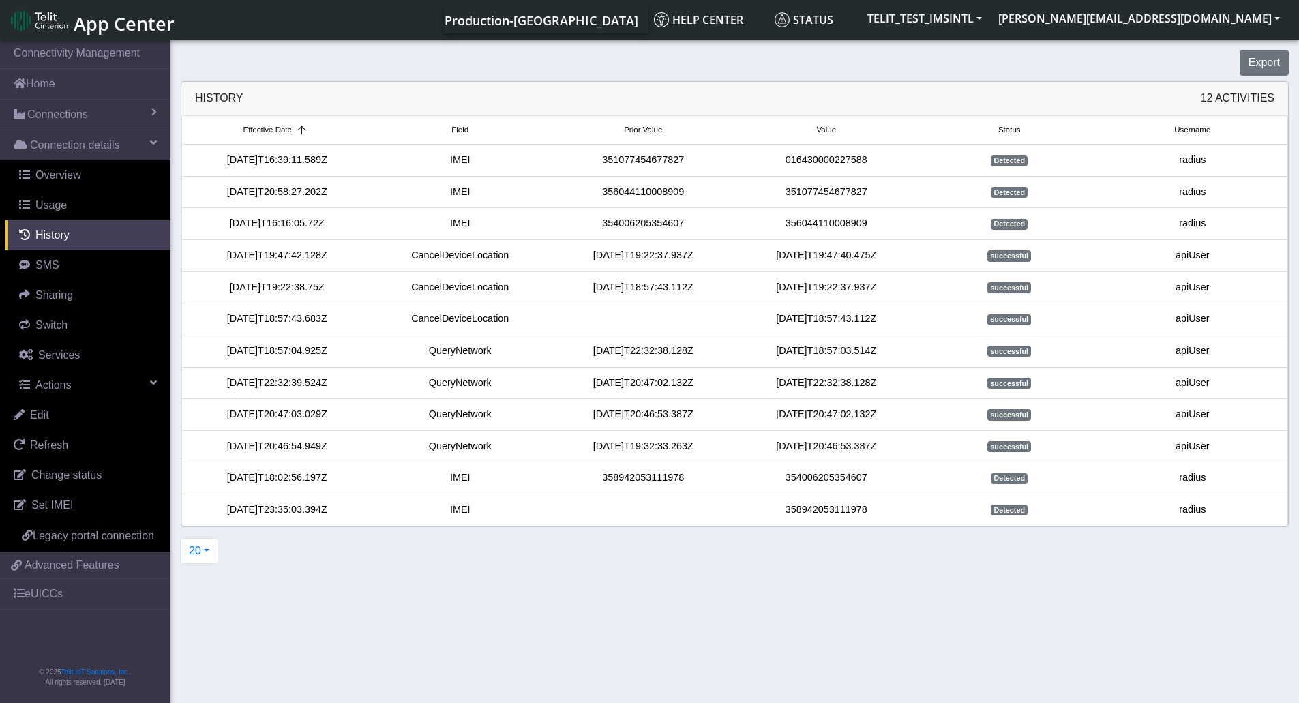
scroll to position [5, 0]
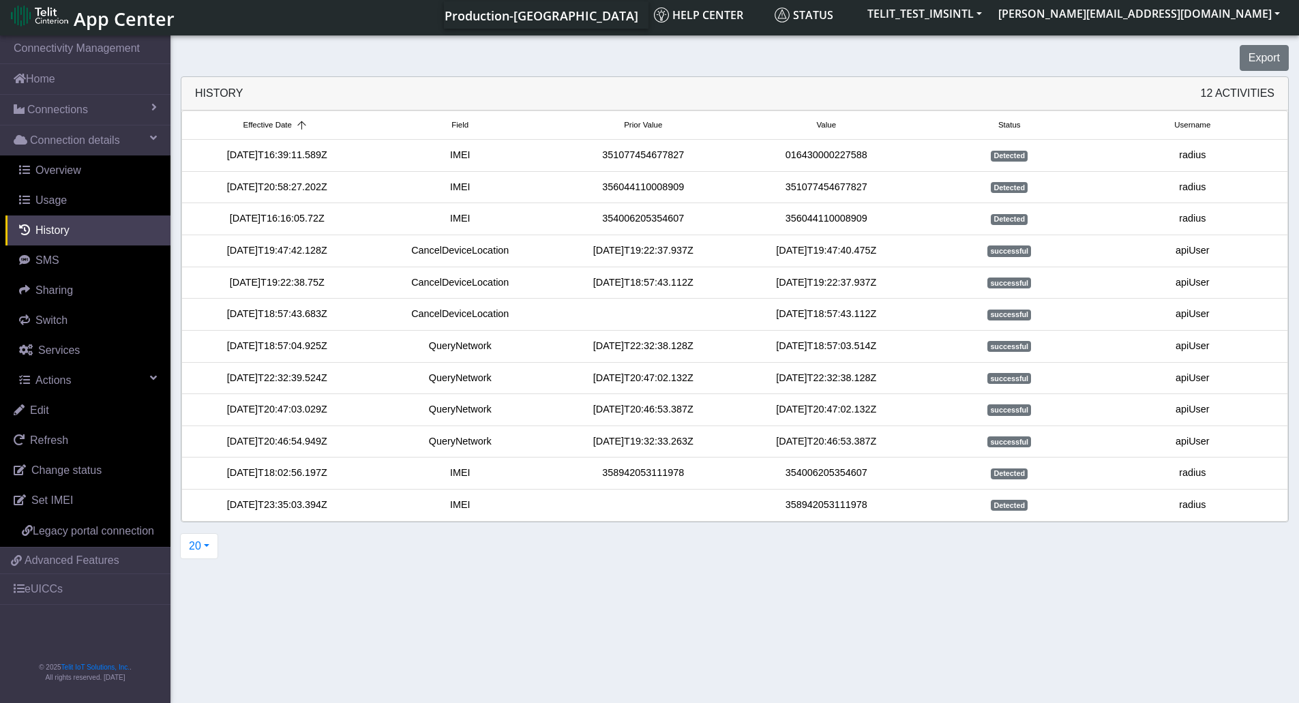
select select "2: 6"
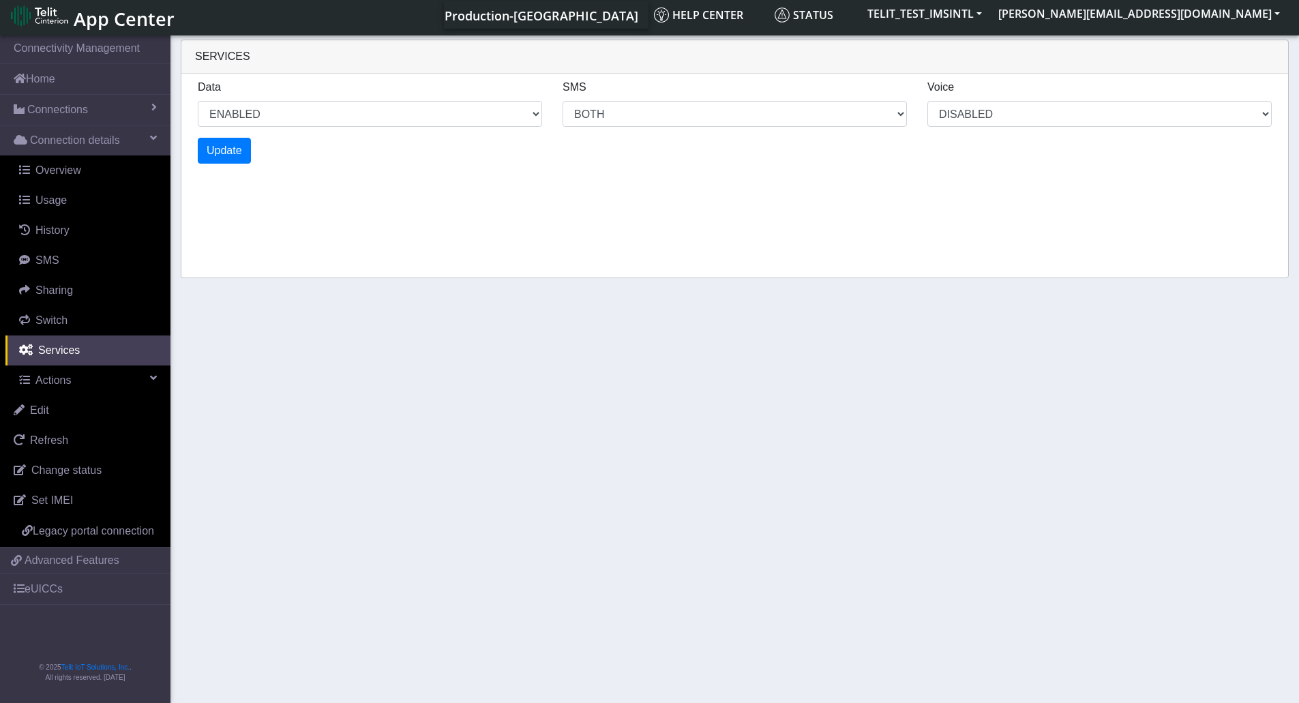
click at [477, 229] on div "Services Data ENABLED DISABLED SMS MO MT BOTH DISABLED Voice DISABLED Update" at bounding box center [735, 159] width 1108 height 239
click at [56, 106] on span "Connections" at bounding box center [57, 110] width 61 height 16
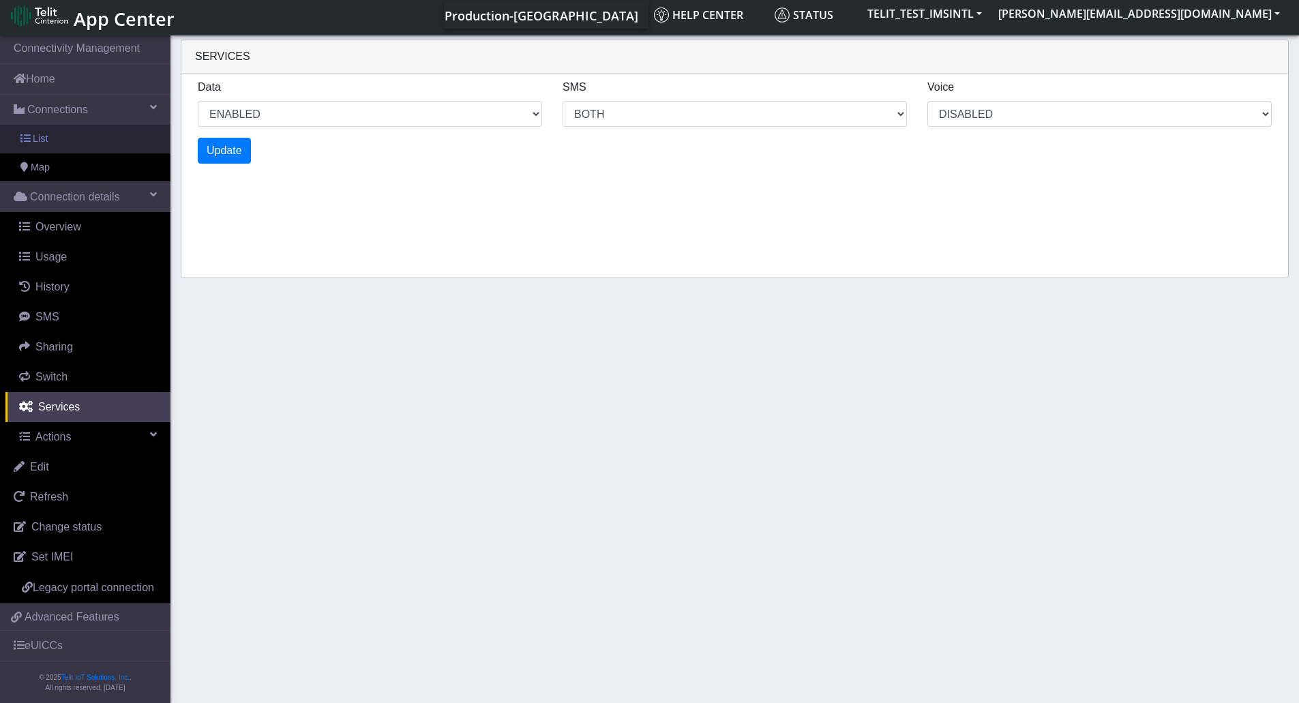
click at [47, 135] on span "List" at bounding box center [40, 139] width 15 height 15
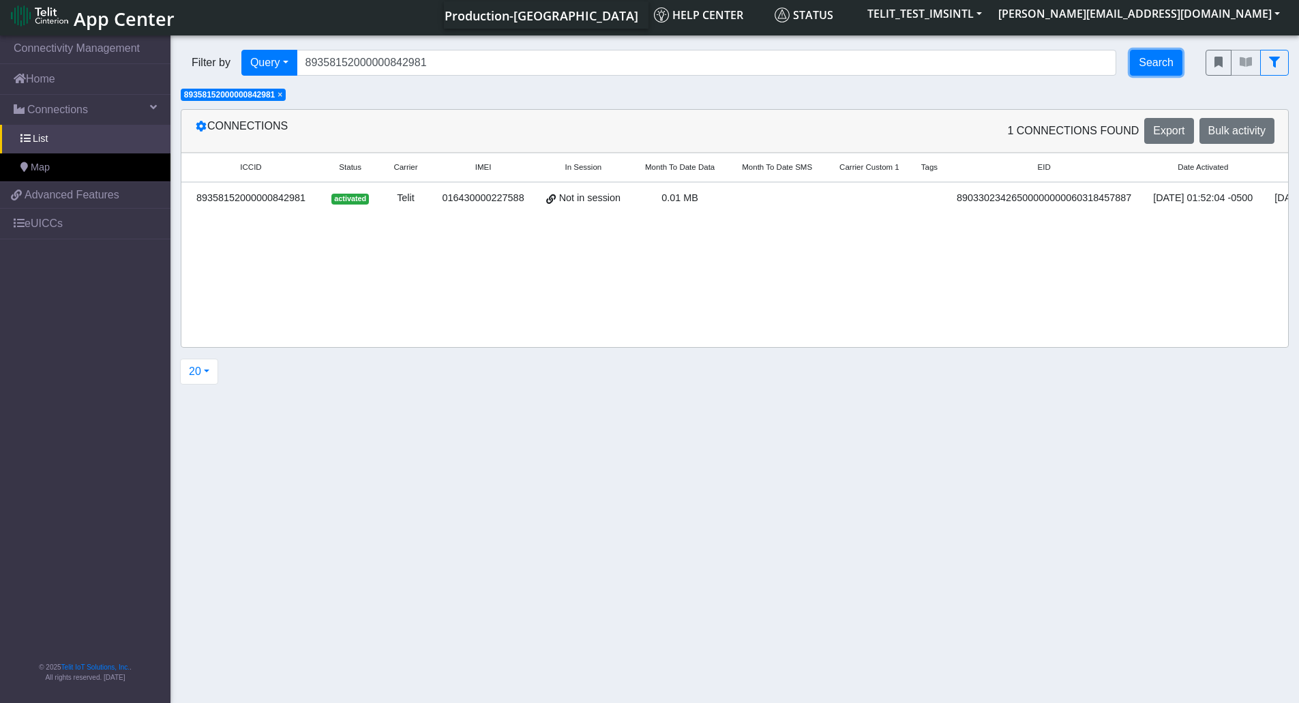
click at [1172, 63] on button "Search" at bounding box center [1156, 63] width 53 height 26
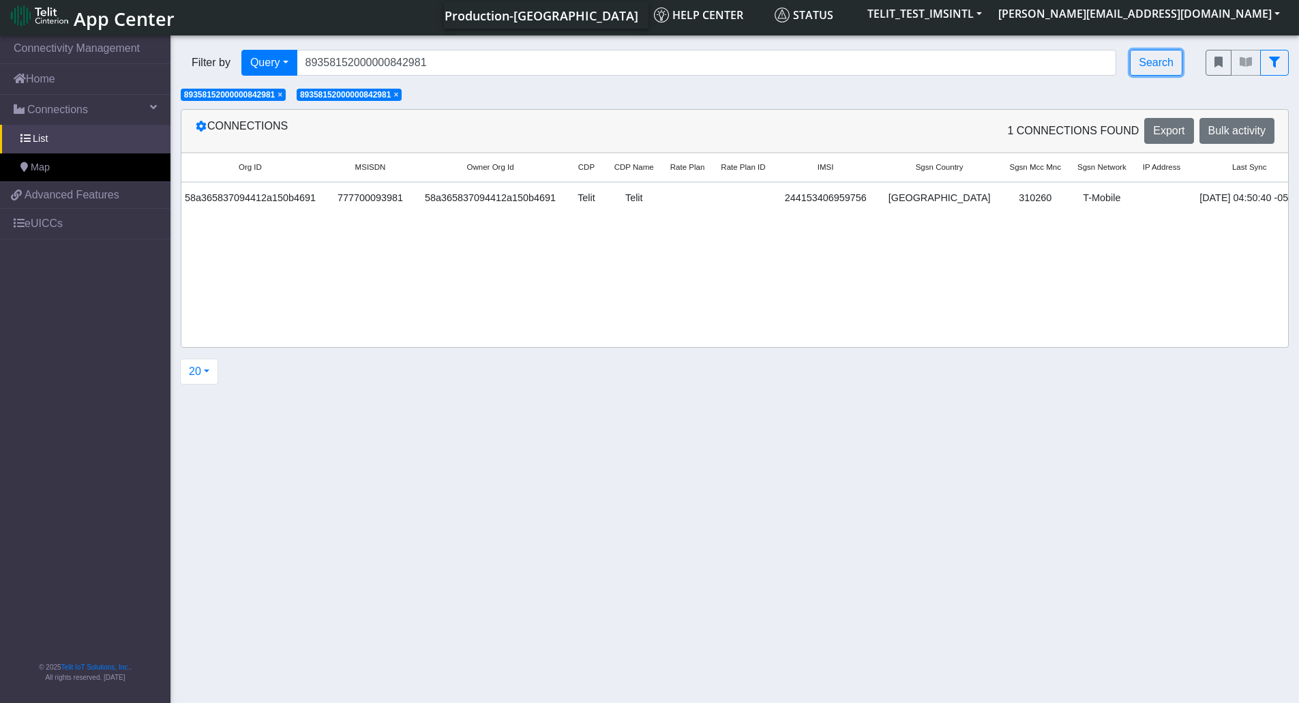
scroll to position [0, 1539]
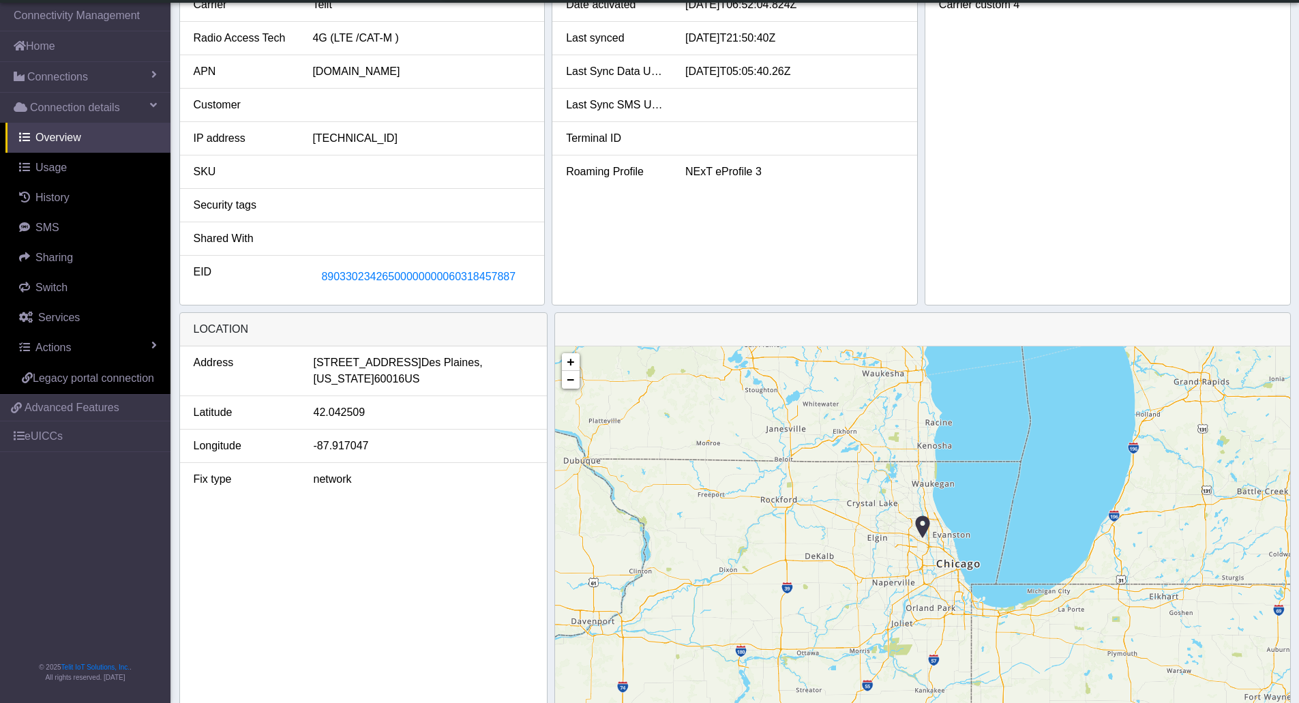
scroll to position [339, 0]
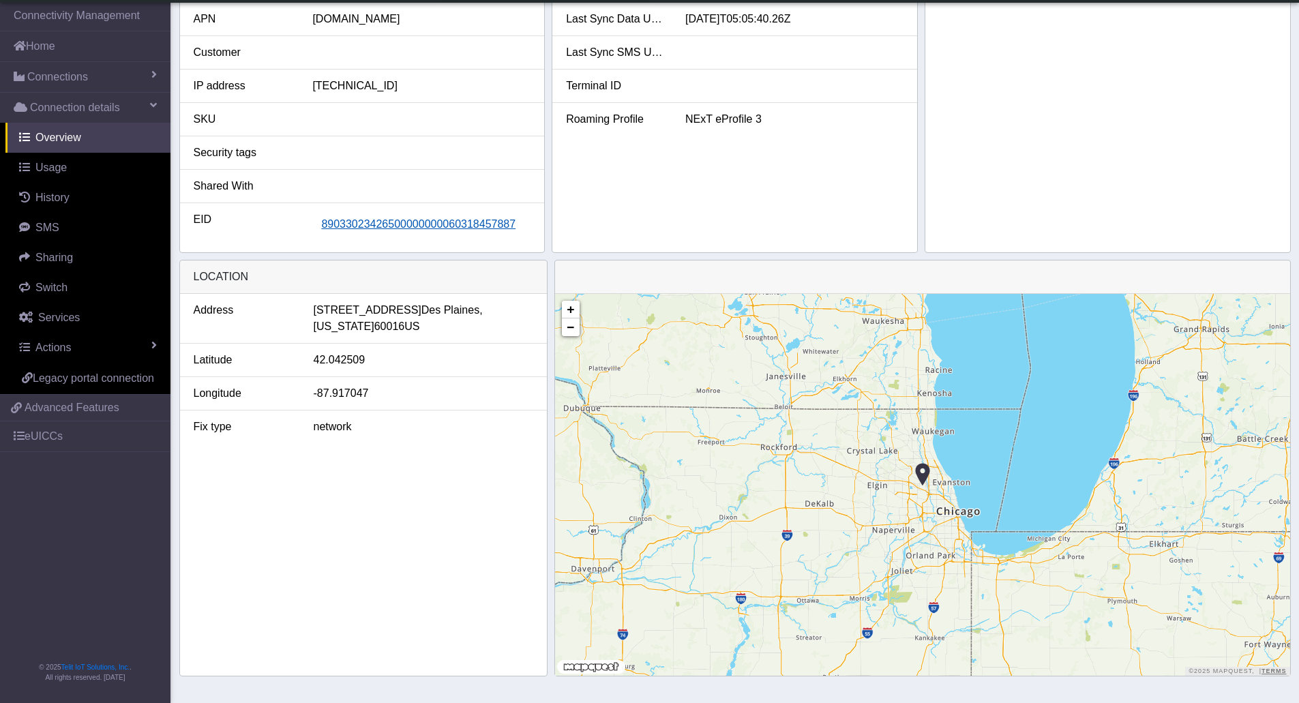
click at [433, 225] on span "89033023426500000000060318457887" at bounding box center [418, 224] width 194 height 12
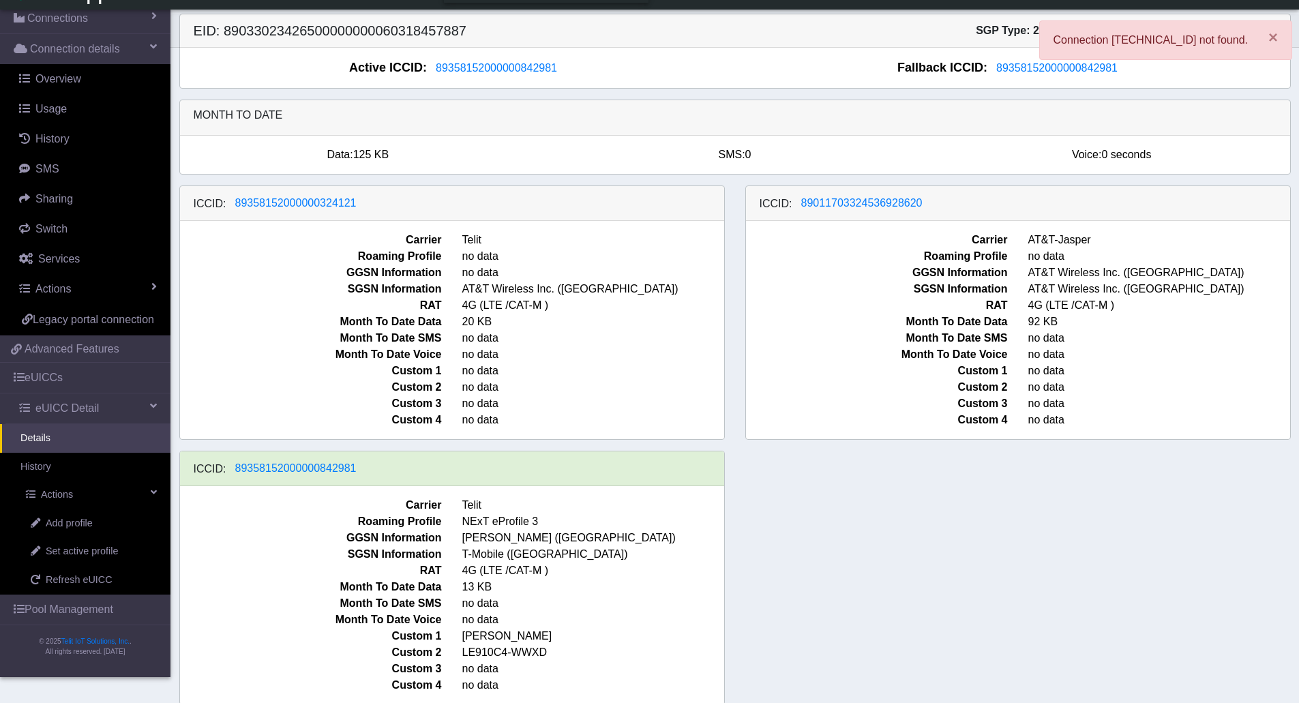
scroll to position [49, 0]
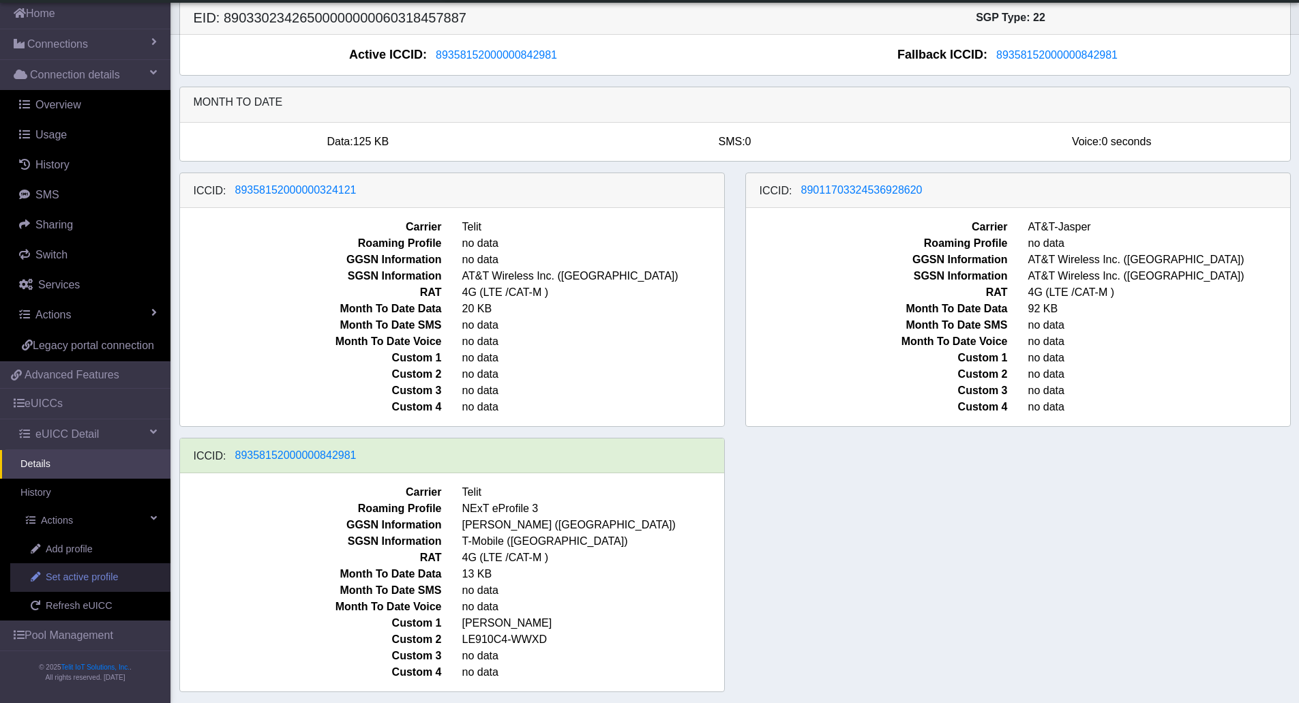
click at [96, 575] on span "Set active profile" at bounding box center [82, 577] width 72 height 15
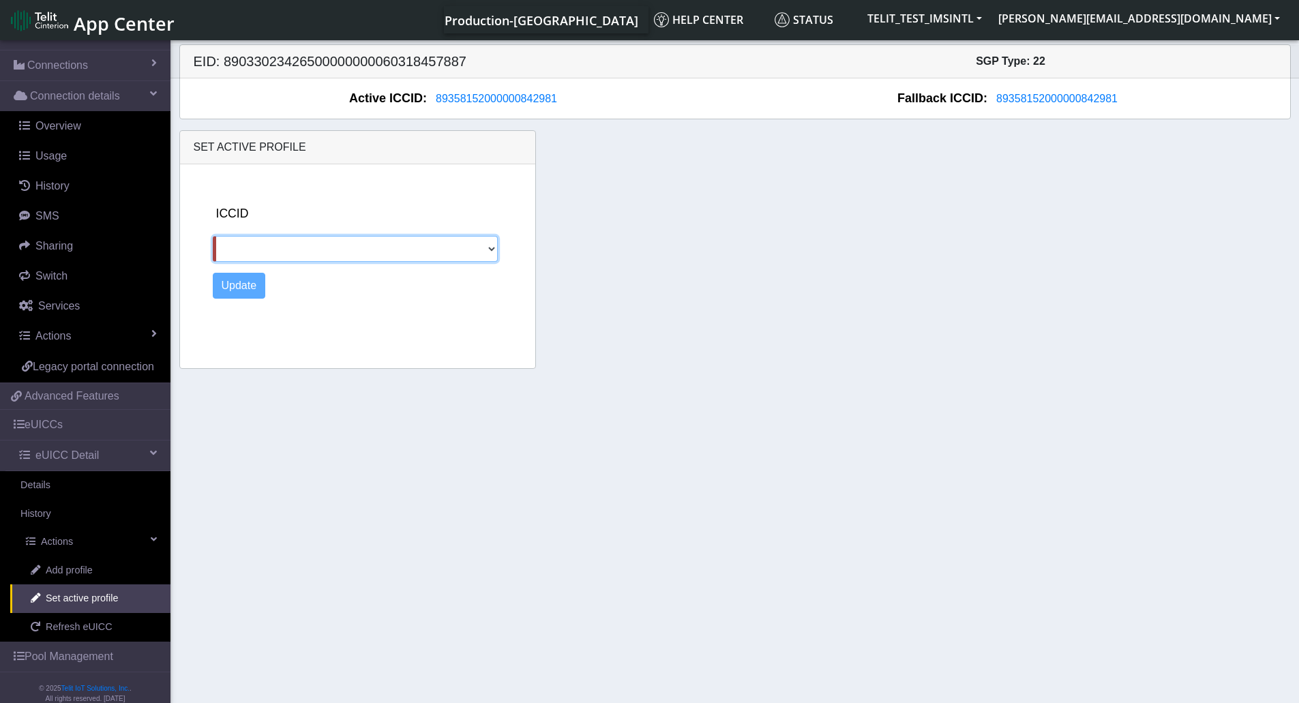
click at [490, 246] on select "89462008025000000088 89358152000000324121 89011703324536928620" at bounding box center [356, 249] width 286 height 26
select select "89358152000000324121"
click at [213, 236] on select "89462008025000000088 89358152000000324121 89011703324536928620" at bounding box center [356, 249] width 286 height 26
click at [250, 286] on button "Update" at bounding box center [239, 286] width 53 height 26
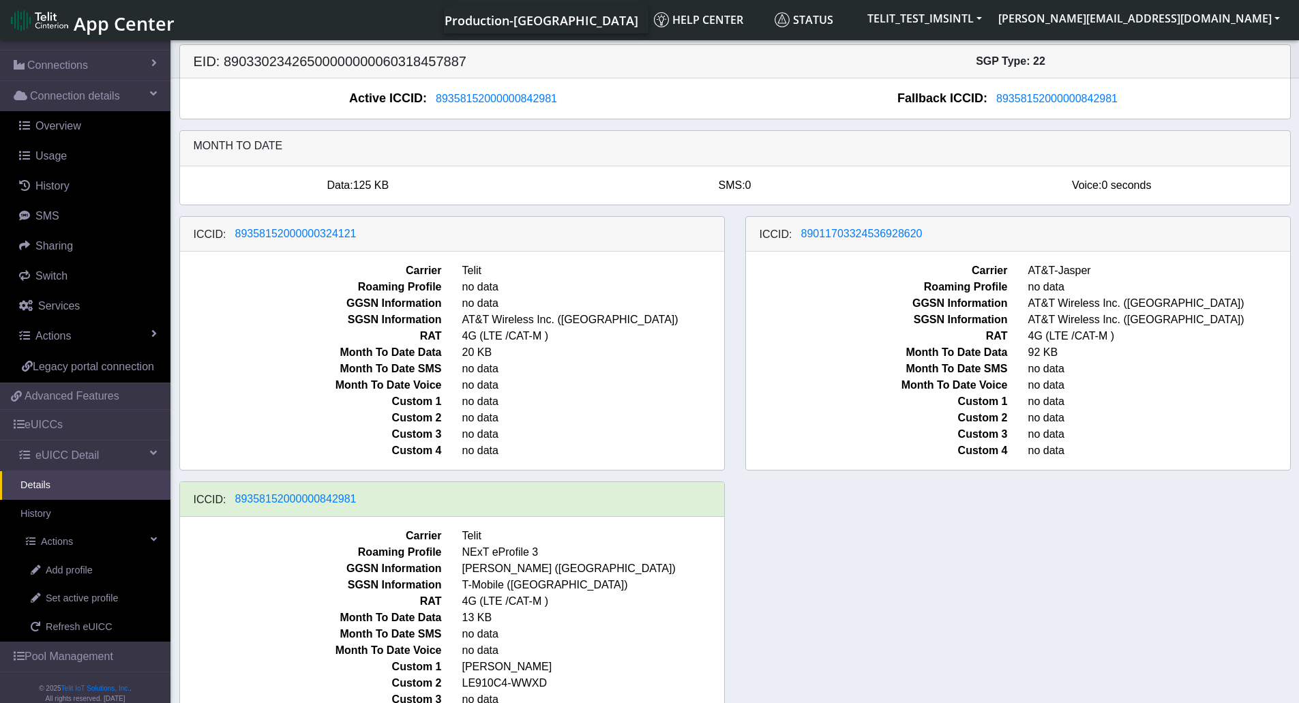
click at [1198, 58] on div "SGP Type: 22" at bounding box center [1011, 61] width 552 height 16
click at [50, 128] on span "Overview" at bounding box center [58, 126] width 46 height 12
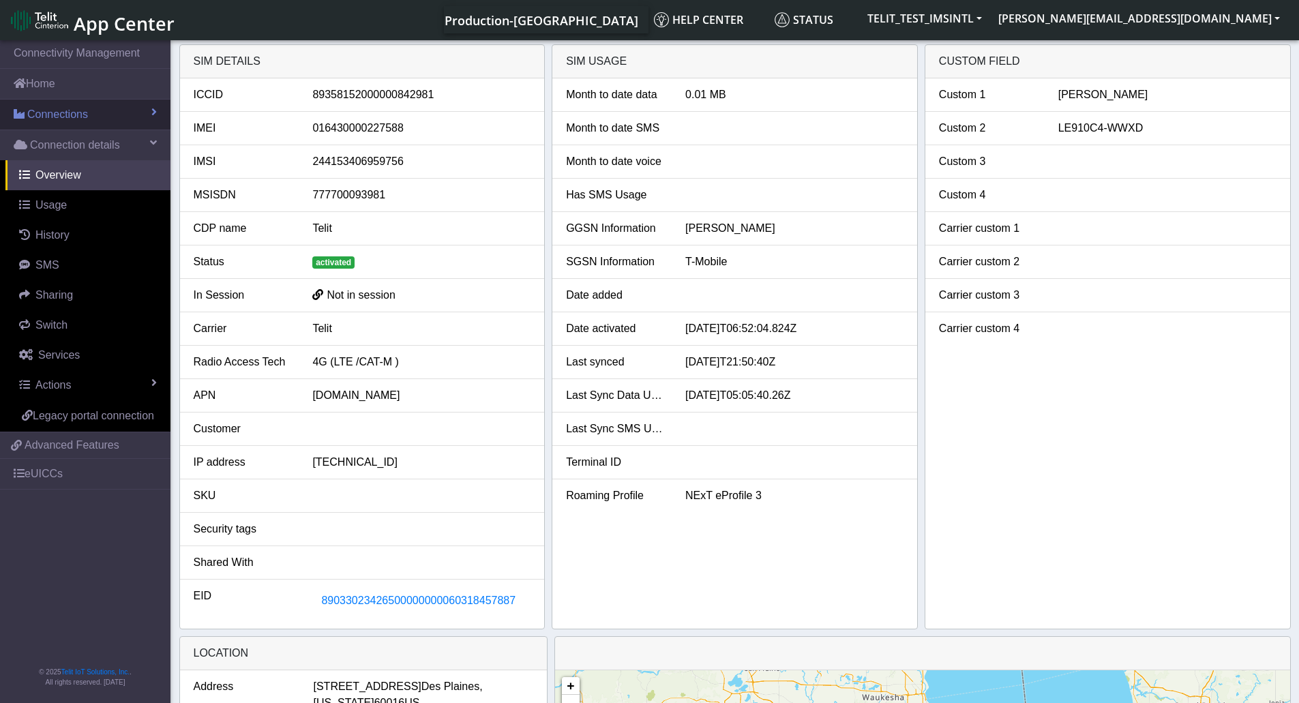
click at [71, 115] on span "Connections" at bounding box center [57, 114] width 61 height 16
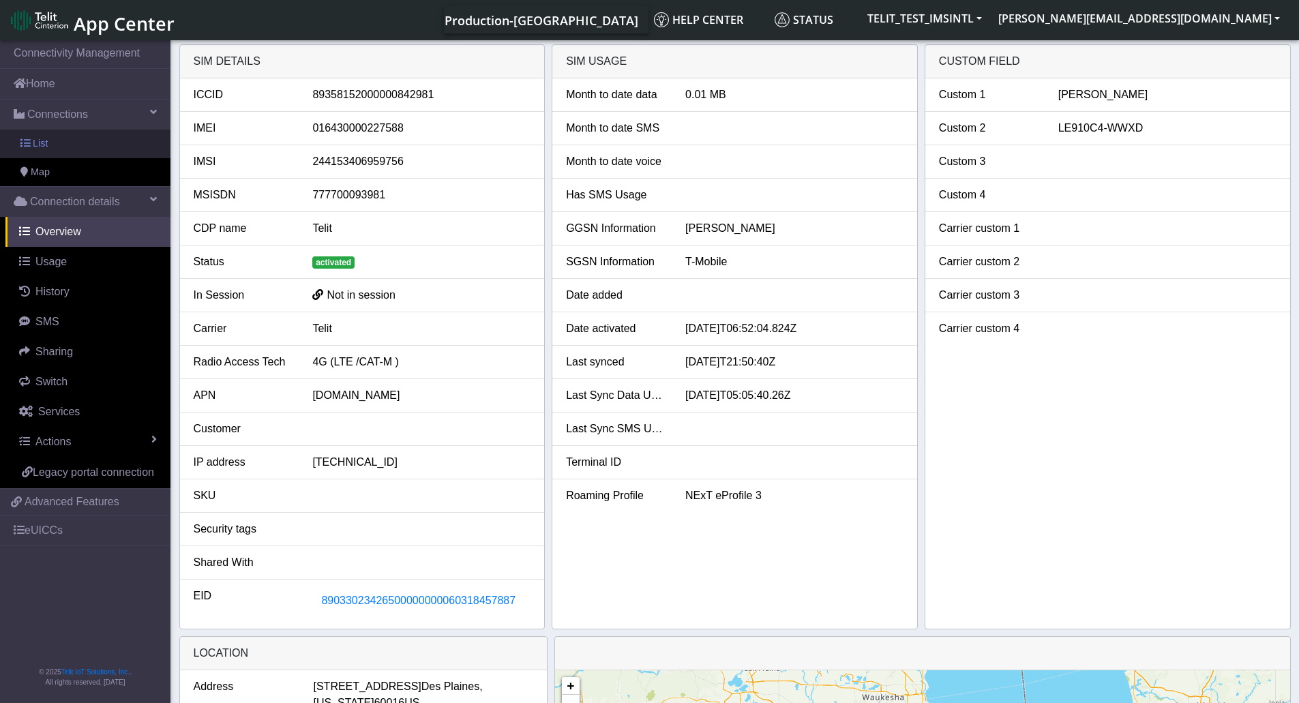
click at [55, 144] on link "List" at bounding box center [85, 144] width 170 height 29
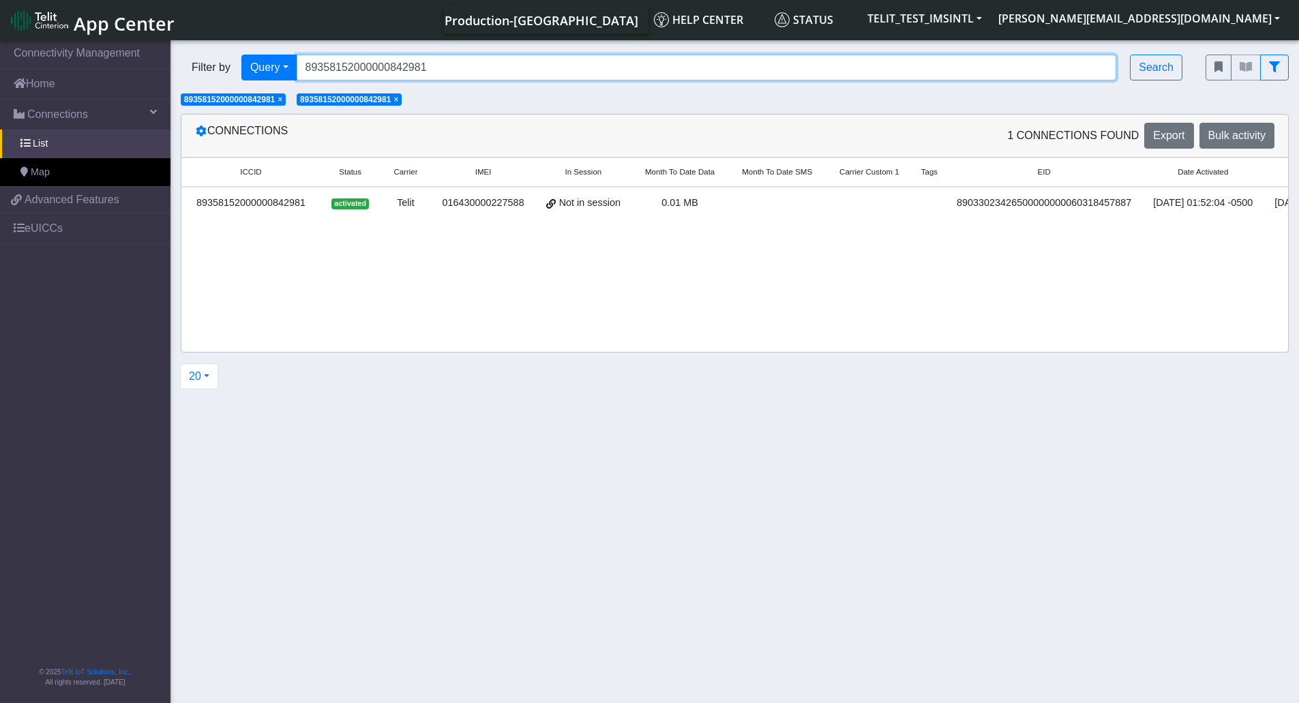
click at [441, 72] on input "89358152000000842981" at bounding box center [707, 68] width 820 height 26
click at [440, 72] on input "89358152000000842981" at bounding box center [707, 68] width 820 height 26
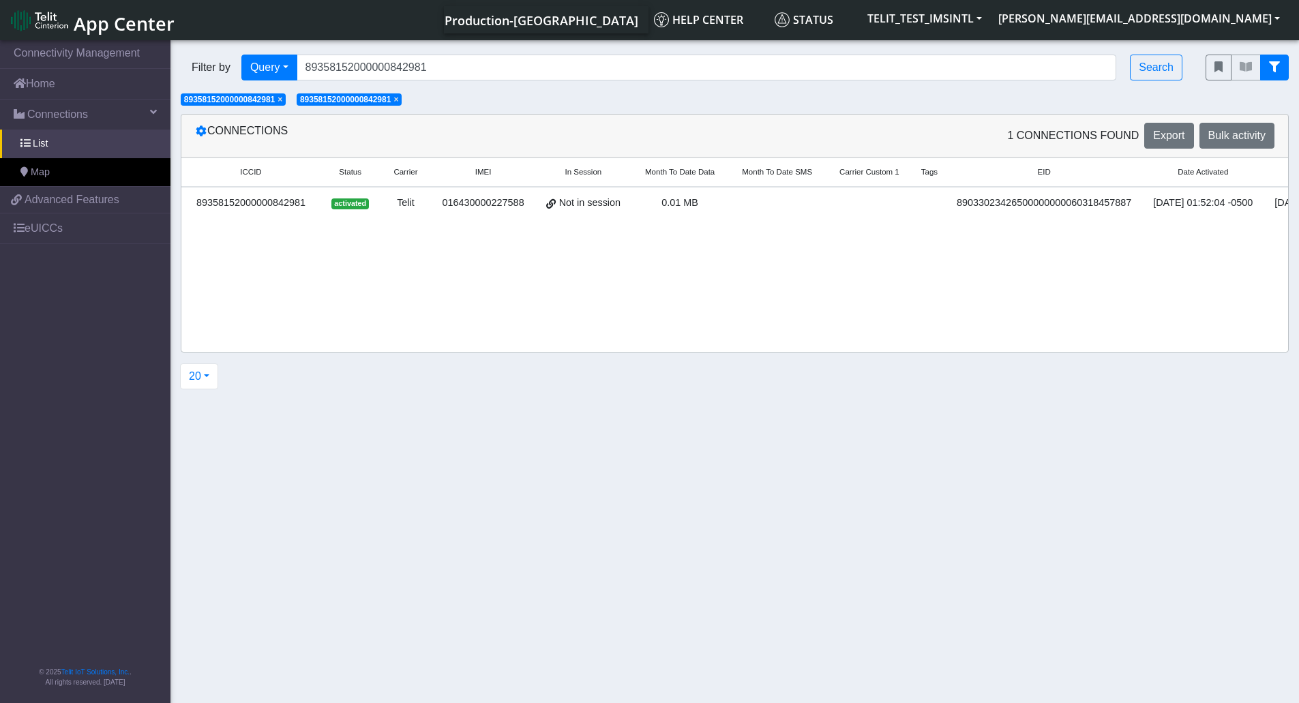
drag, startPoint x: 1296, startPoint y: 71, endPoint x: 1285, endPoint y: 65, distance: 13.1
click at [1295, 70] on div at bounding box center [1247, 67] width 104 height 46
click at [1283, 63] on button "fitlers menu" at bounding box center [1274, 68] width 29 height 26
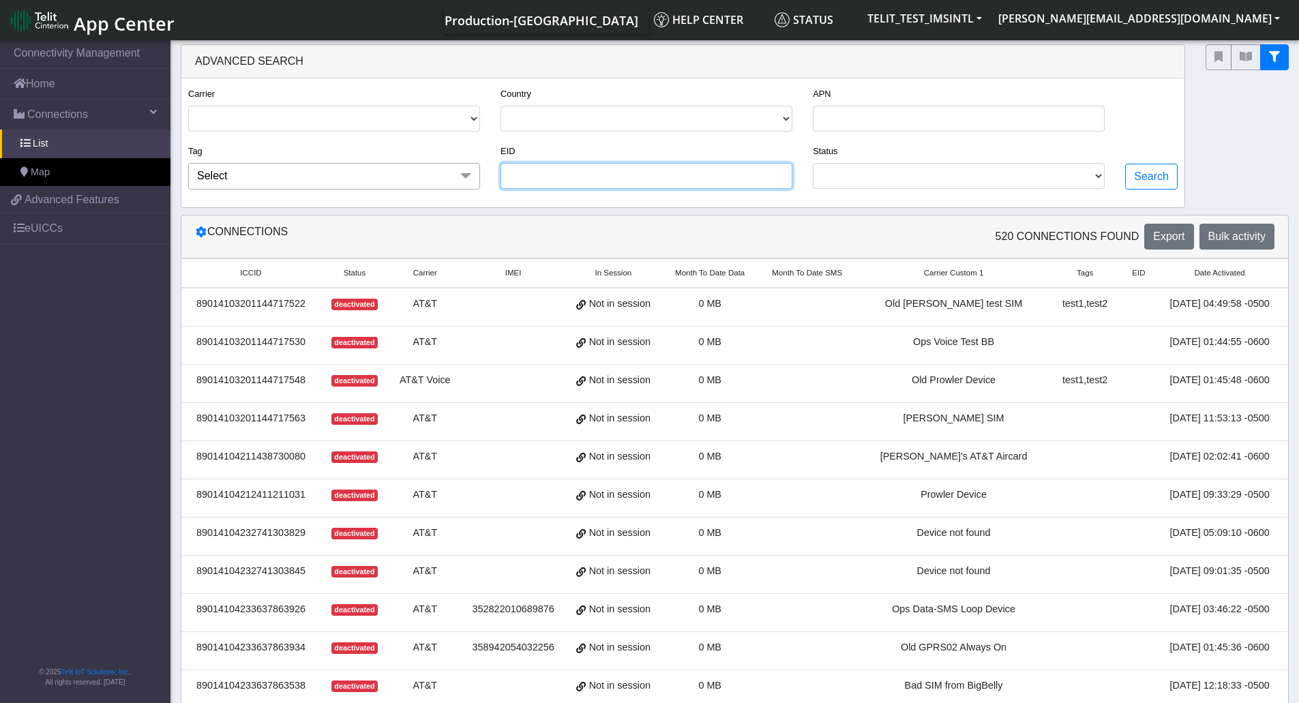
click at [577, 177] on input "EID" at bounding box center [647, 176] width 292 height 26
paste input "89033023426500000000060317709047"
type input "89033023426500000000060317709047"
click at [1169, 179] on button "Search" at bounding box center [1151, 177] width 53 height 26
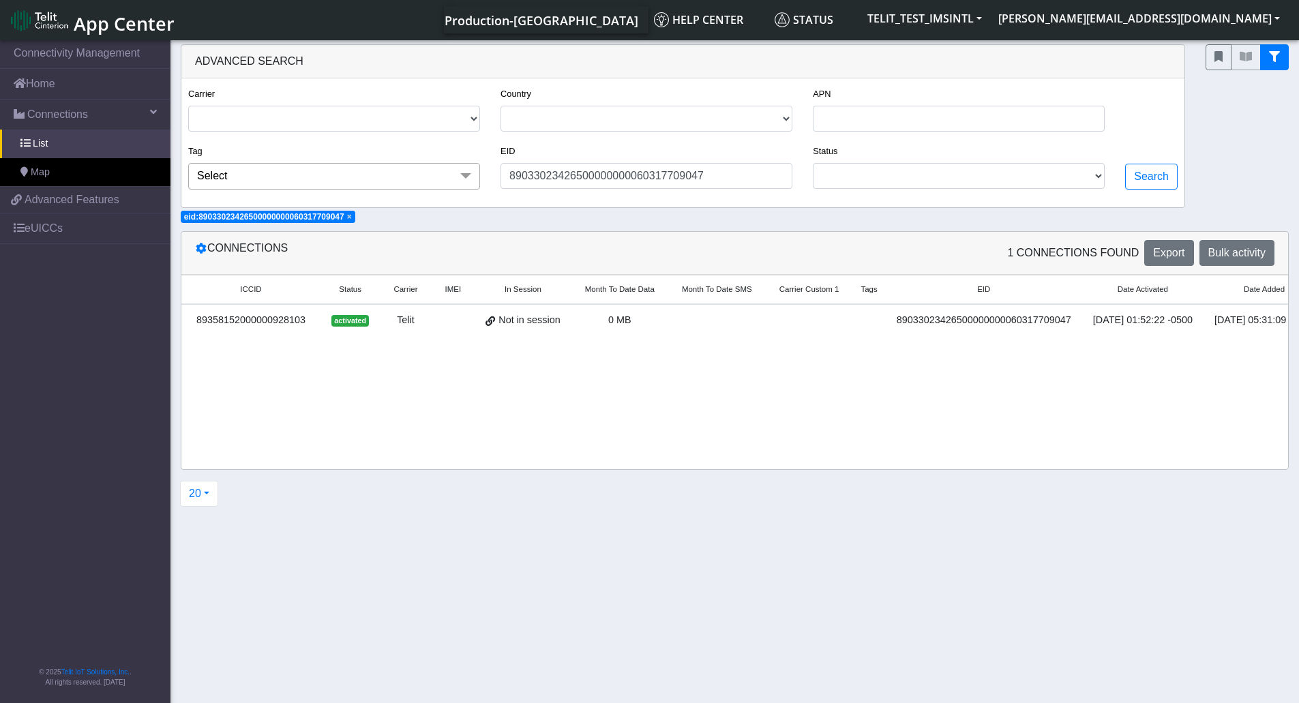
drag, startPoint x: 409, startPoint y: 363, endPoint x: 698, endPoint y: 371, distance: 289.2
click at [698, 371] on div "ICCID Status Carrier IMEI In Session Month To Date Data Month To Date SMS Carri…" at bounding box center [734, 372] width 1107 height 194
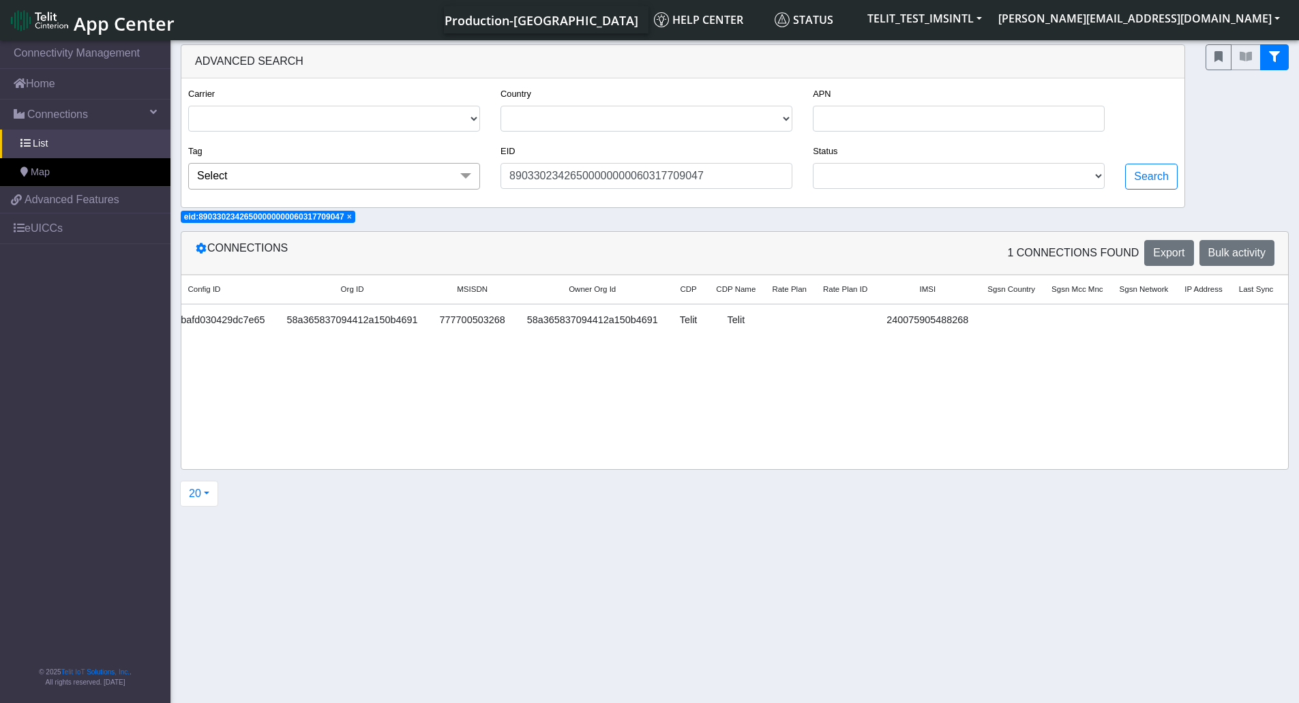
scroll to position [0, 1373]
click at [1285, 321] on link "Detail" at bounding box center [1303, 323] width 37 height 21
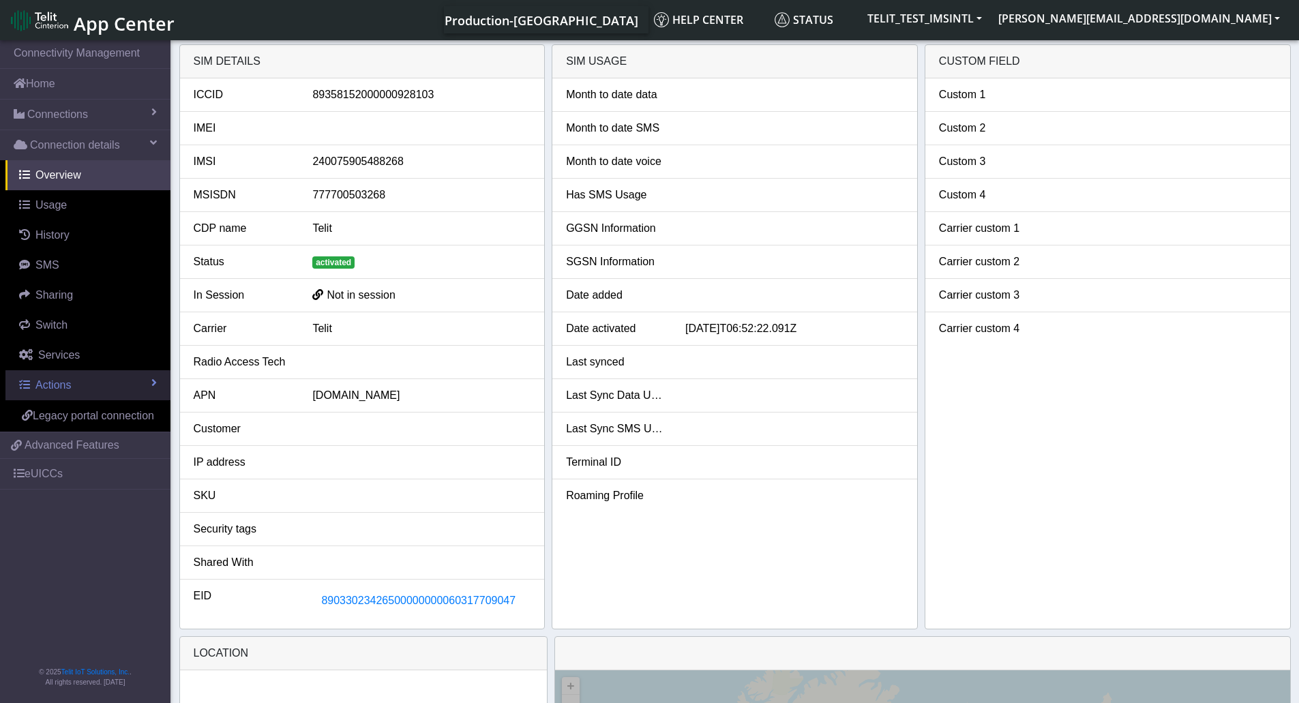
click at [151, 384] on span at bounding box center [153, 382] width 5 height 11
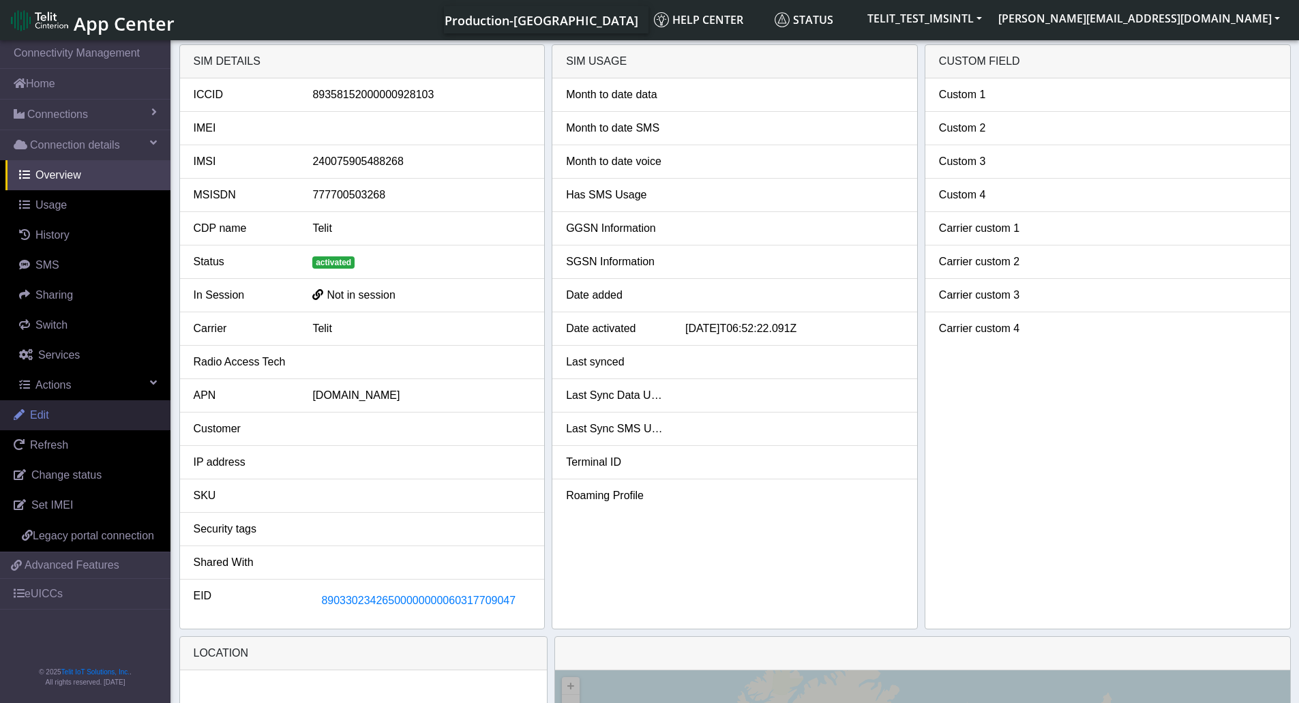
click at [32, 414] on span "Edit" at bounding box center [39, 415] width 19 height 12
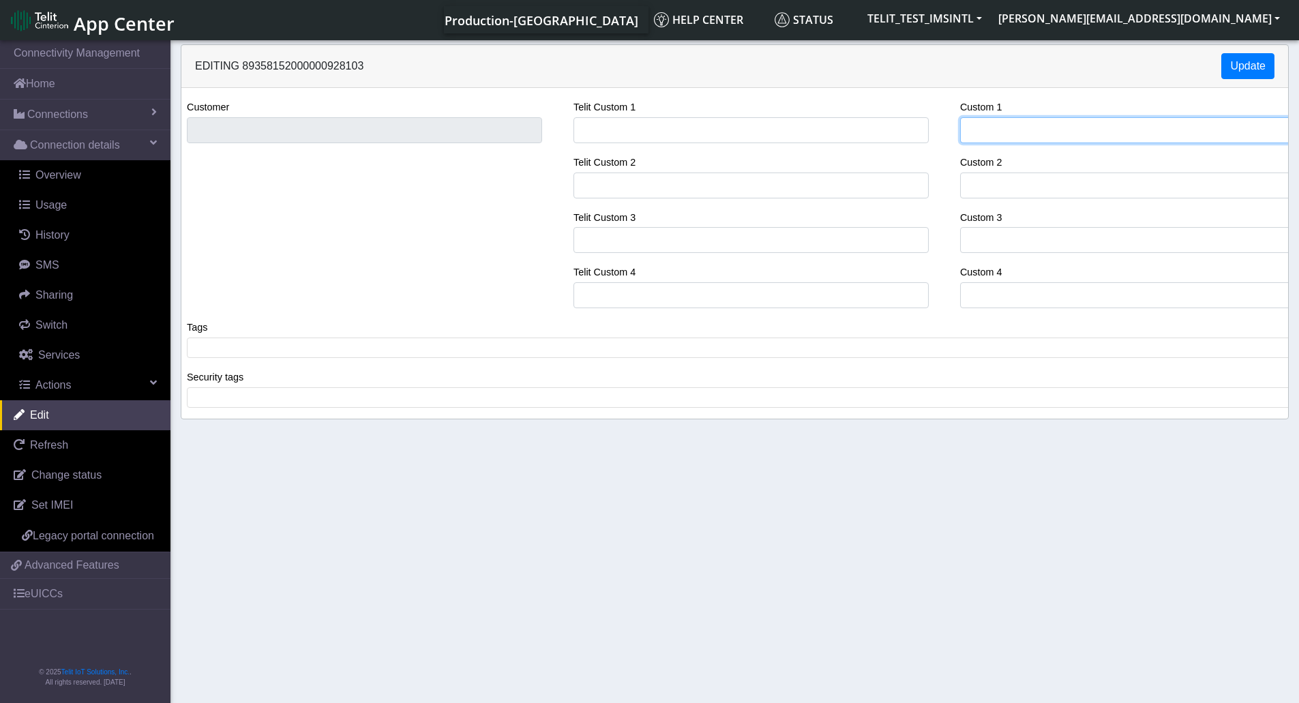
click at [998, 126] on input "Custom 1" at bounding box center [1137, 130] width 355 height 26
type input "[PERSON_NAME]"
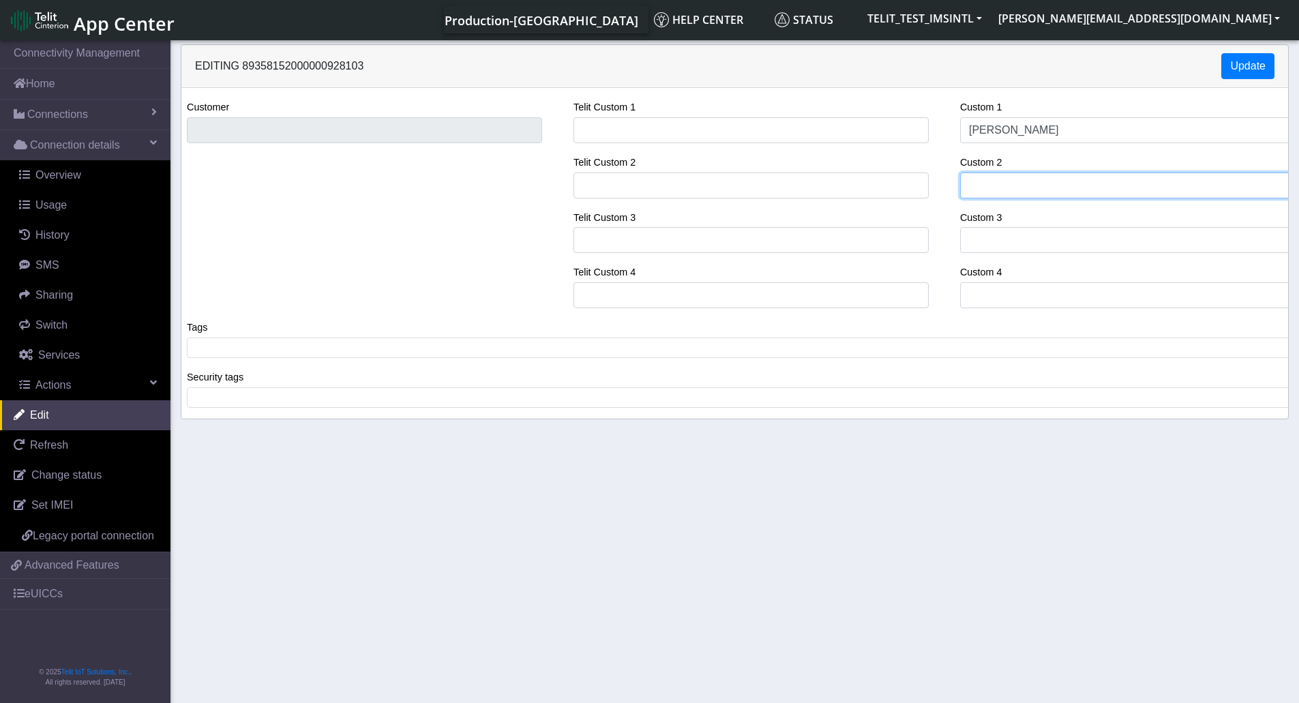
click at [1046, 185] on input "Custom 2" at bounding box center [1137, 186] width 355 height 26
paste input "LE910C4-WWXD"
type input "LE910C4-WWXD"
click at [1264, 64] on button "Update" at bounding box center [1247, 66] width 53 height 26
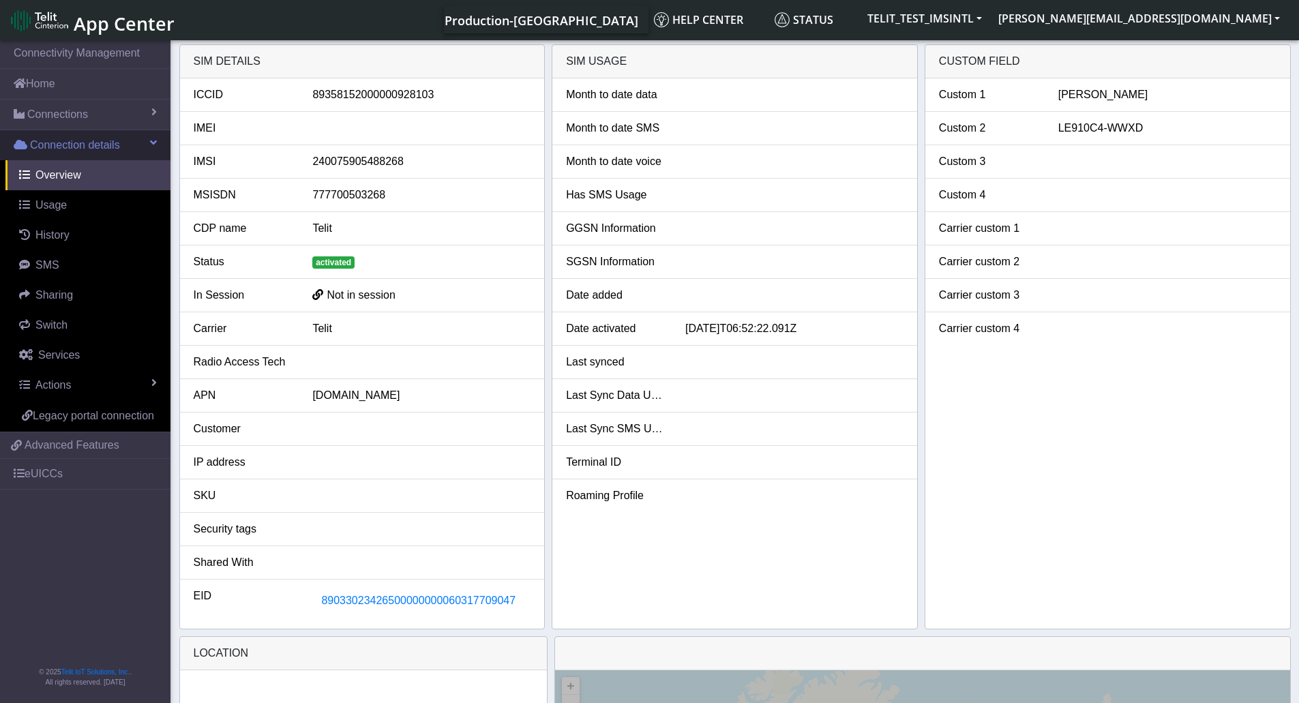
click at [74, 143] on span "Connection details" at bounding box center [75, 145] width 90 height 16
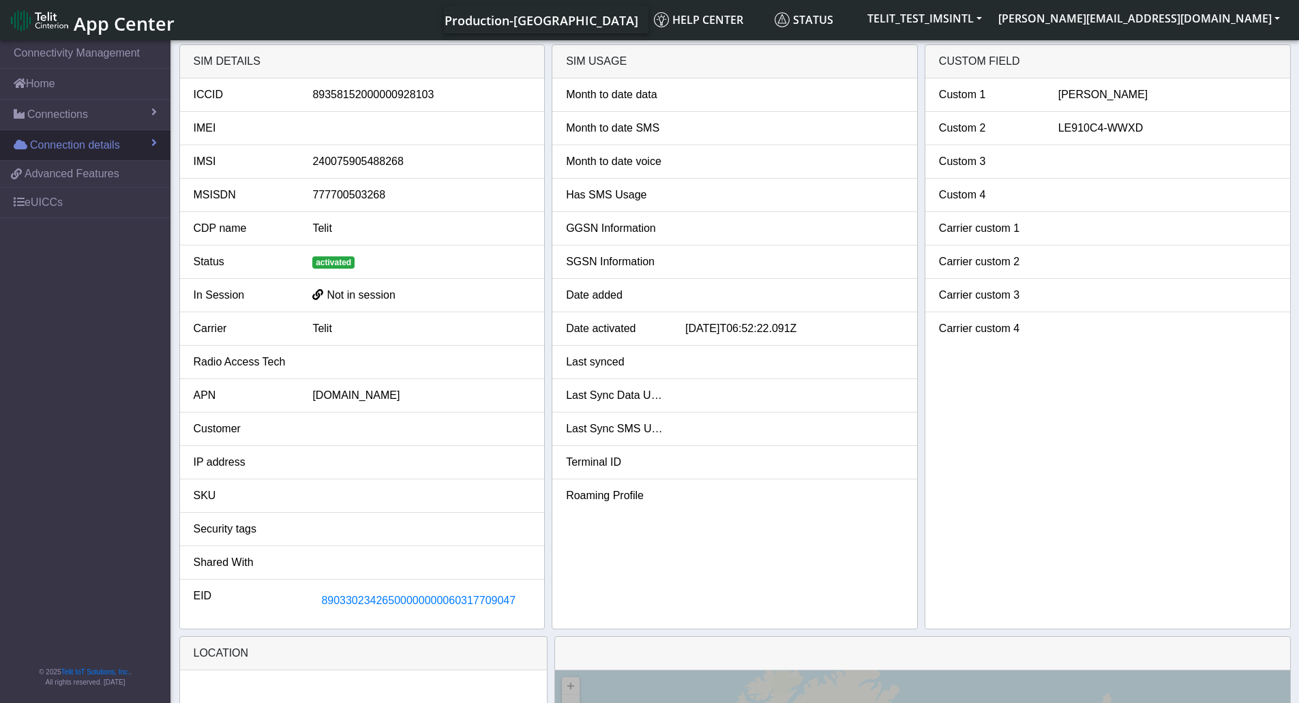
click at [74, 143] on span "Connection details" at bounding box center [75, 145] width 90 height 16
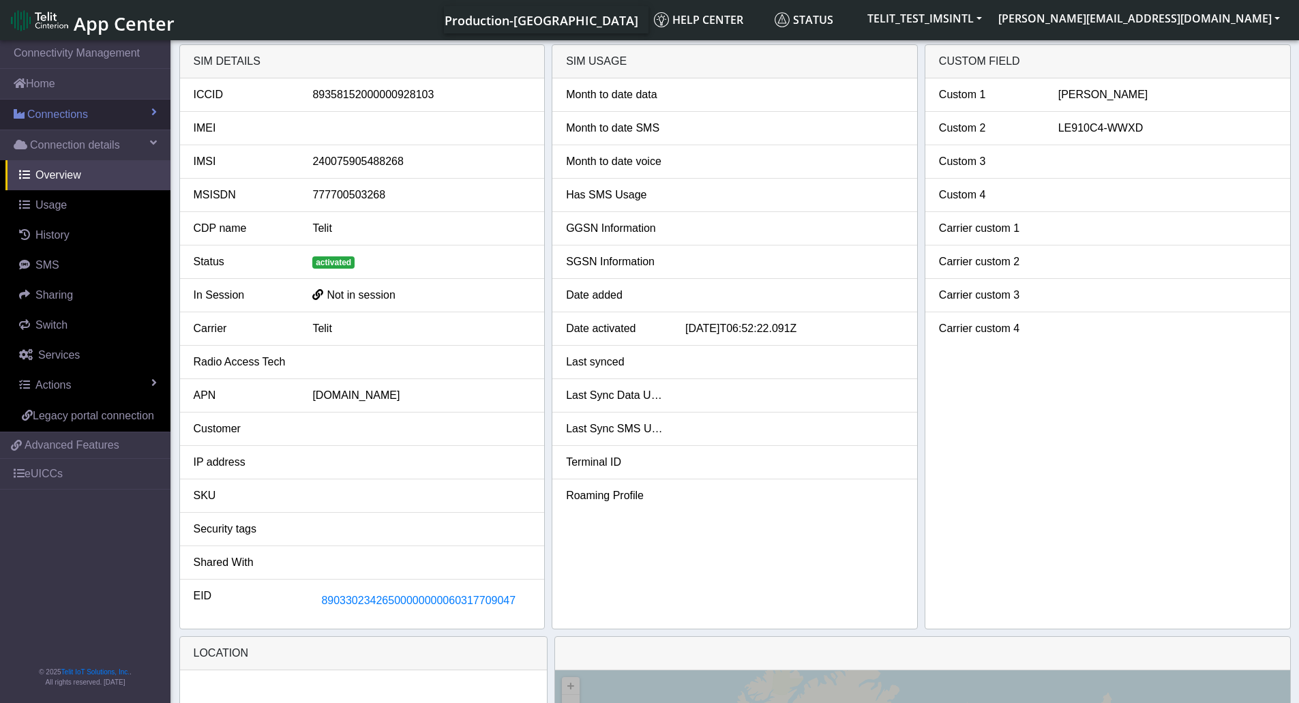
click at [64, 119] on span "Connections" at bounding box center [57, 114] width 61 height 16
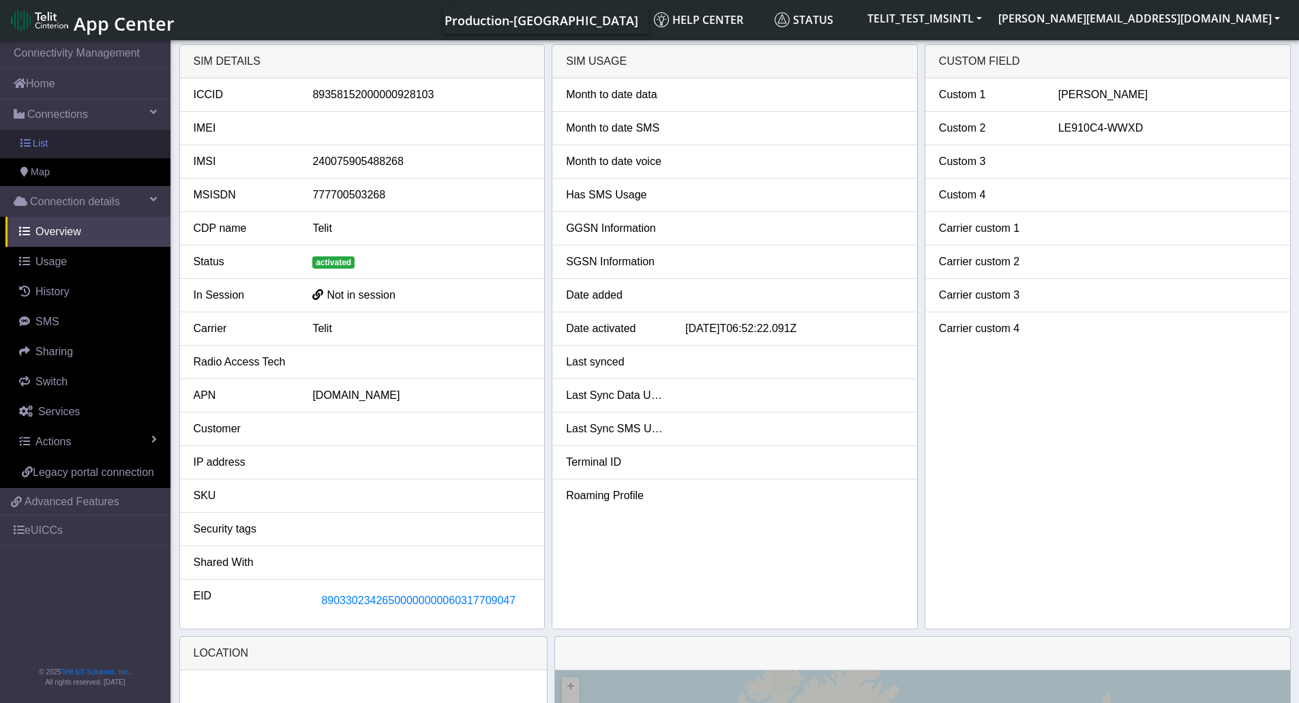
click at [43, 149] on span "List" at bounding box center [40, 143] width 15 height 15
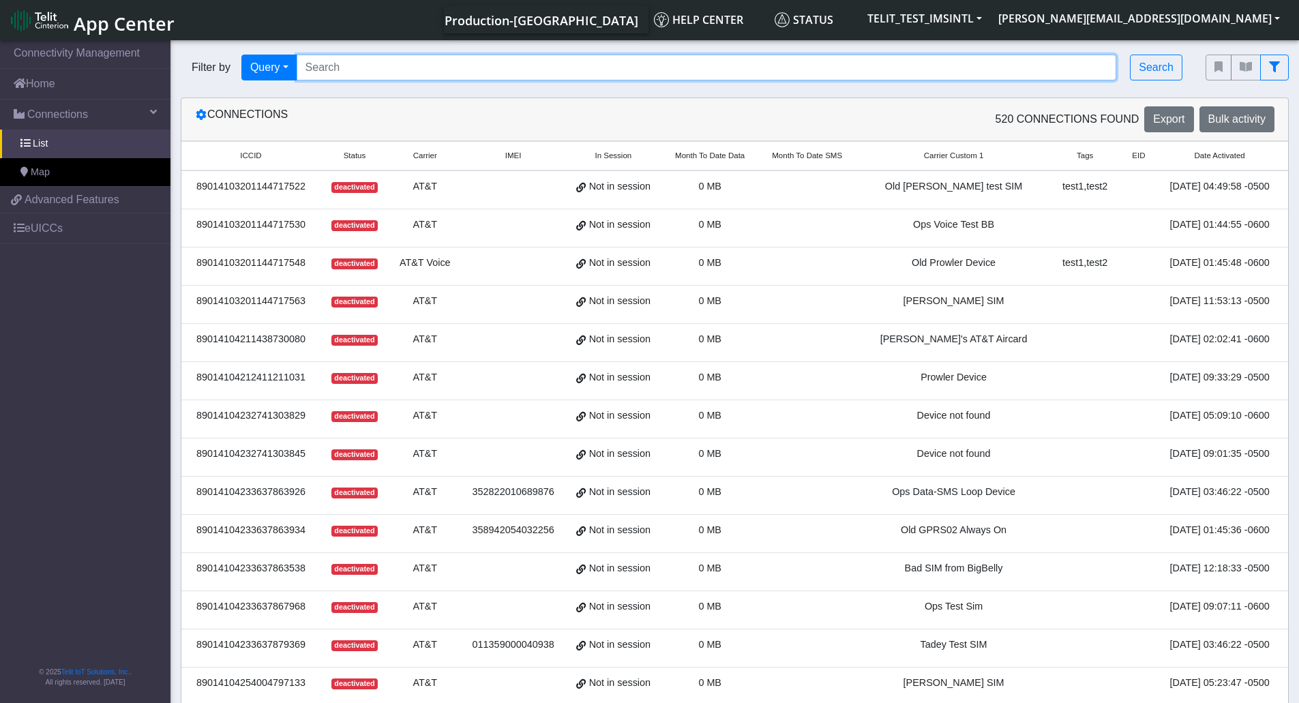
click at [437, 70] on input "Search..." at bounding box center [707, 68] width 820 height 26
paste input "89358152000000928111"
type input "89358152000000928111"
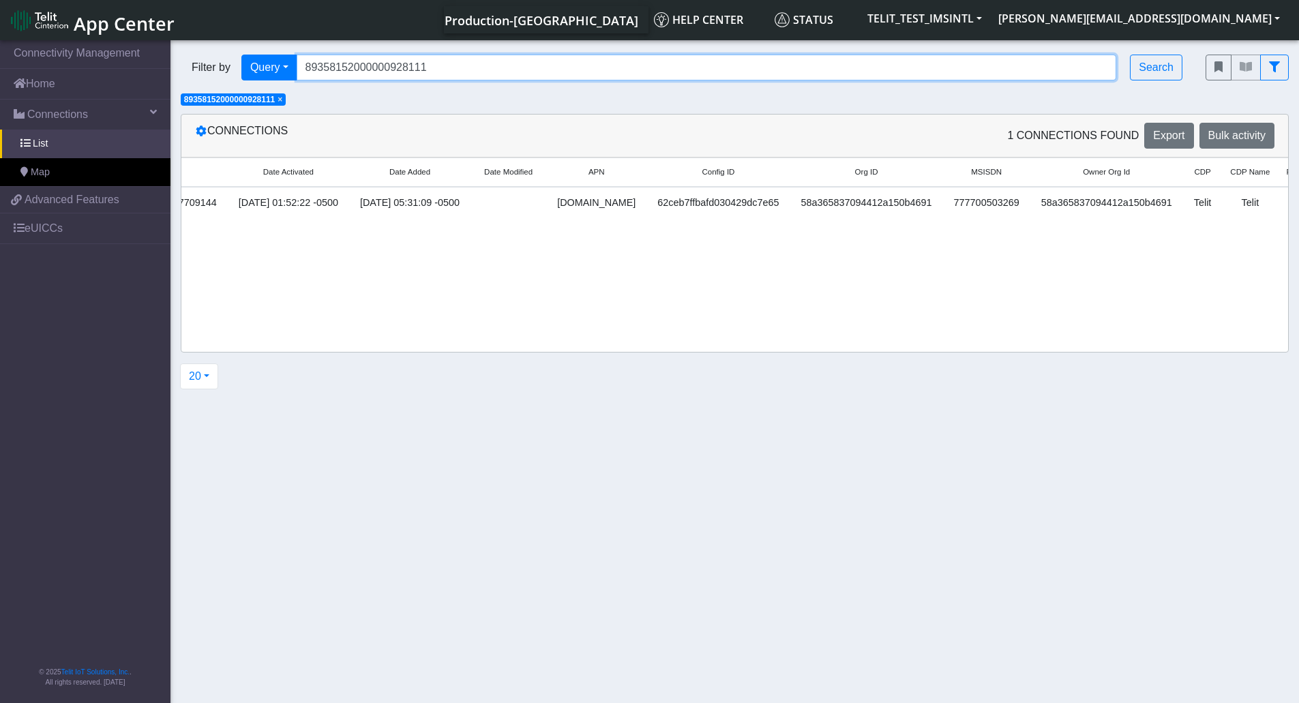
scroll to position [0, 1373]
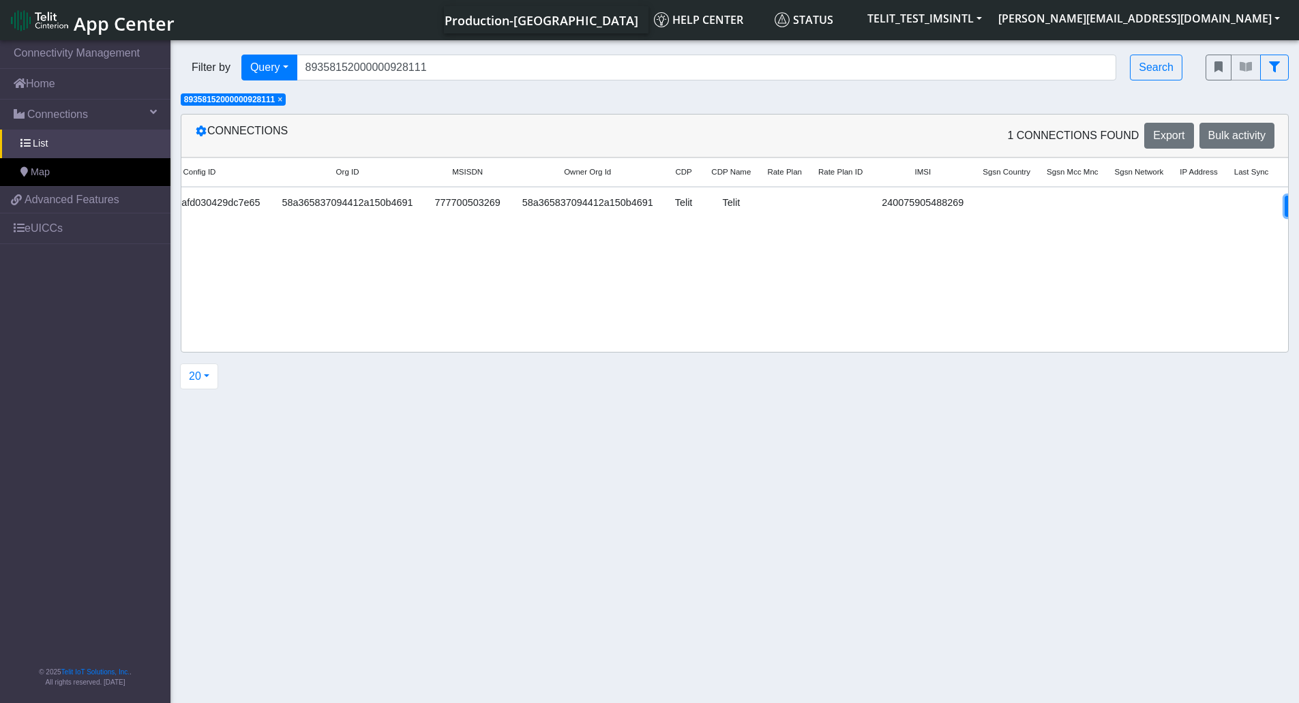
click at [1285, 211] on link "Detail" at bounding box center [1303, 206] width 37 height 21
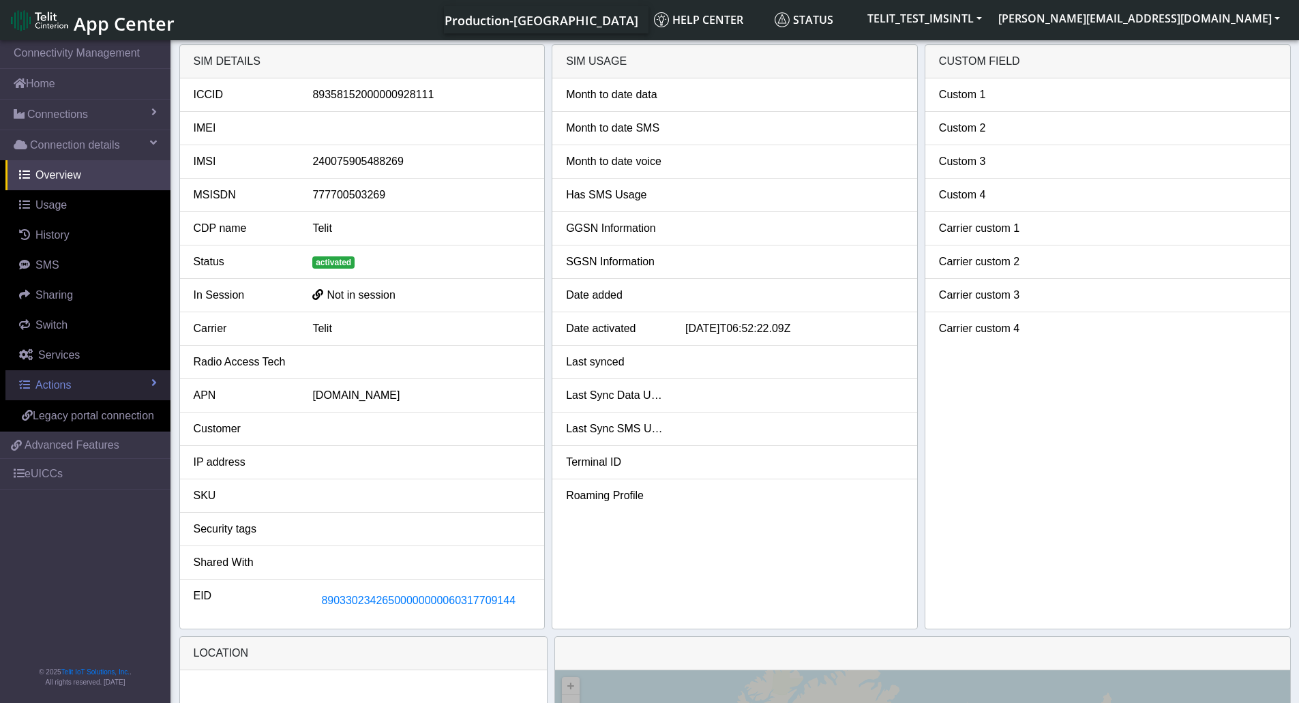
click at [91, 384] on link "Actions" at bounding box center [87, 385] width 165 height 30
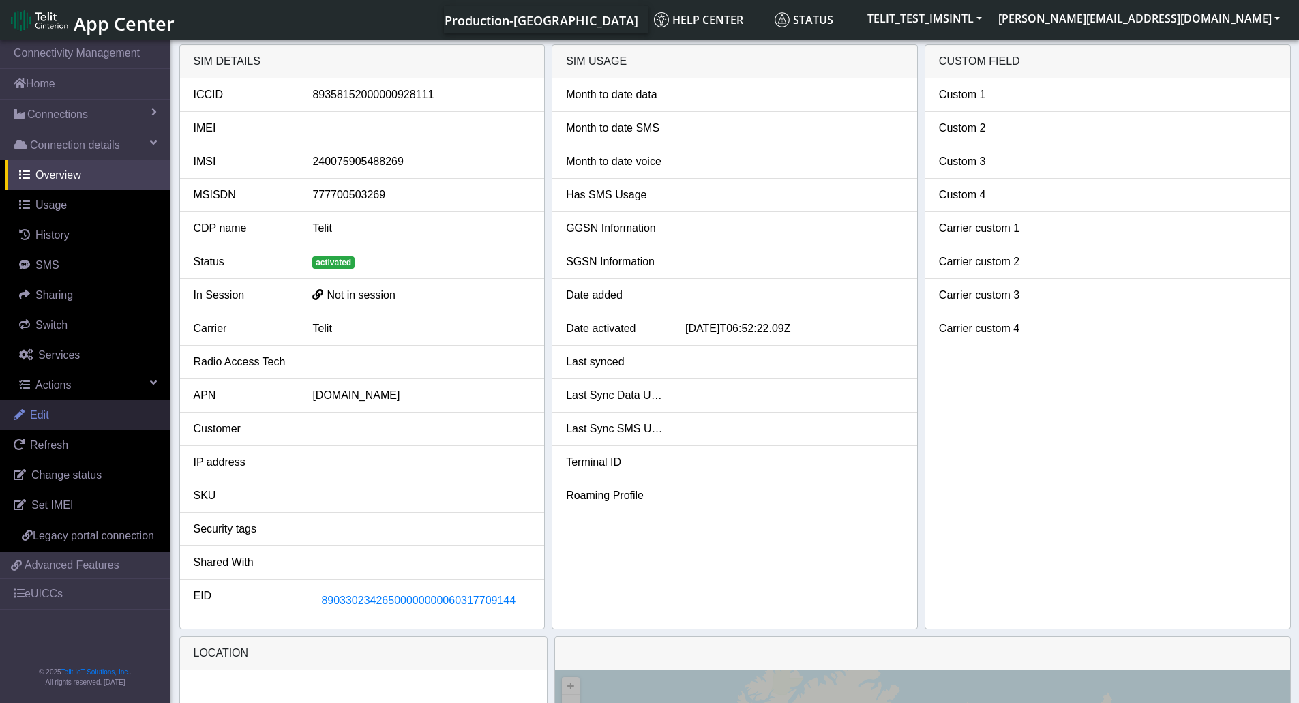
click at [44, 415] on span "Edit" at bounding box center [39, 415] width 19 height 12
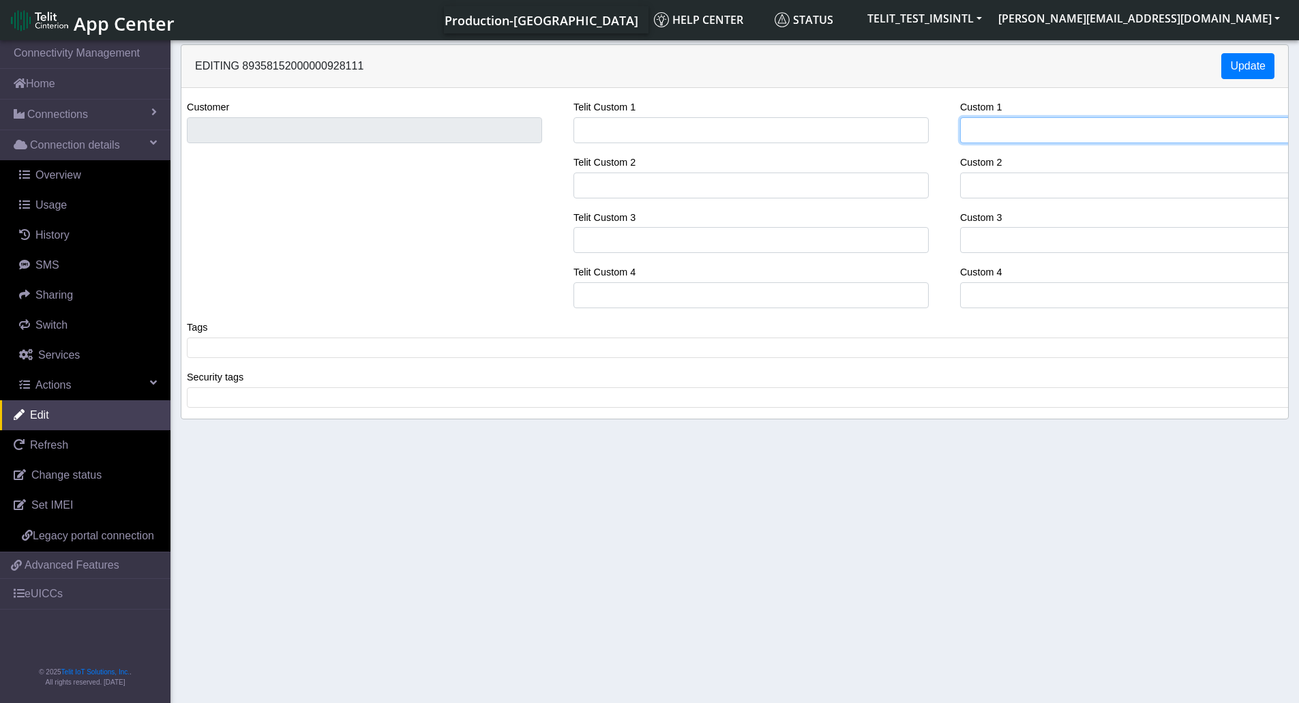
click at [1069, 130] on input "Custom 1" at bounding box center [1137, 130] width 355 height 26
type input "[PERSON_NAME]"
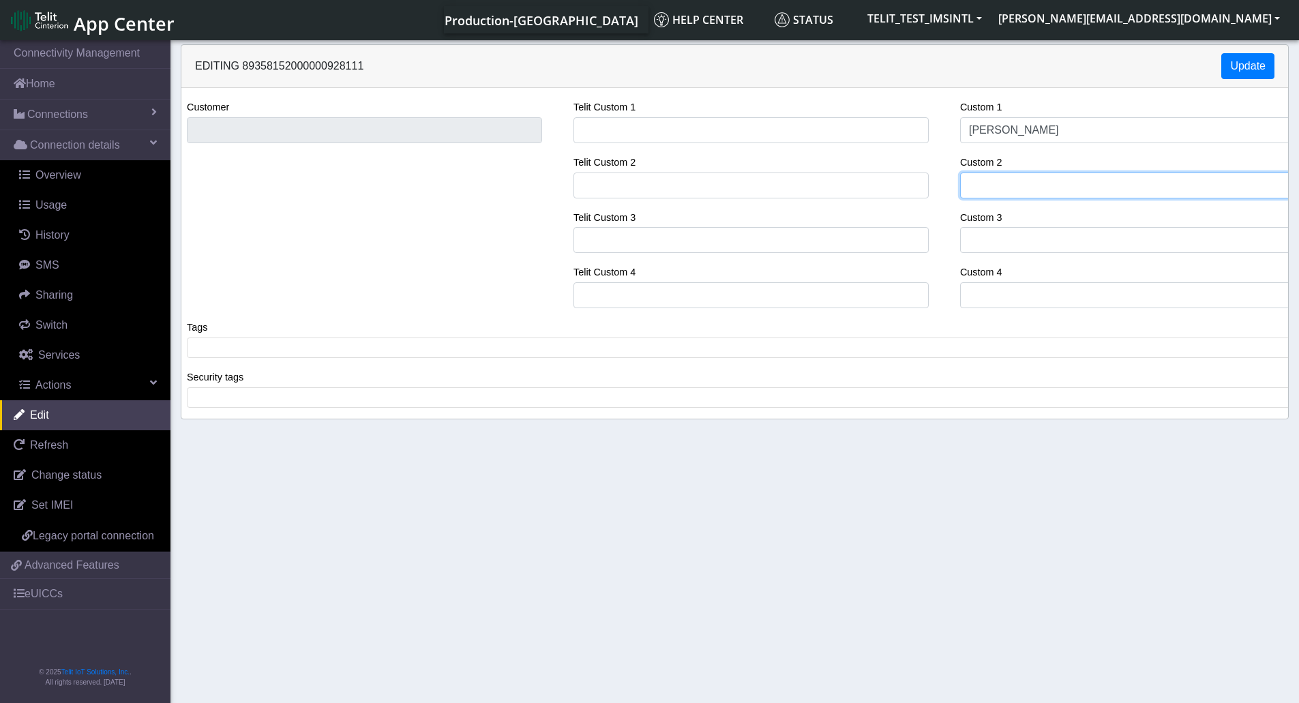
click at [1037, 188] on input "Custom 2" at bounding box center [1137, 186] width 355 height 26
paste input "LE910C4-WWXD"
type input "LE910C4-WWXD"
click at [1247, 63] on button "Update" at bounding box center [1247, 66] width 53 height 26
